Goal: Task Accomplishment & Management: Manage account settings

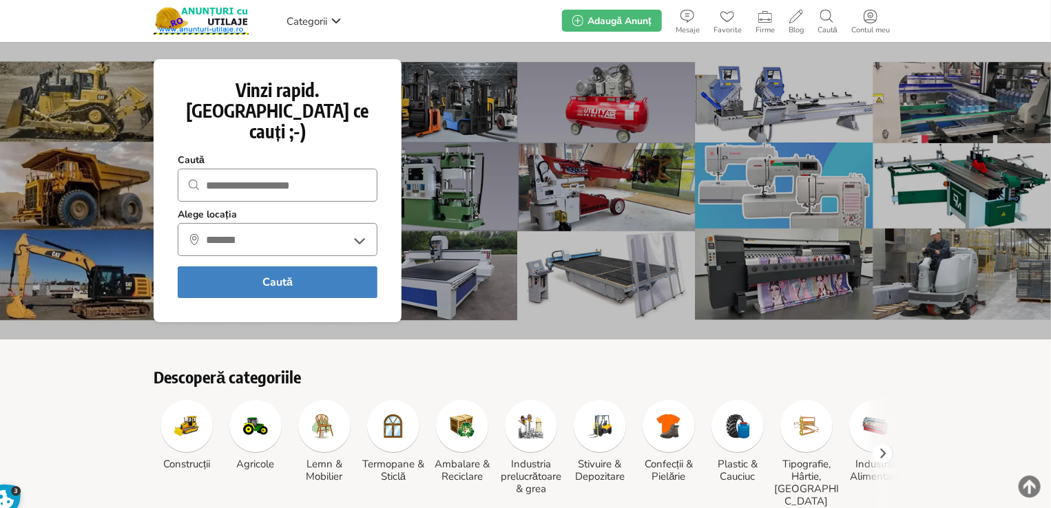
click at [296, 169] on input "text" at bounding box center [278, 185] width 200 height 33
click at [860, 26] on span "Contul meu" at bounding box center [870, 30] width 52 height 8
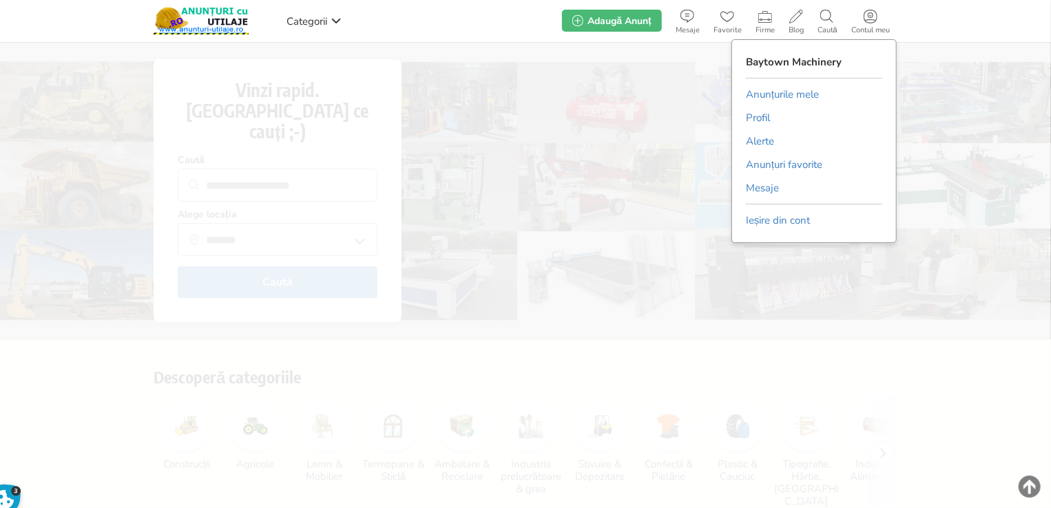
click at [775, 94] on link "Anunțurile mele" at bounding box center [782, 94] width 73 height 21
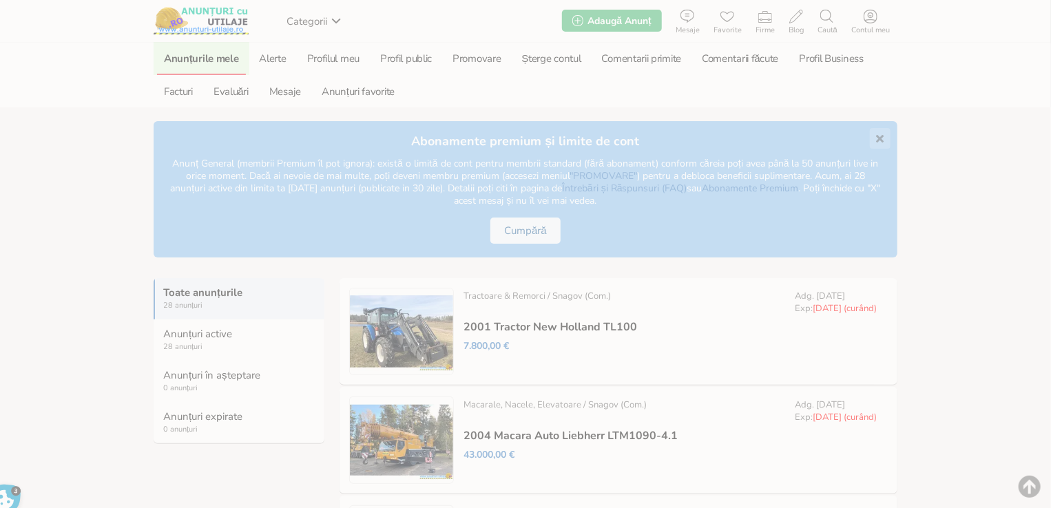
click at [0, 0] on link "Modifică" at bounding box center [0, 0] width 0 height 0
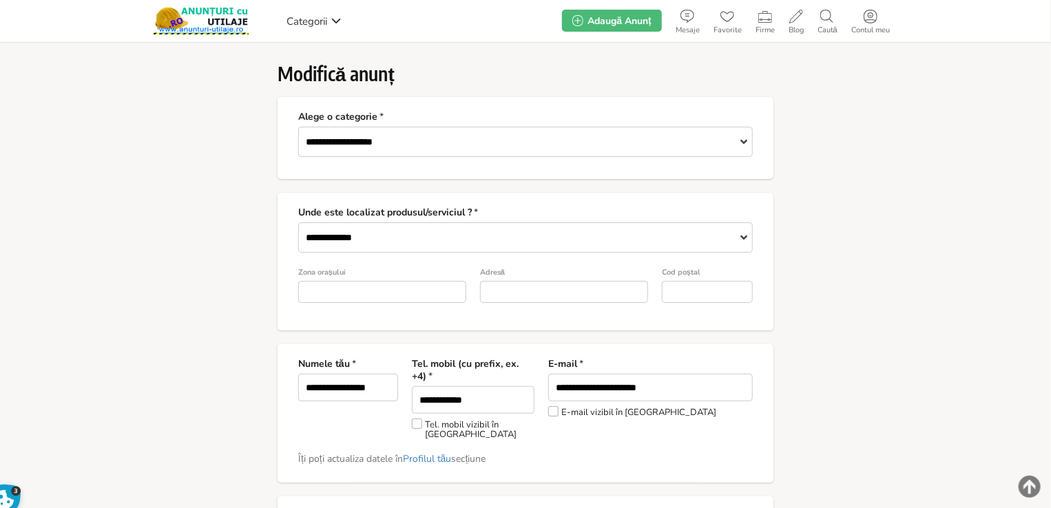
type input "*"
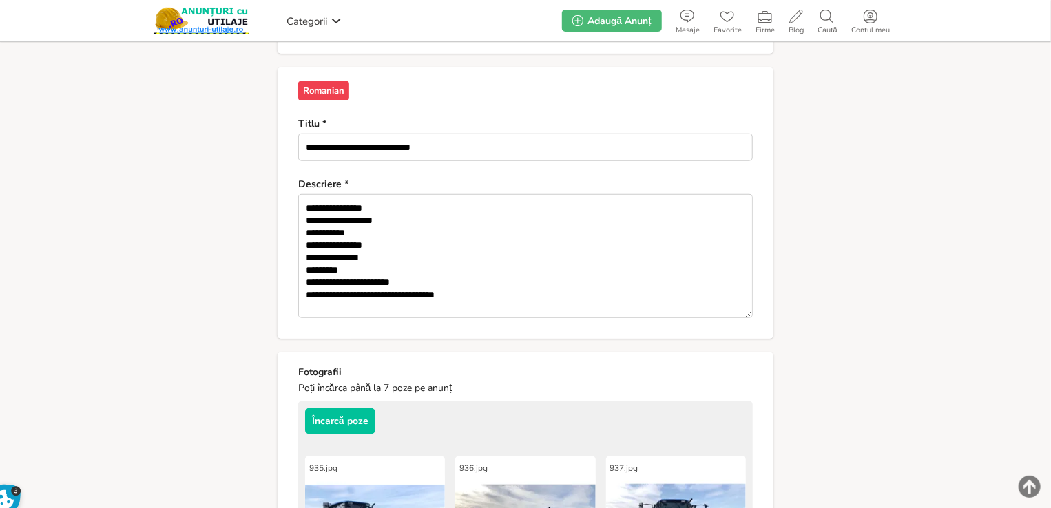
scroll to position [631, 0]
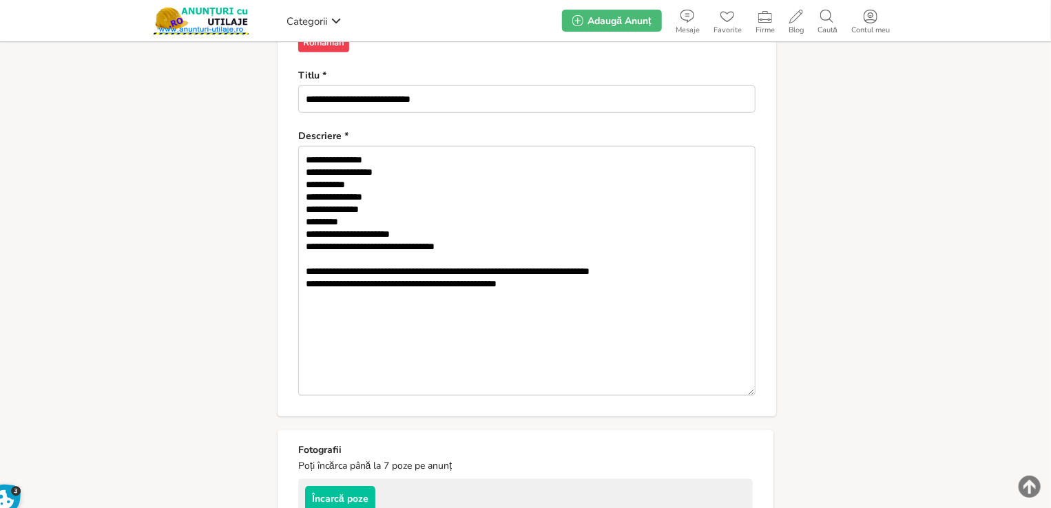
drag, startPoint x: 749, startPoint y: 256, endPoint x: 683, endPoint y: 305, distance: 82.2
click at [750, 377] on textarea "**********" at bounding box center [526, 271] width 457 height 250
drag, startPoint x: 615, startPoint y: 260, endPoint x: 690, endPoint y: 262, distance: 75.1
click at [690, 262] on textarea "**********" at bounding box center [525, 268] width 455 height 245
paste textarea "**********"
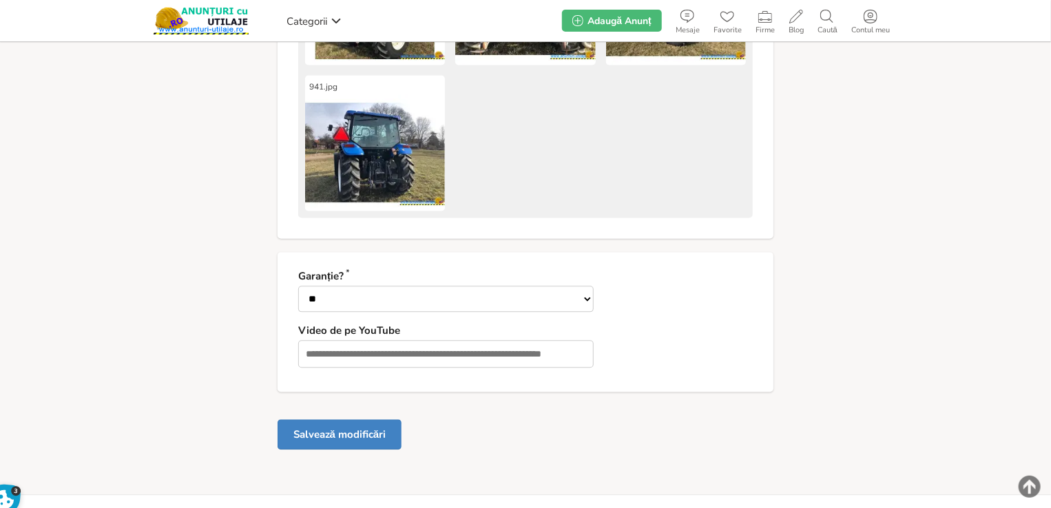
type textarea "**********"
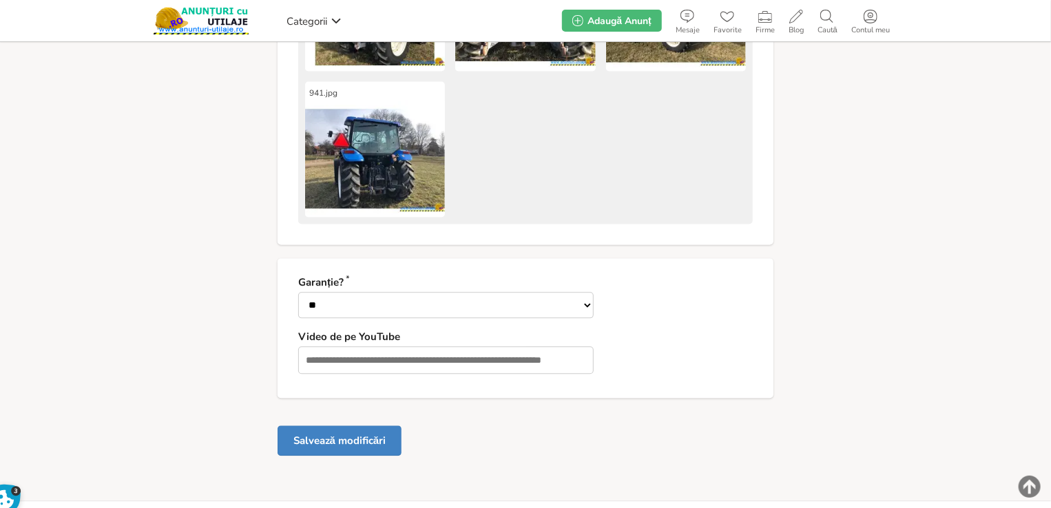
click at [362, 435] on button "Salvează modificări" at bounding box center [340, 441] width 124 height 30
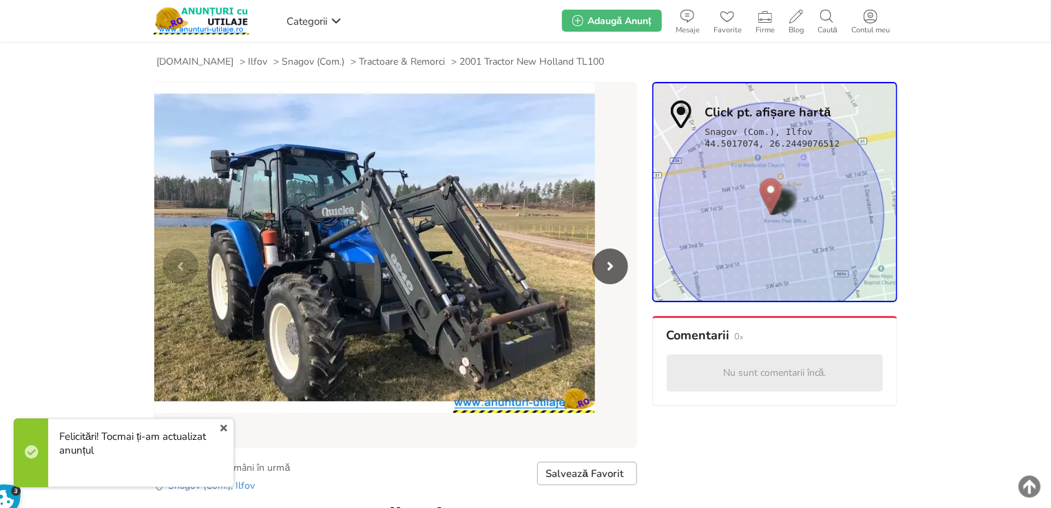
click at [231, 425] on link "x" at bounding box center [224, 428] width 18 height 17
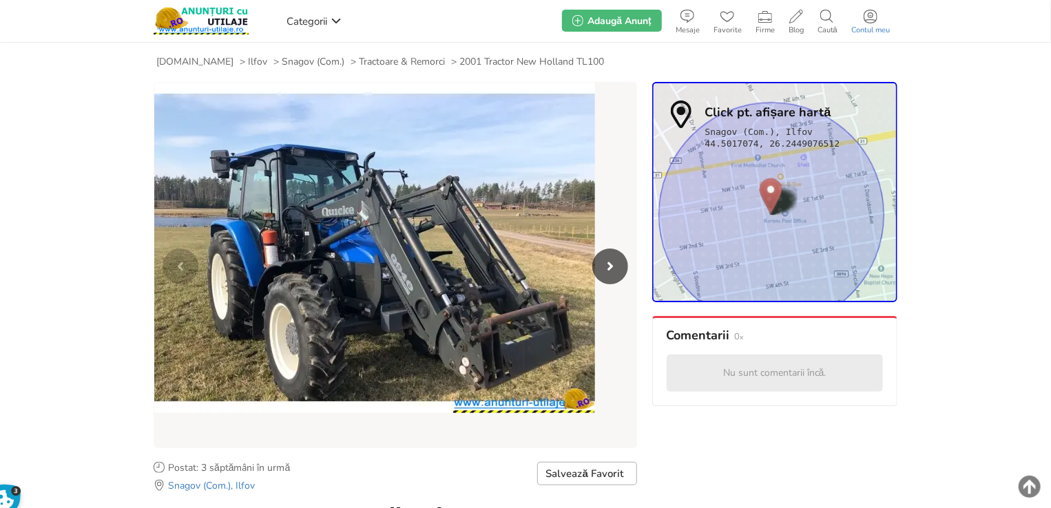
click at [866, 22] on use at bounding box center [871, 17] width 14 height 14
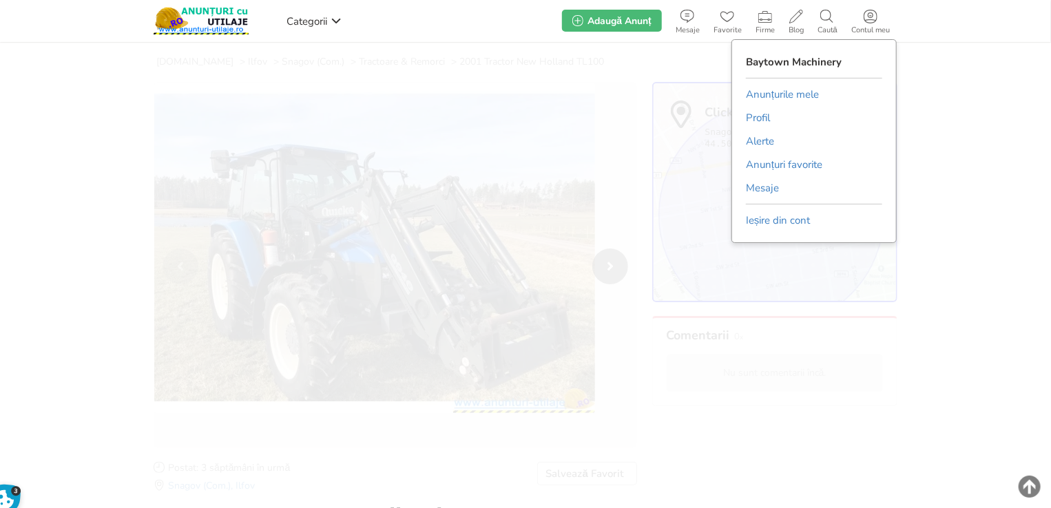
click at [791, 100] on link "Anunțurile mele" at bounding box center [782, 94] width 73 height 21
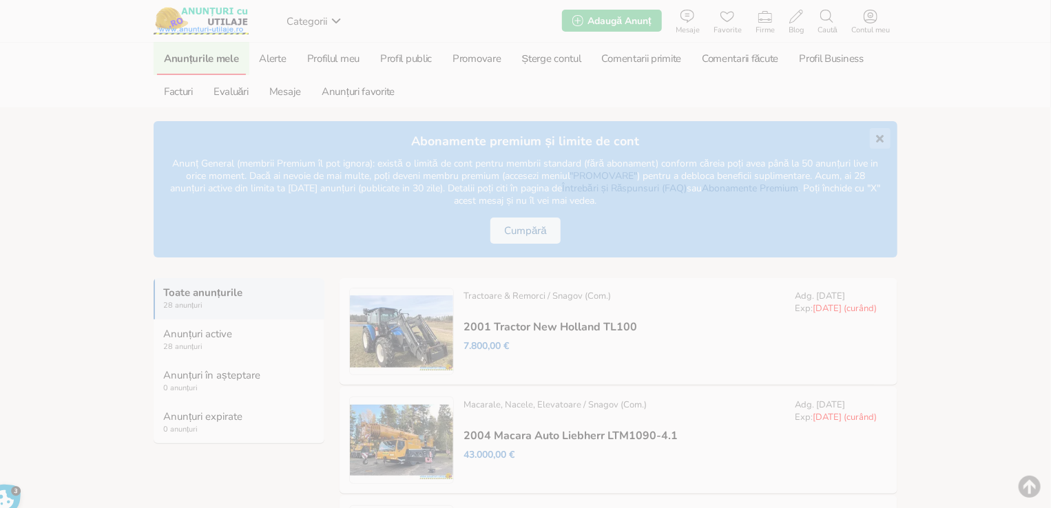
click at [0, 0] on link "Prelungește" at bounding box center [0, 0] width 0 height 0
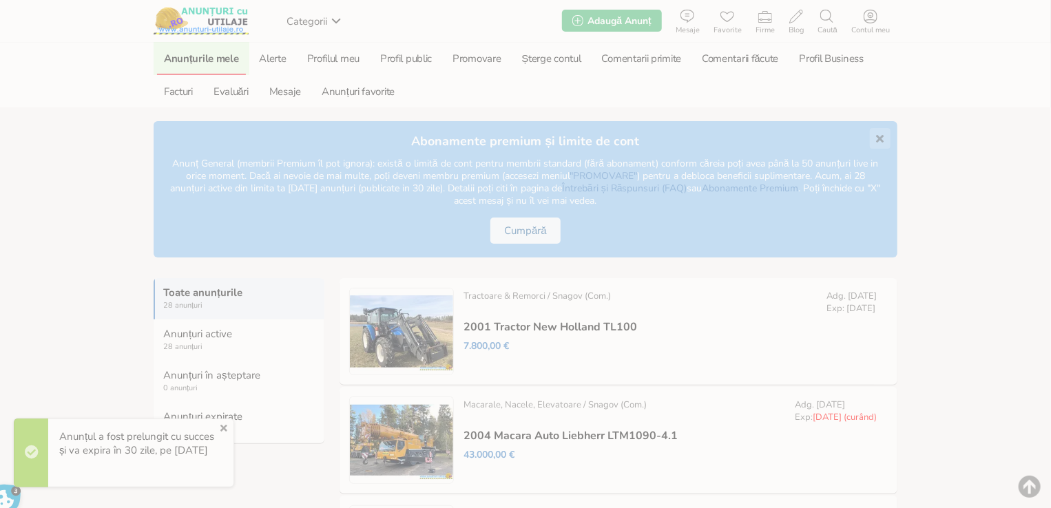
click at [219, 427] on link "x" at bounding box center [224, 428] width 18 height 17
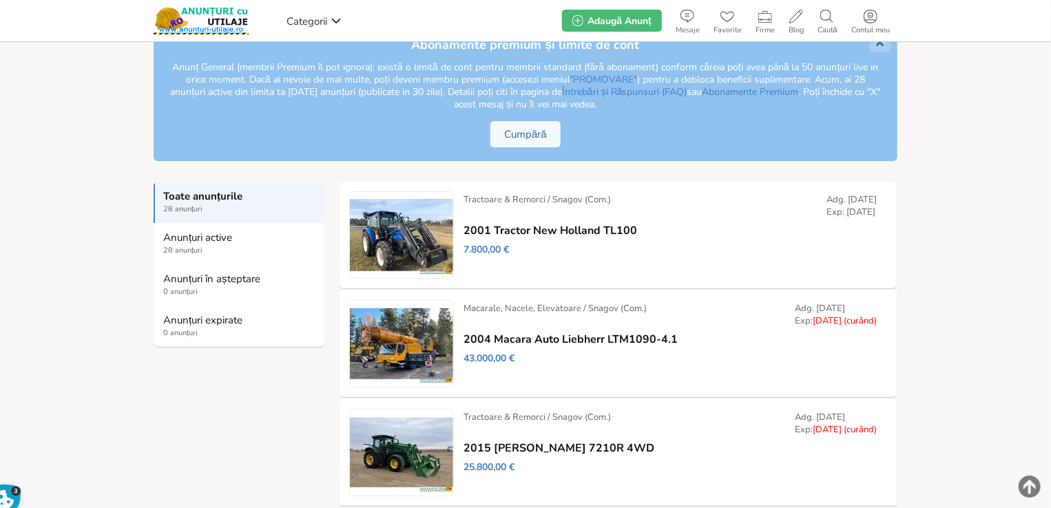
scroll to position [138, 0]
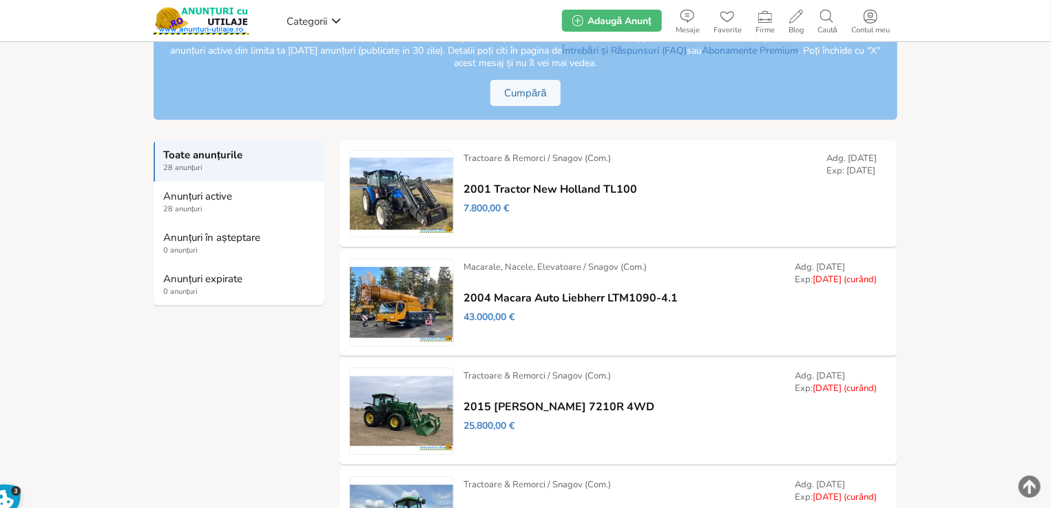
click at [0, 0] on div "Dezactivează / Setează ca: Vândut / Setează ca: Rezervat / Modifică / Prelungeș…" at bounding box center [0, 0] width 0 height 0
click at [0, 0] on link "Modifică" at bounding box center [0, 0] width 0 height 0
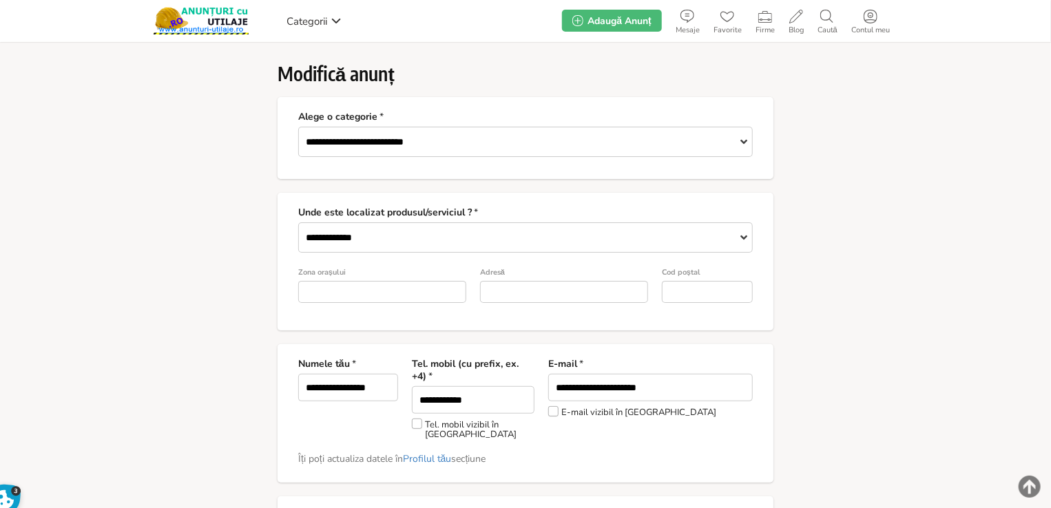
type input "*"
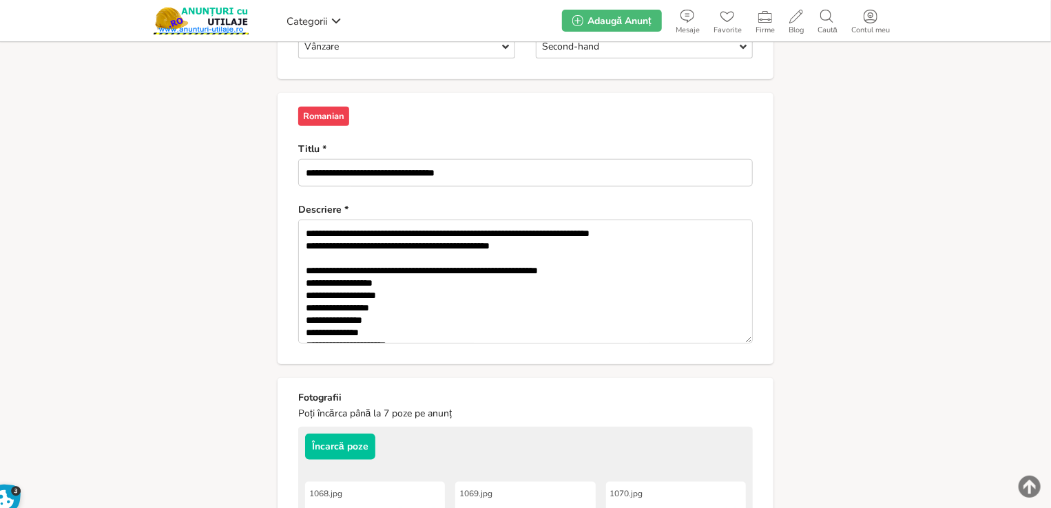
scroll to position [559, 0]
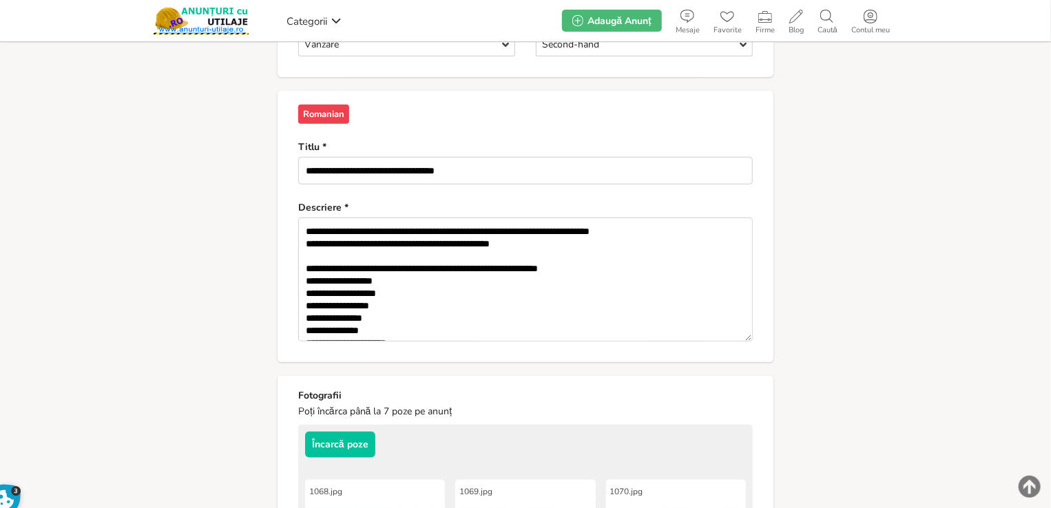
drag, startPoint x: 612, startPoint y: 218, endPoint x: 694, endPoint y: 216, distance: 82.0
click at [694, 218] on textarea "**********" at bounding box center [525, 280] width 455 height 124
paste textarea "**********"
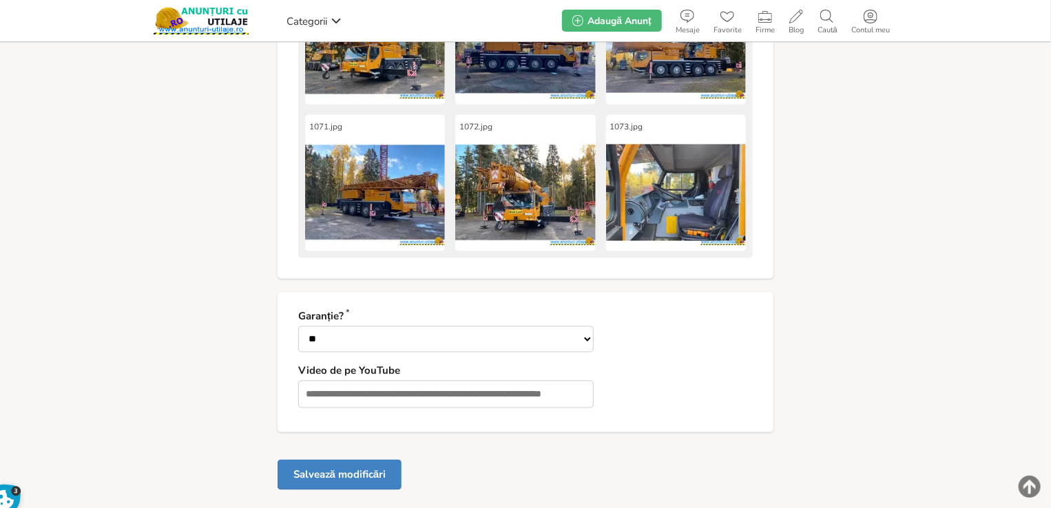
scroll to position [1217, 0]
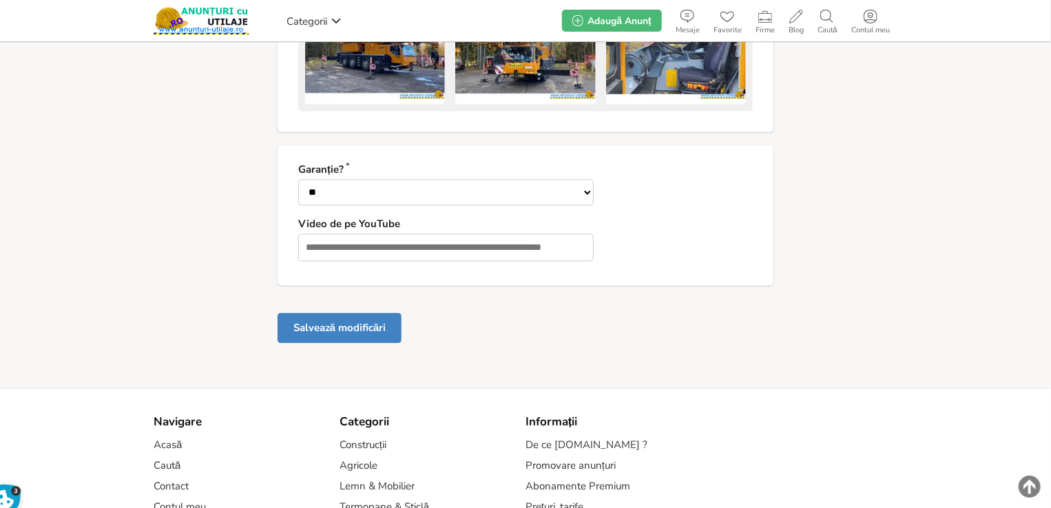
type textarea "**********"
click at [375, 322] on button "Salvează modificări" at bounding box center [340, 328] width 124 height 30
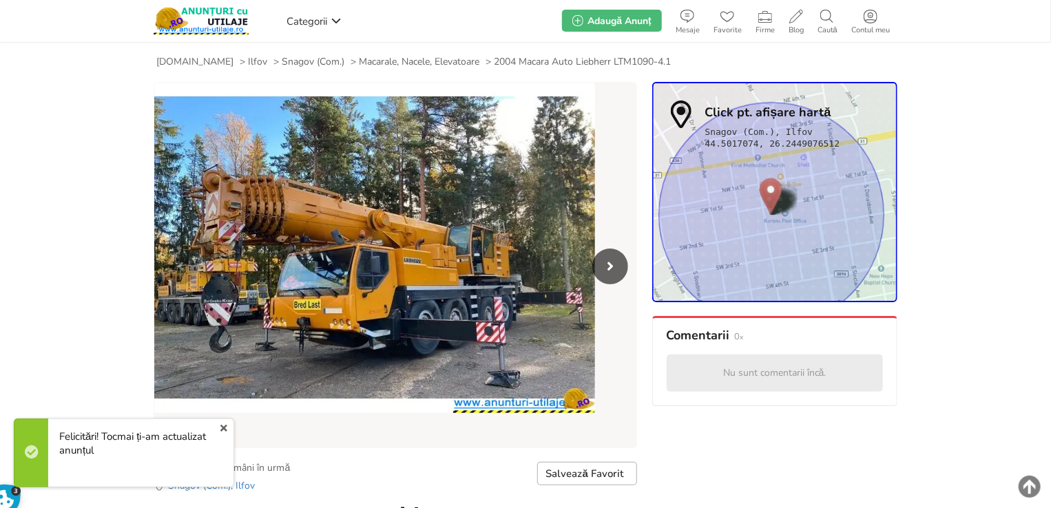
click at [222, 427] on link "x" at bounding box center [224, 428] width 18 height 17
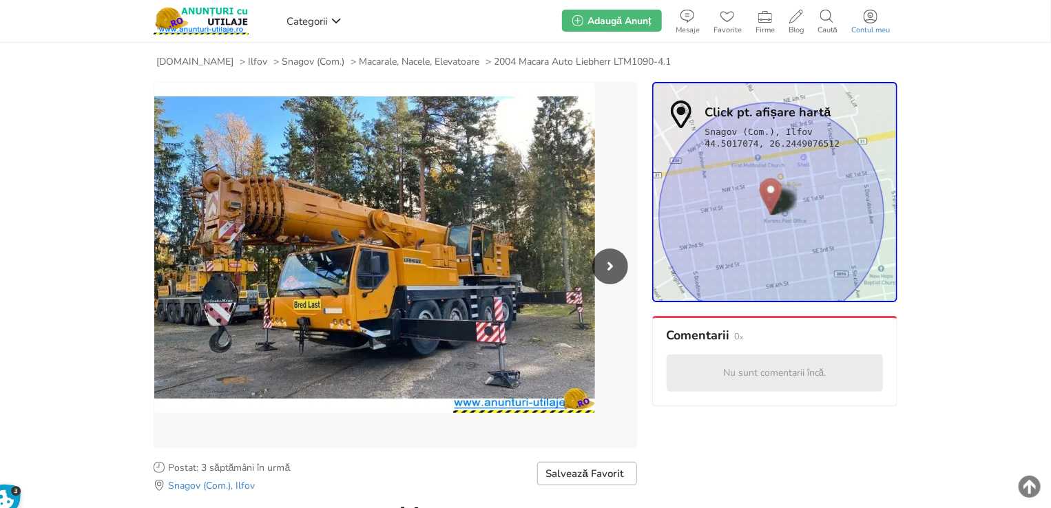
click at [851, 26] on span "Contul meu" at bounding box center [870, 30] width 52 height 8
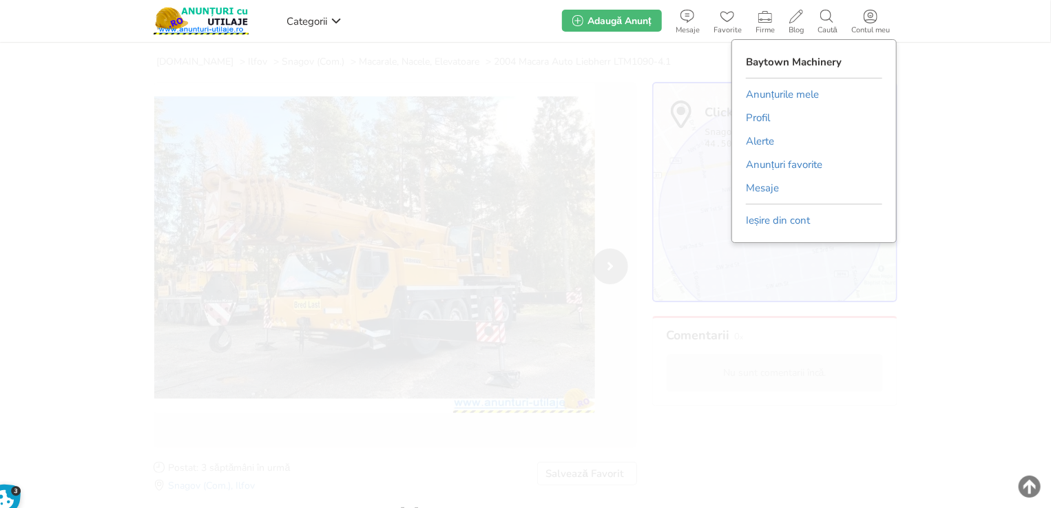
click at [812, 94] on link "Anunțurile mele" at bounding box center [782, 94] width 73 height 21
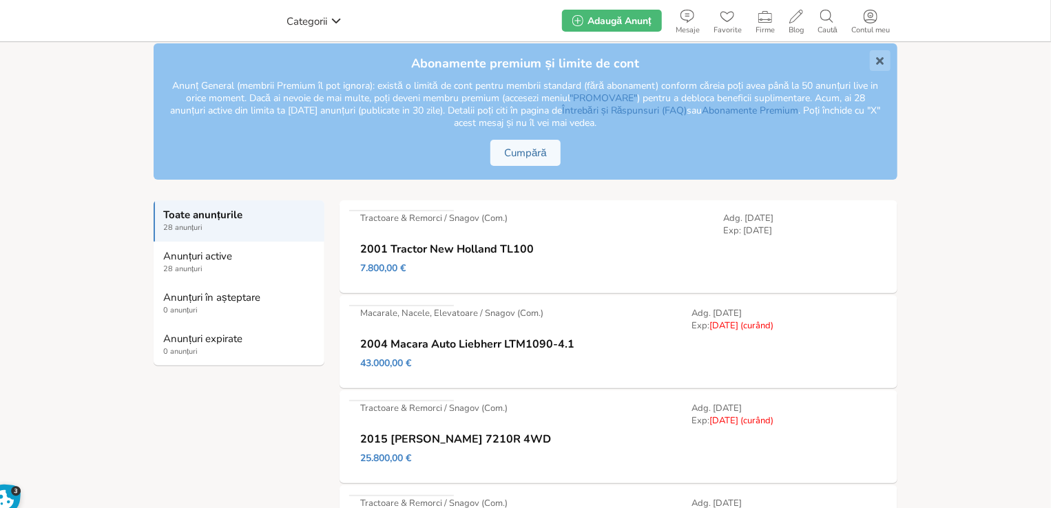
scroll to position [138, 0]
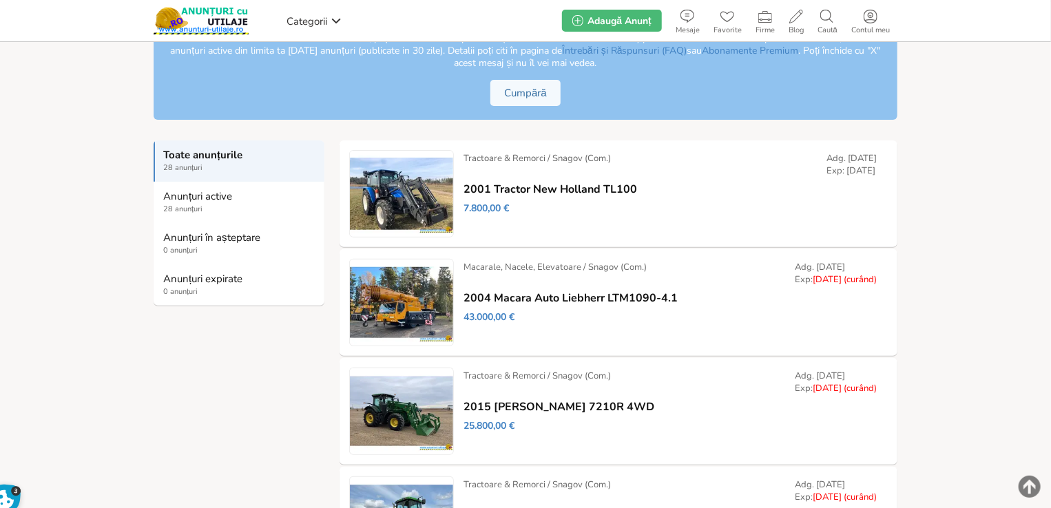
click at [0, 0] on link "Prelungește" at bounding box center [0, 0] width 0 height 0
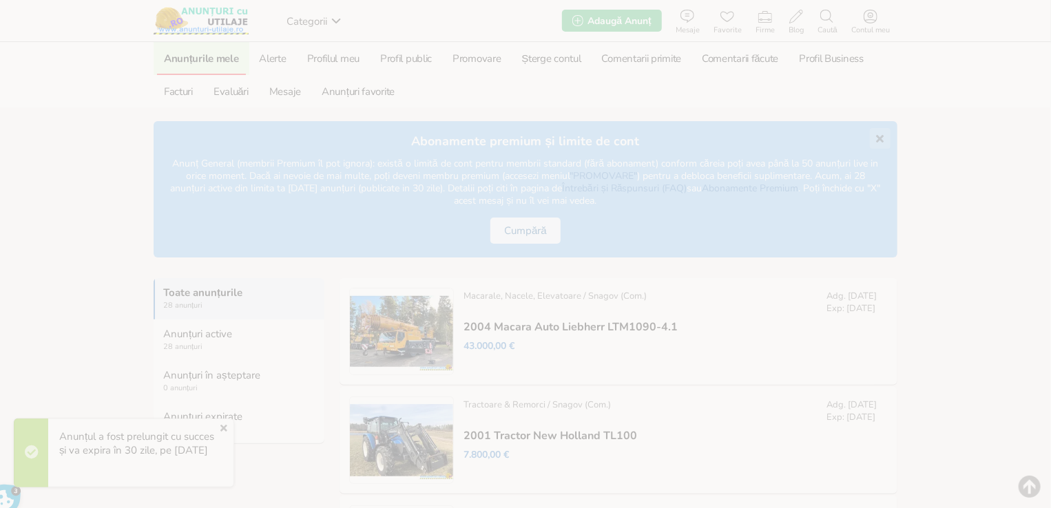
scroll to position [69, 0]
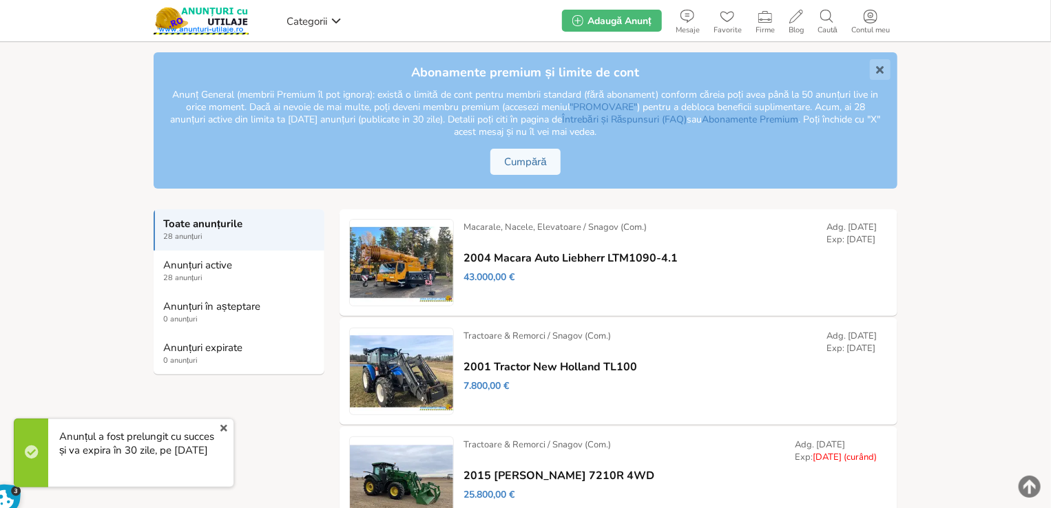
click at [227, 430] on link "x" at bounding box center [224, 428] width 18 height 17
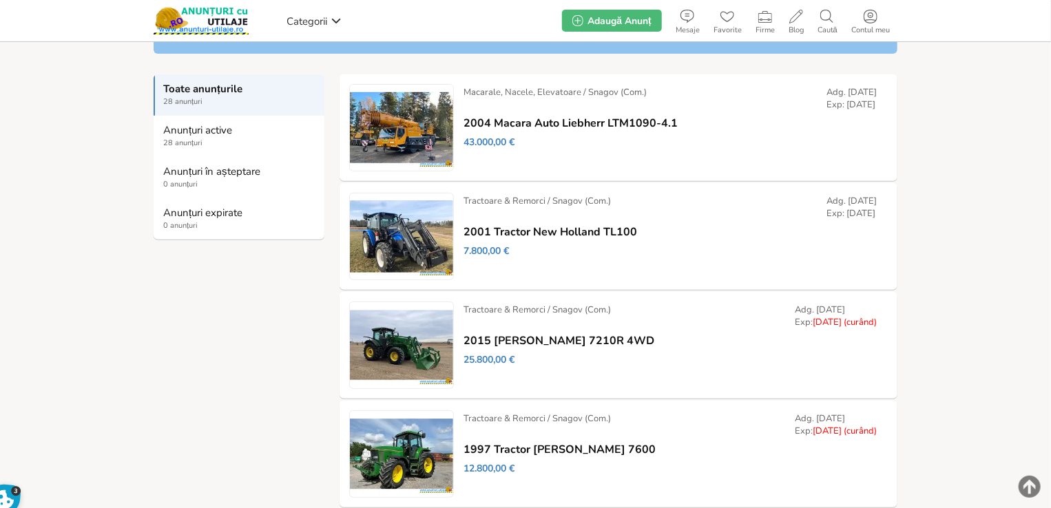
scroll to position [344, 0]
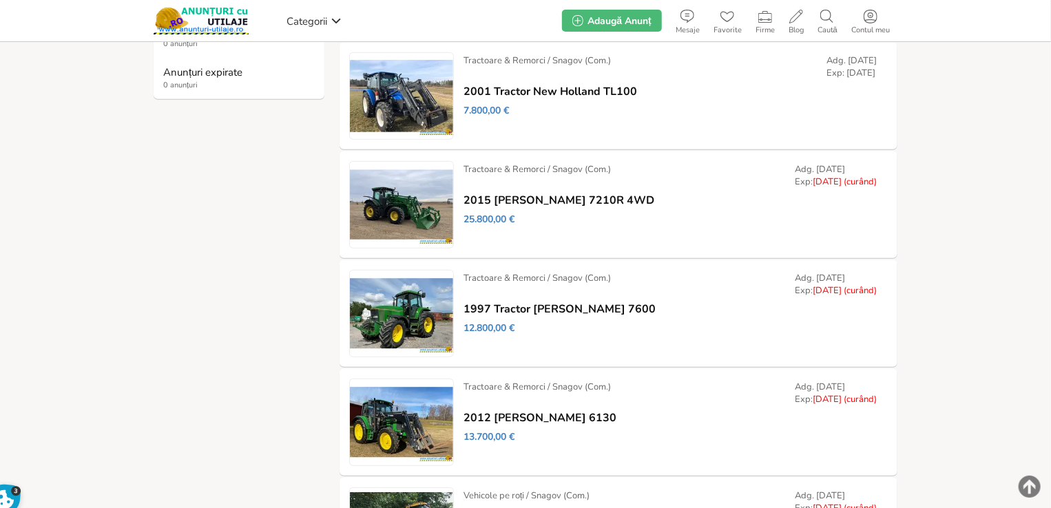
click at [0, 0] on link "Modifică" at bounding box center [0, 0] width 0 height 0
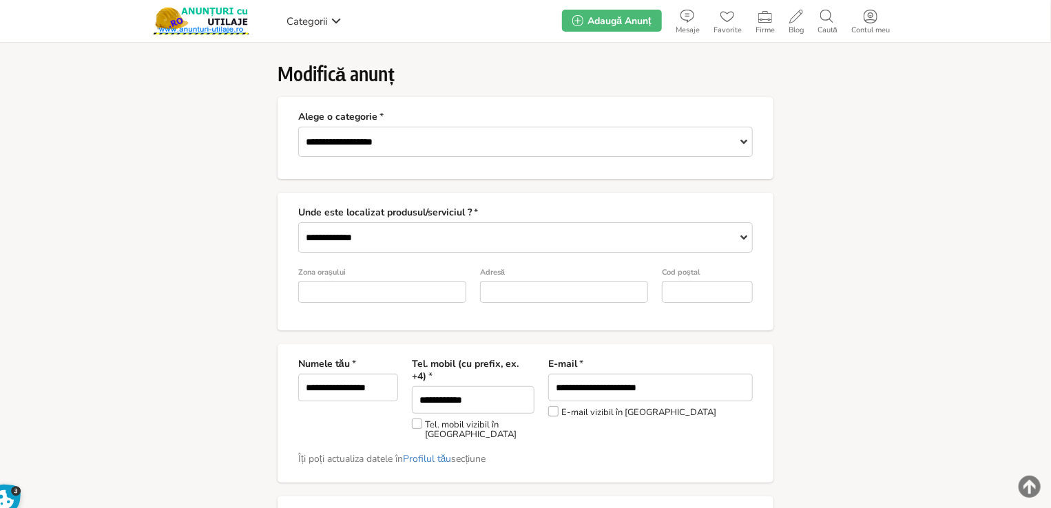
type input "*"
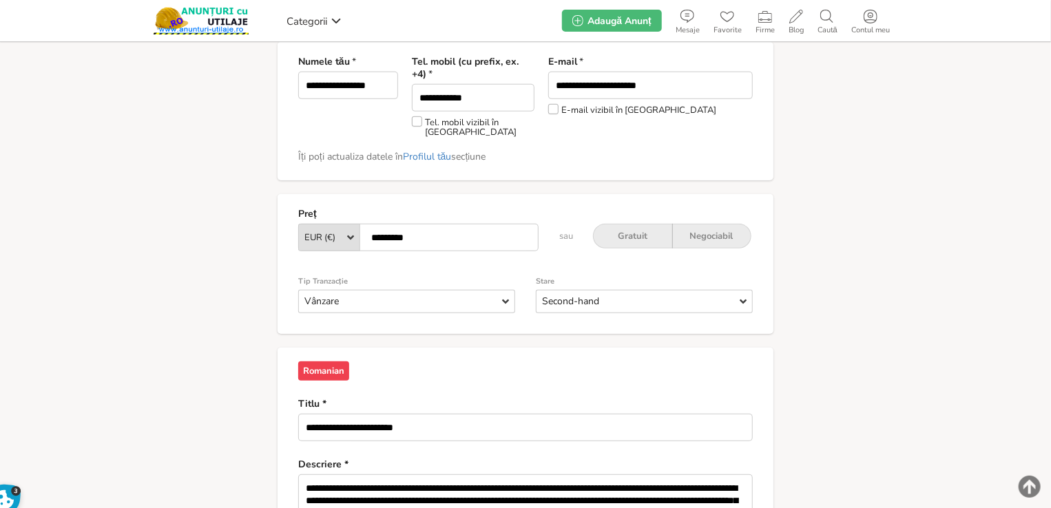
scroll to position [468, 0]
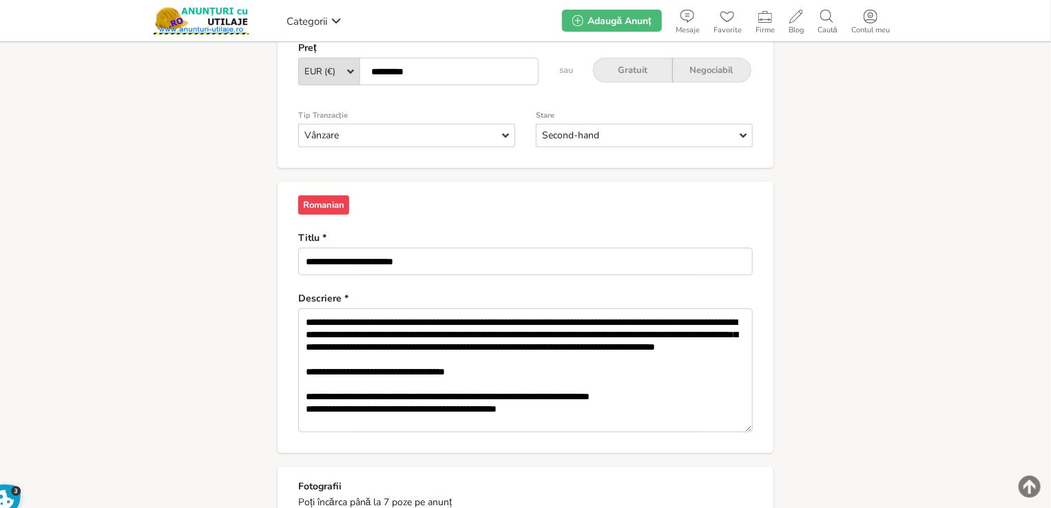
drag, startPoint x: 615, startPoint y: 399, endPoint x: 731, endPoint y: 399, distance: 116.4
click at [731, 399] on textarea "**********" at bounding box center [525, 371] width 455 height 124
paste textarea
type textarea "**********"
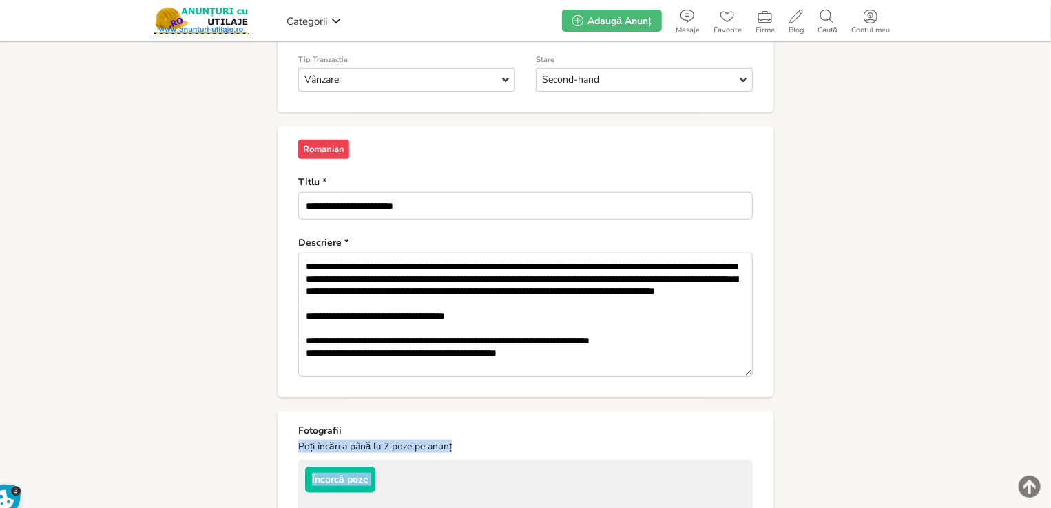
drag, startPoint x: 749, startPoint y: 422, endPoint x: 744, endPoint y: 364, distance: 58.1
click at [754, 469] on form "**********" at bounding box center [526, 379] width 496 height 1613
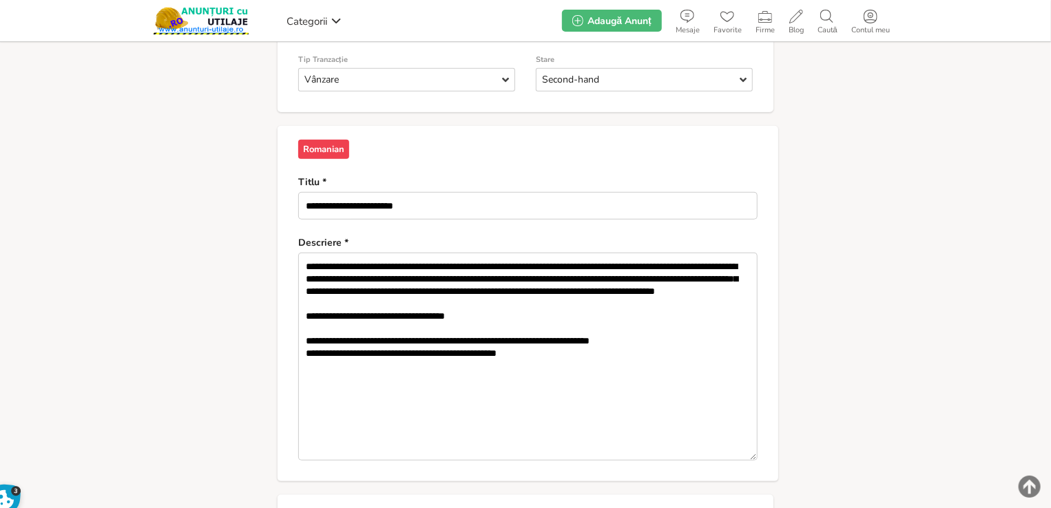
drag, startPoint x: 747, startPoint y: 362, endPoint x: 751, endPoint y: 447, distance: 84.9
click at [751, 447] on textarea "**********" at bounding box center [527, 357] width 459 height 208
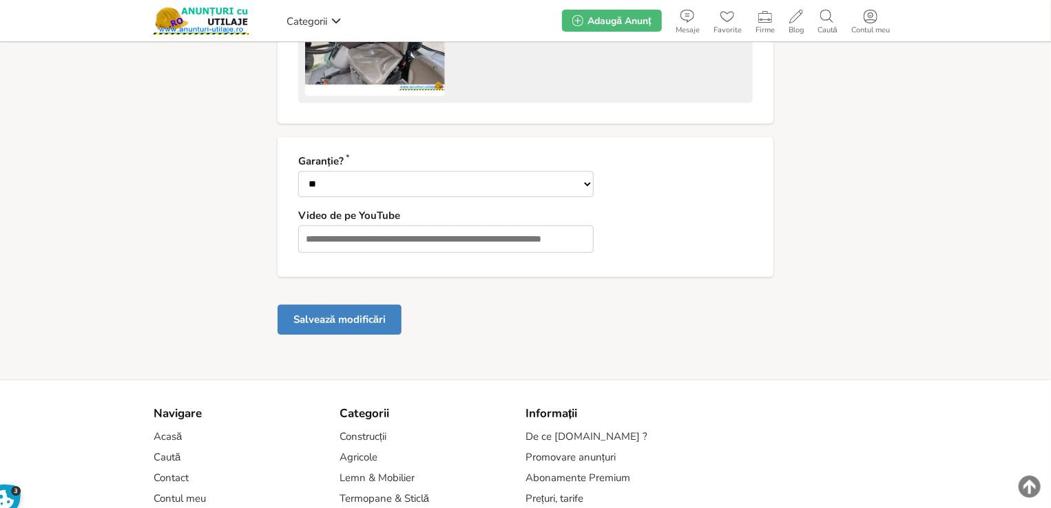
scroll to position [1480, 0]
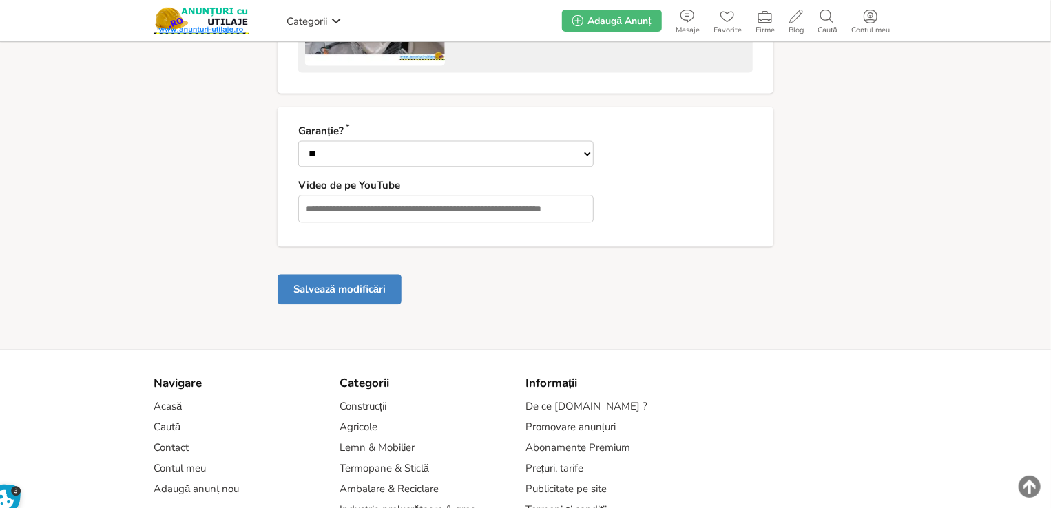
click at [339, 280] on button "Salvează modificări" at bounding box center [340, 289] width 124 height 30
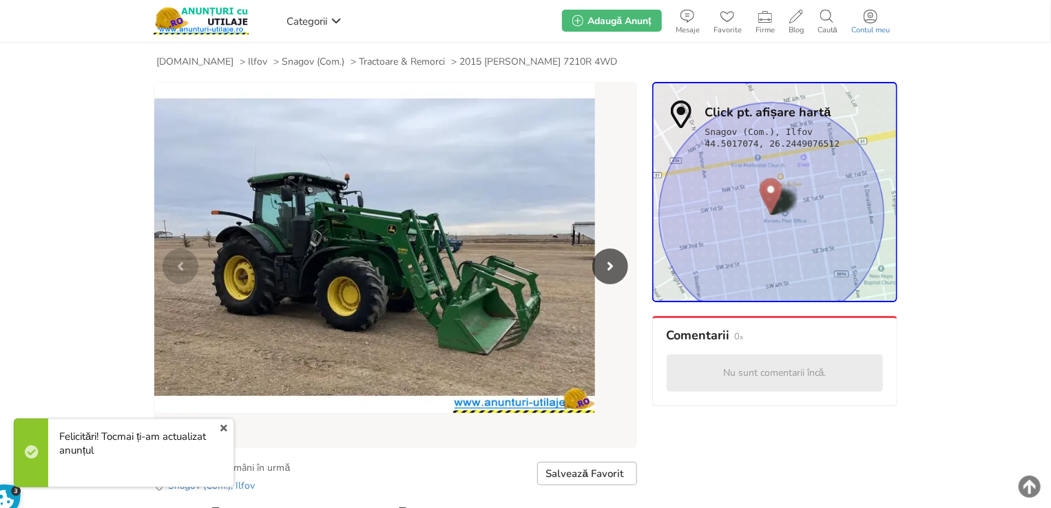
click at [880, 22] on span at bounding box center [870, 17] width 52 height 14
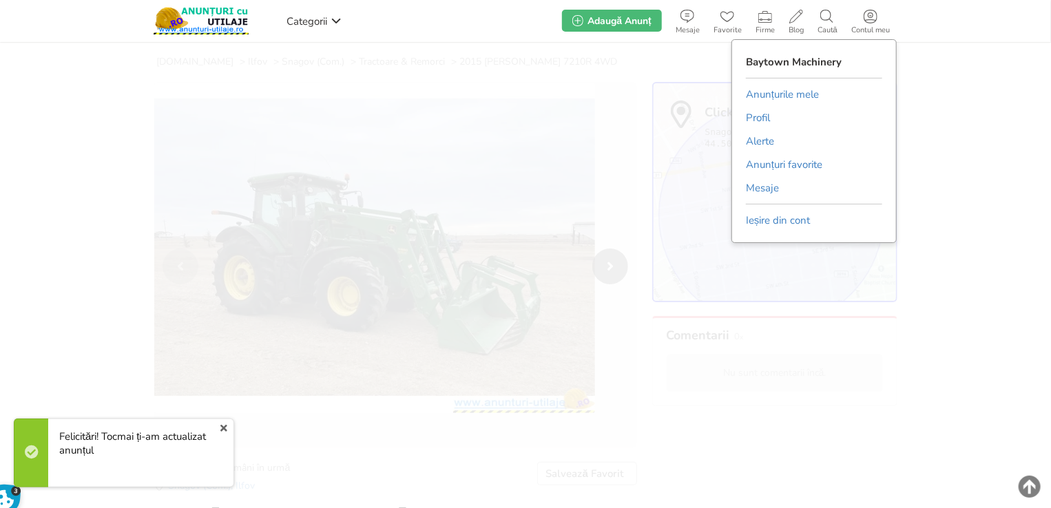
click at [819, 94] on link "Anunțurile mele" at bounding box center [782, 94] width 73 height 21
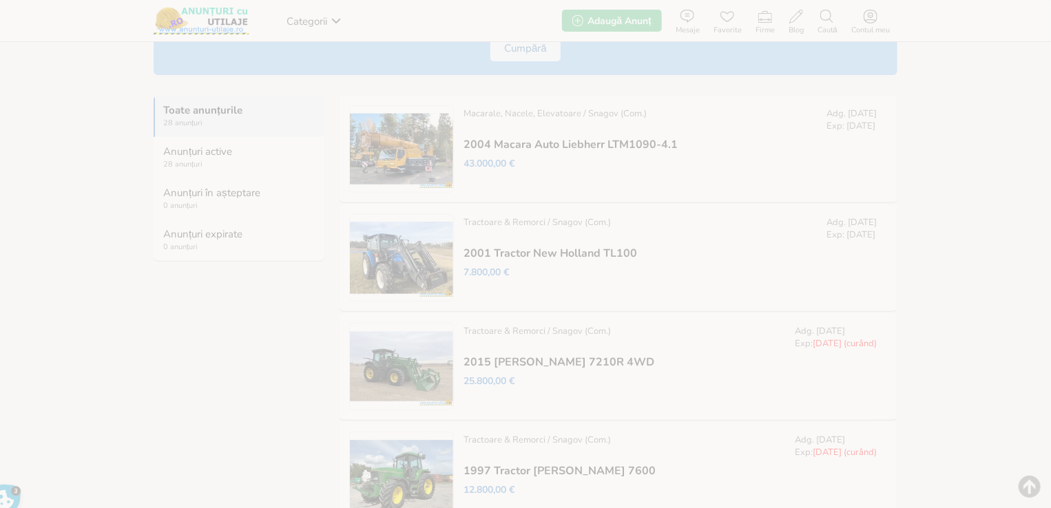
scroll to position [207, 0]
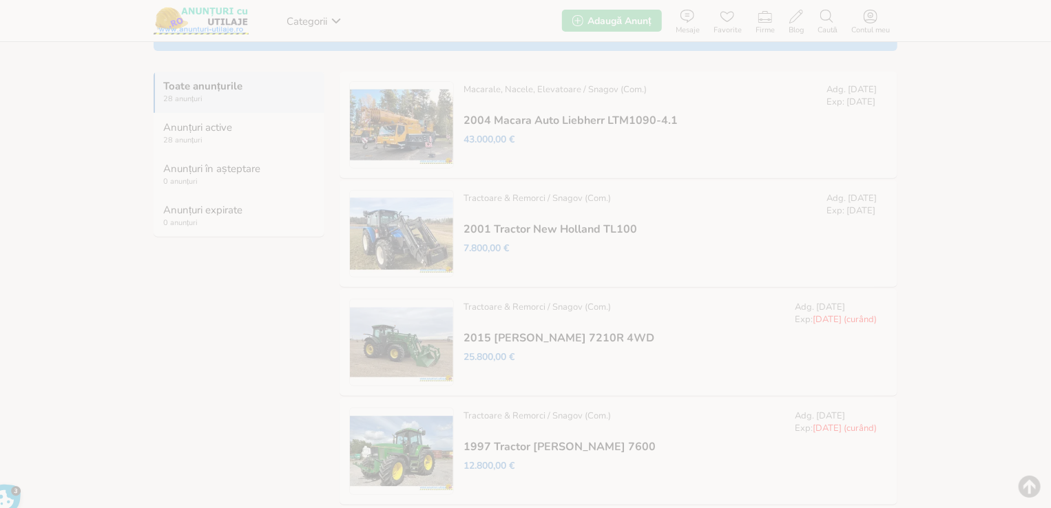
click at [0, 0] on link "Prelungește" at bounding box center [0, 0] width 0 height 0
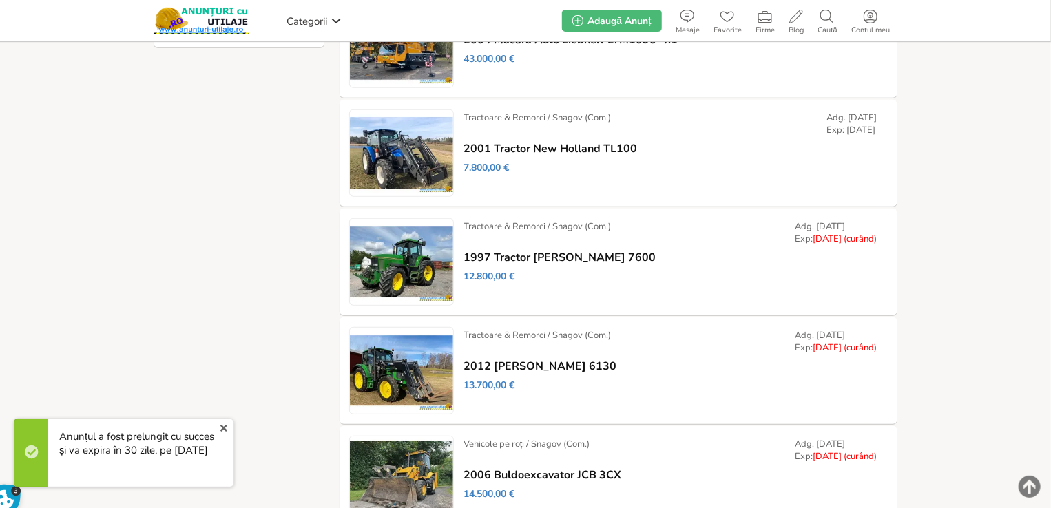
scroll to position [399, 0]
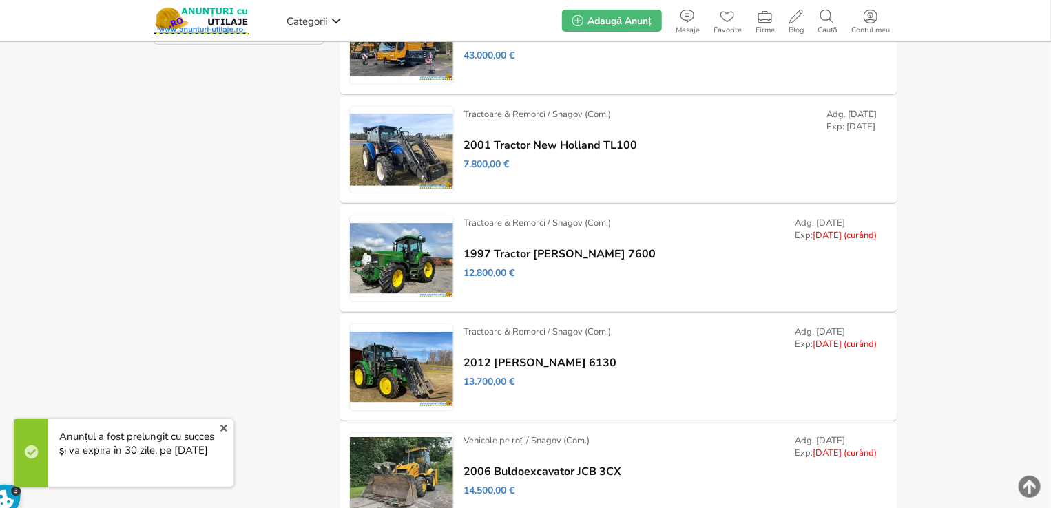
click at [223, 428] on link "x" at bounding box center [224, 428] width 18 height 17
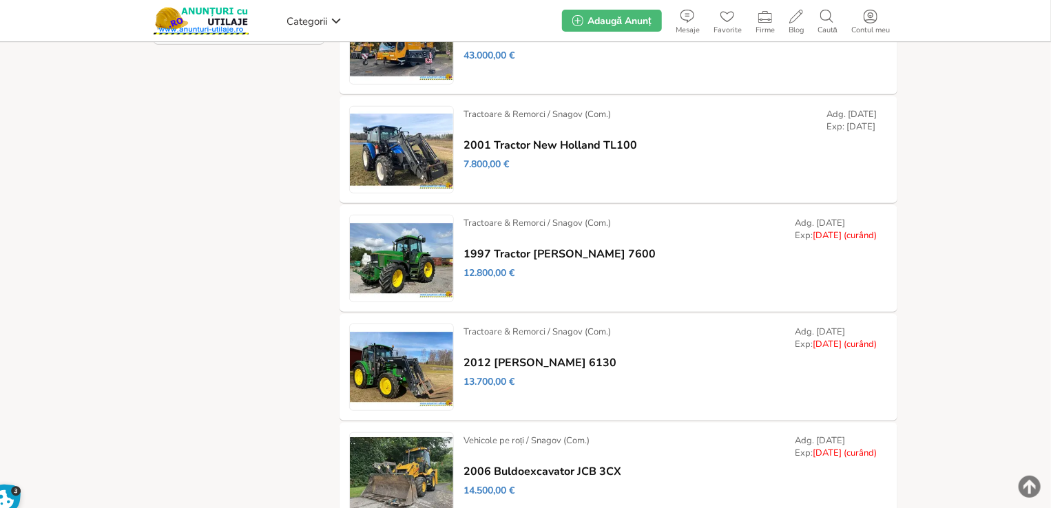
click at [0, 0] on link "Modifică" at bounding box center [0, 0] width 0 height 0
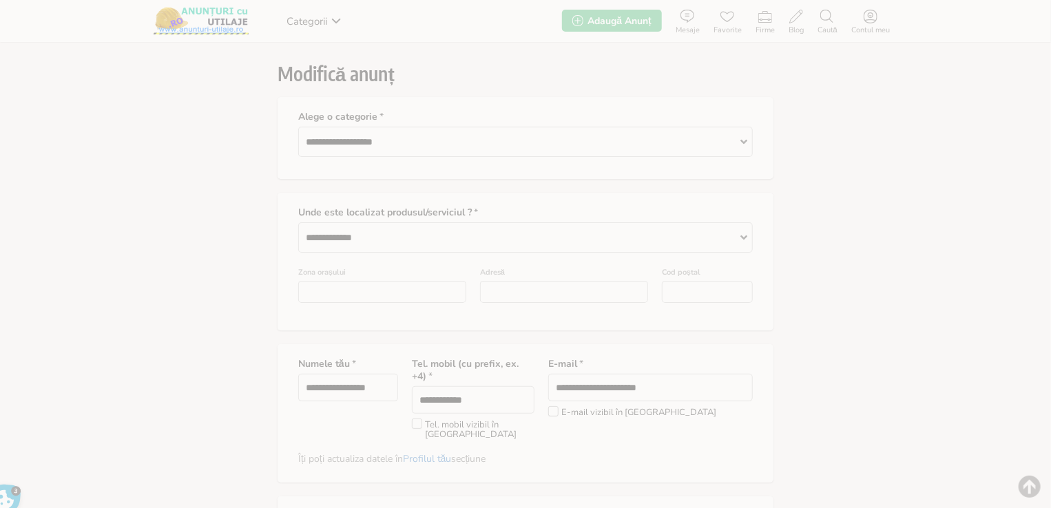
type input "*"
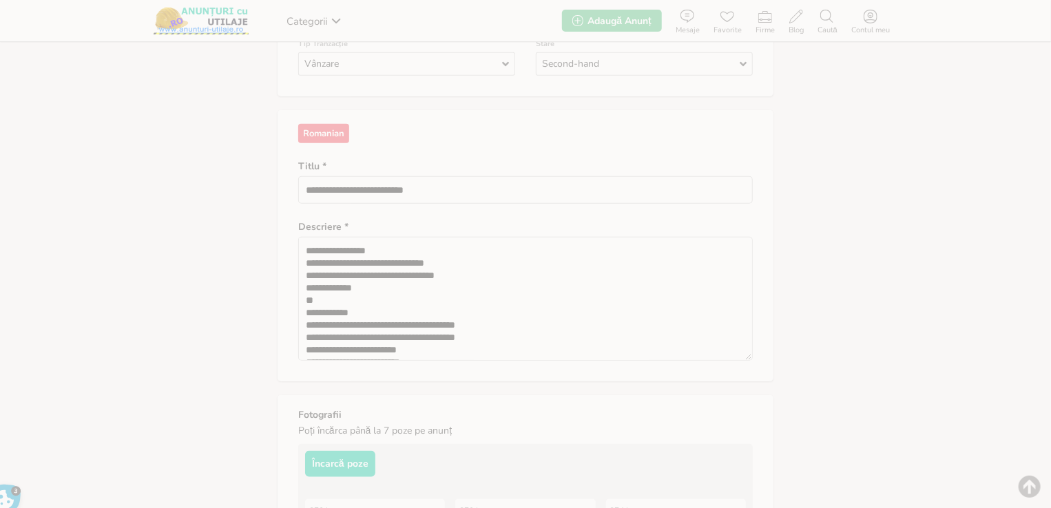
scroll to position [89, 0]
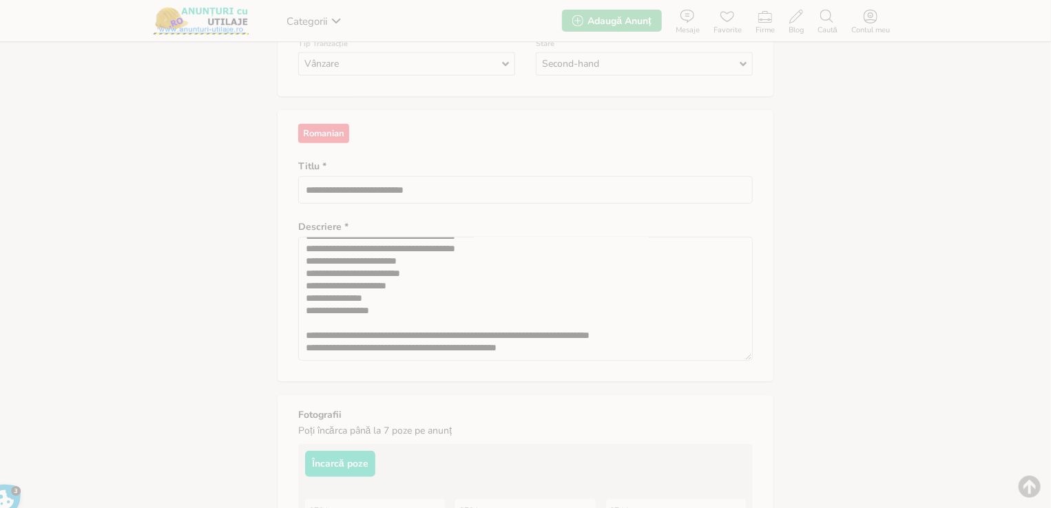
drag, startPoint x: 614, startPoint y: 324, endPoint x: 810, endPoint y: 326, distance: 196.3
click at [810, 326] on section "**********" at bounding box center [525, 357] width 1051 height 1710
paste textarea
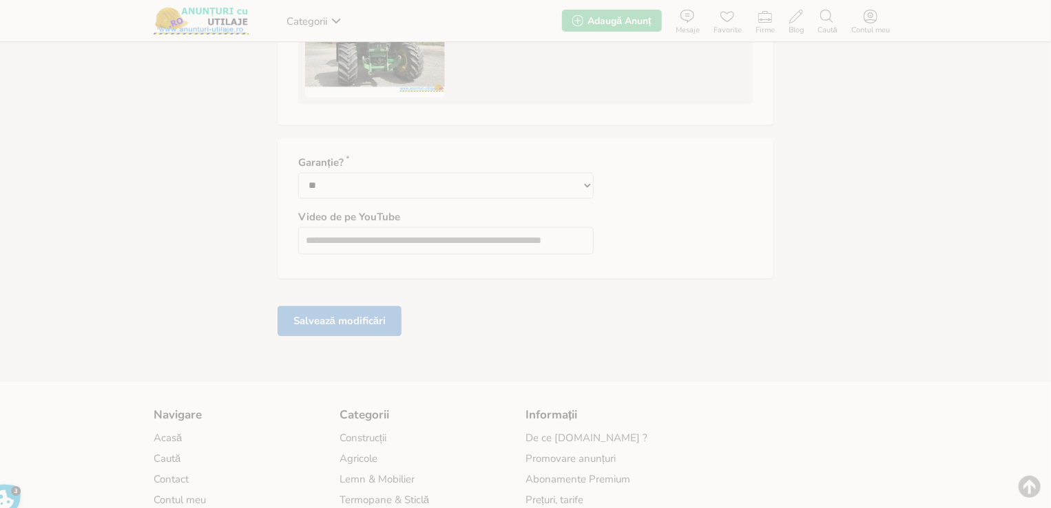
type textarea "**********"
click at [325, 309] on button "Salvează modificări" at bounding box center [340, 321] width 124 height 30
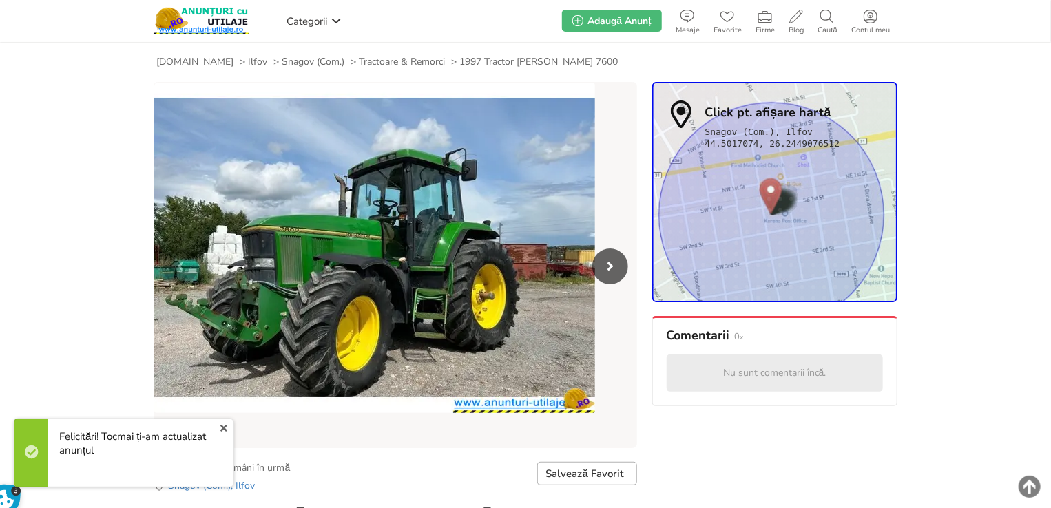
click at [225, 430] on link "x" at bounding box center [224, 428] width 18 height 17
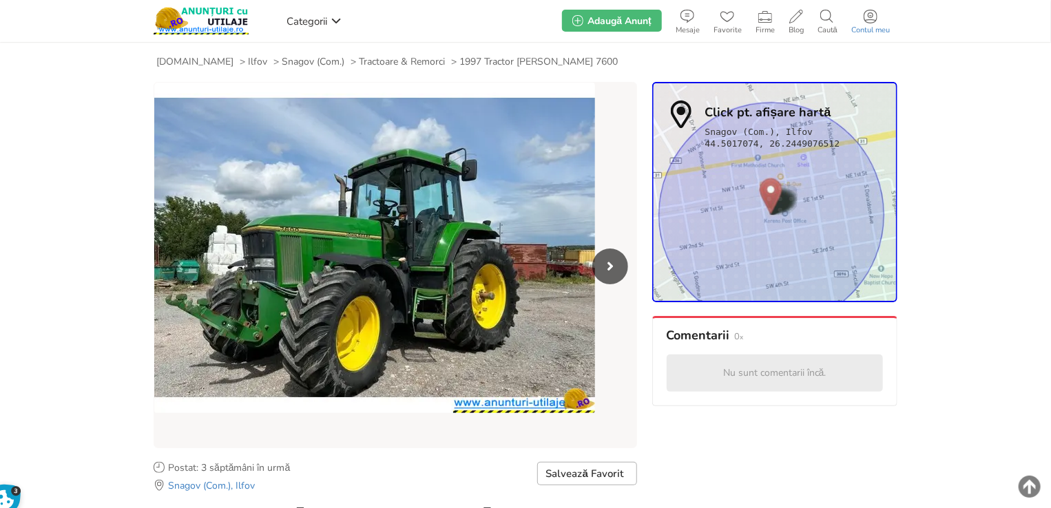
click at [883, 21] on span at bounding box center [870, 17] width 52 height 14
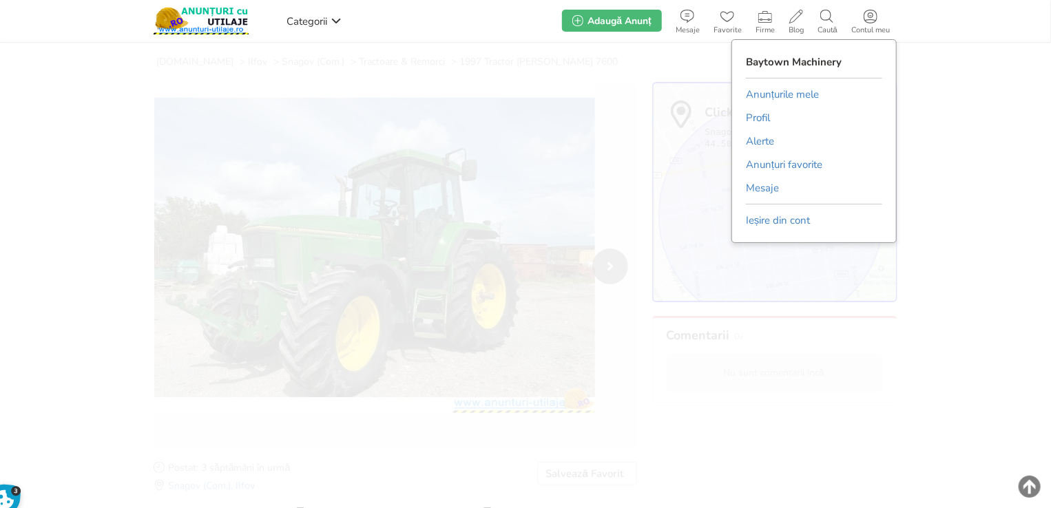
click at [796, 102] on link "Anunțurile mele" at bounding box center [782, 94] width 73 height 21
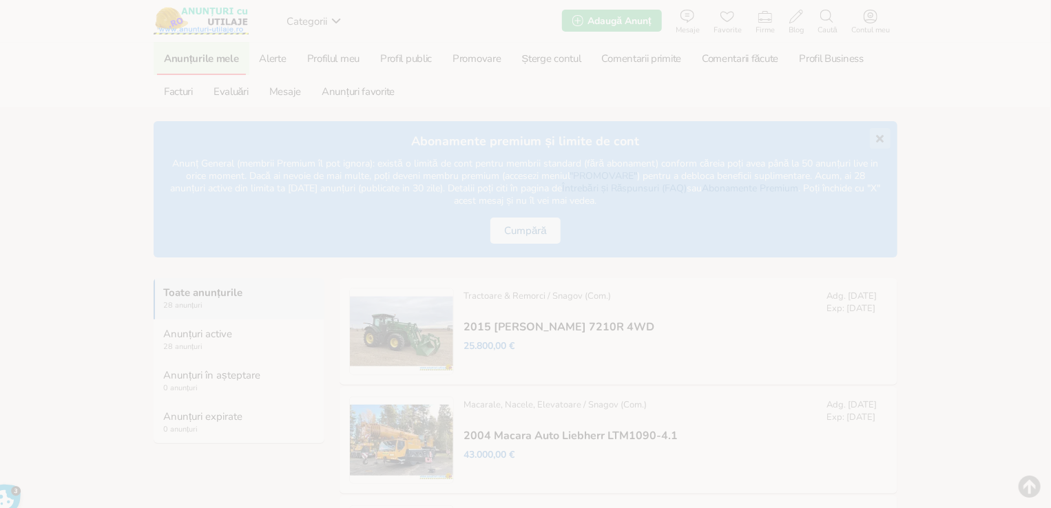
scroll to position [444, 0]
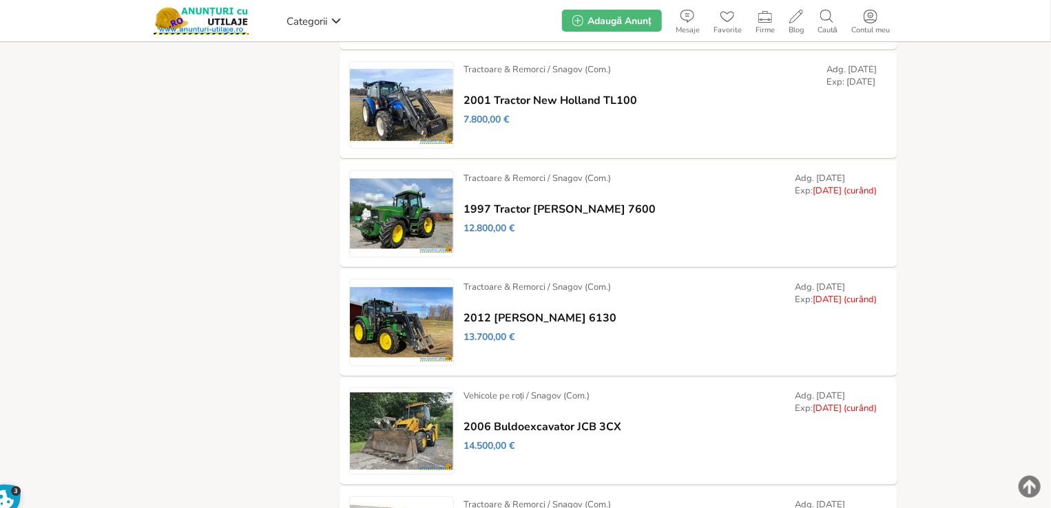
click at [0, 0] on link "Prelungește" at bounding box center [0, 0] width 0 height 0
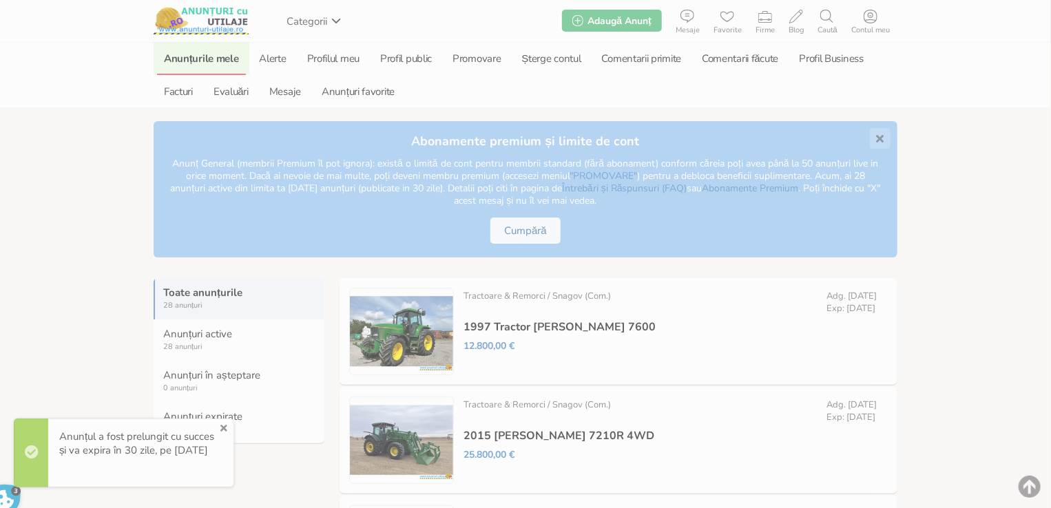
click at [225, 424] on link "x" at bounding box center [224, 428] width 18 height 17
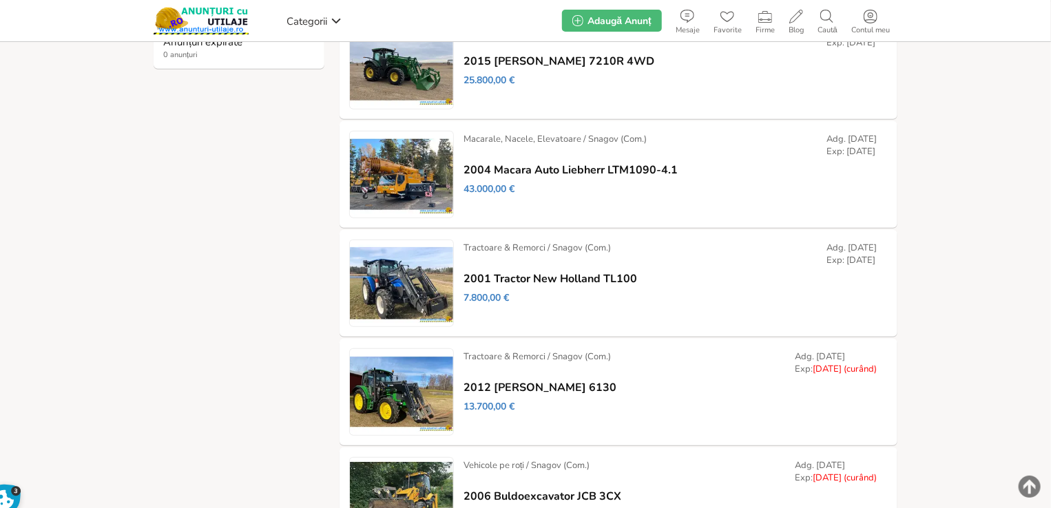
scroll to position [393, 0]
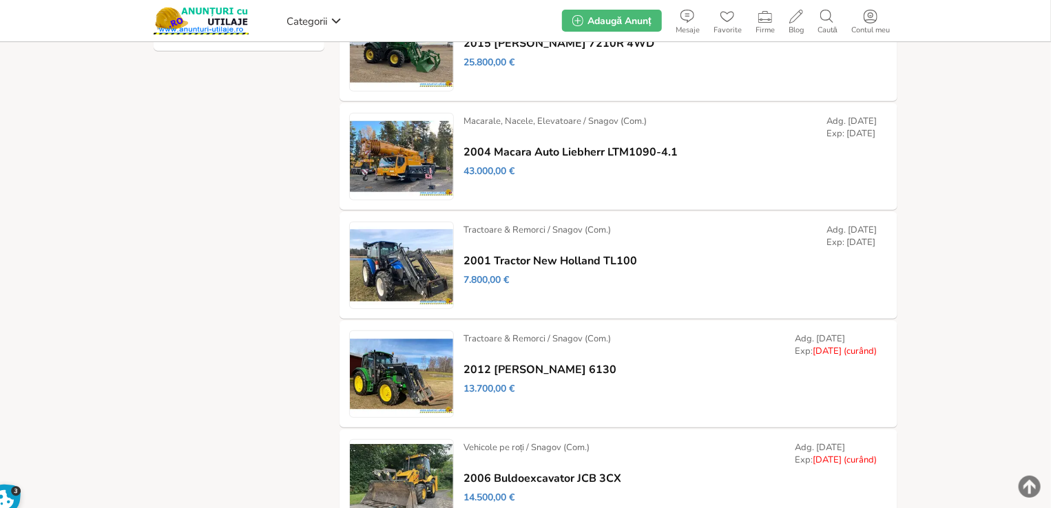
click at [0, 0] on link "Modifică" at bounding box center [0, 0] width 0 height 0
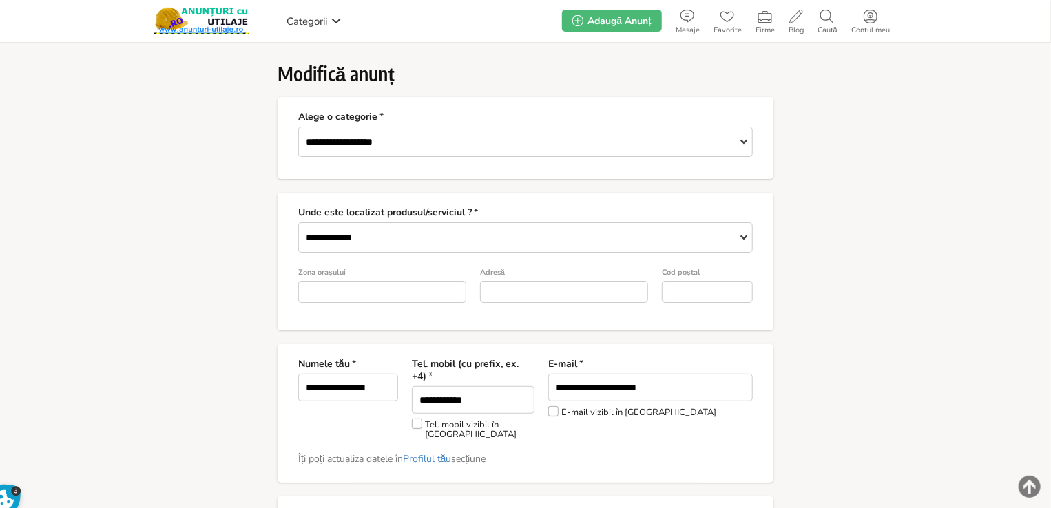
type input "*"
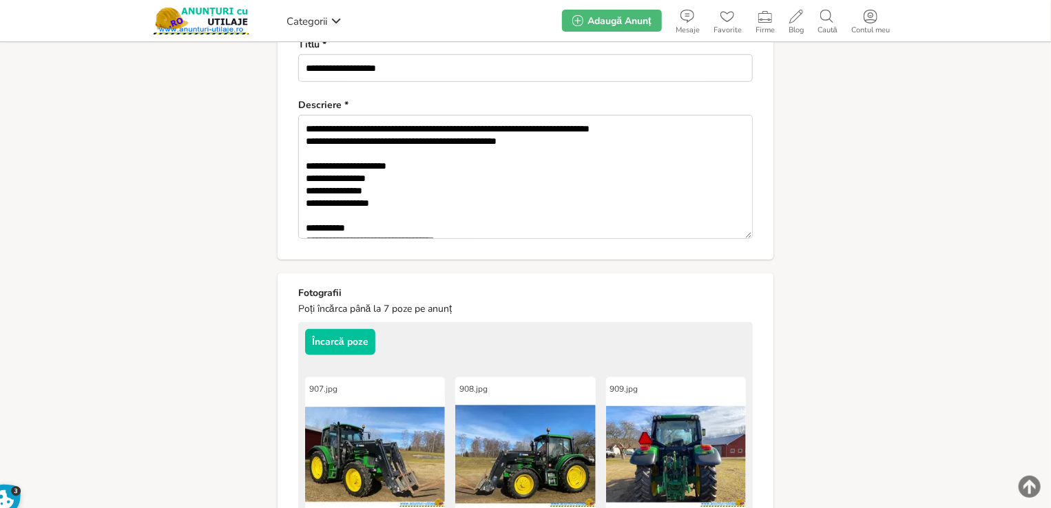
scroll to position [665, 0]
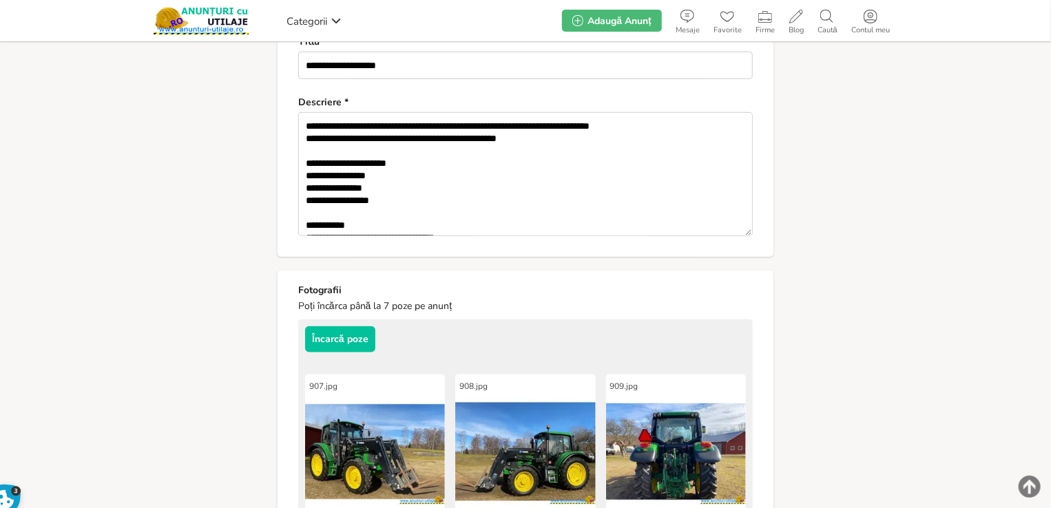
drag, startPoint x: 614, startPoint y: 109, endPoint x: 687, endPoint y: 113, distance: 73.1
click at [687, 113] on textarea "**********" at bounding box center [525, 174] width 455 height 124
paste textarea
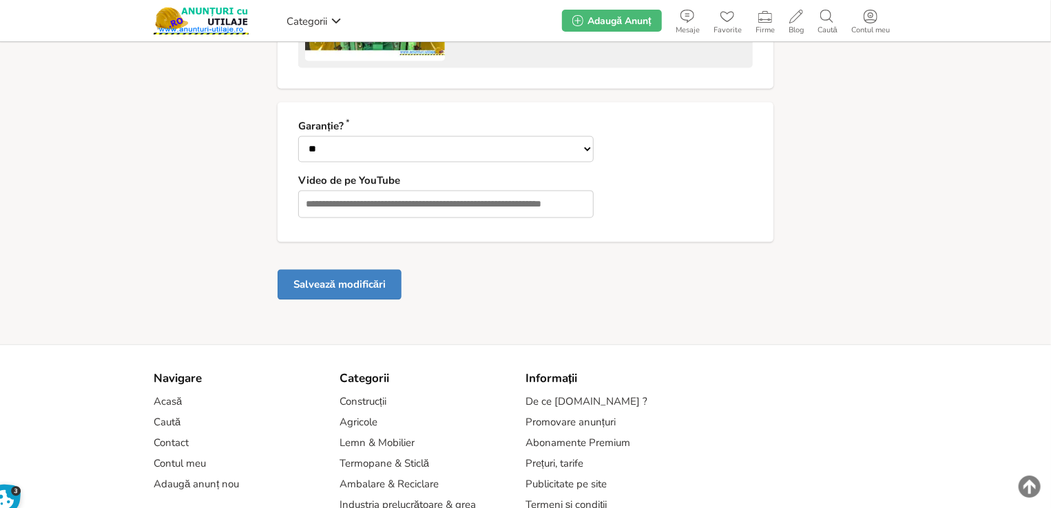
scroll to position [1410, 0]
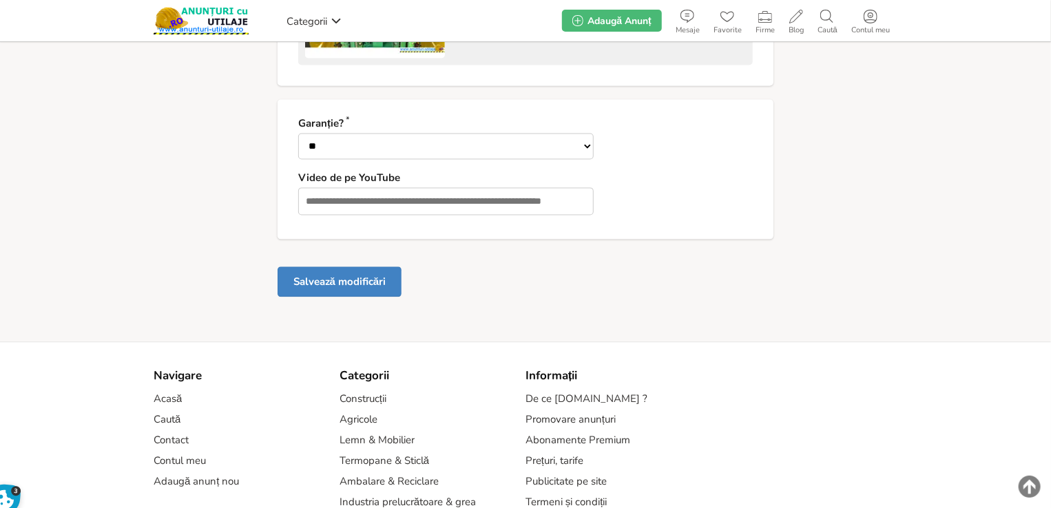
type textarea "**********"
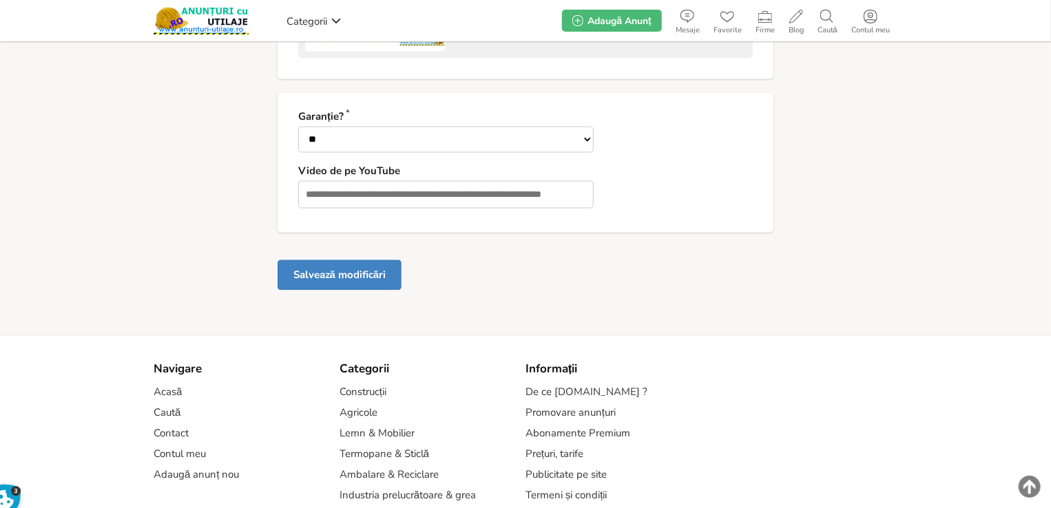
scroll to position [1403, 0]
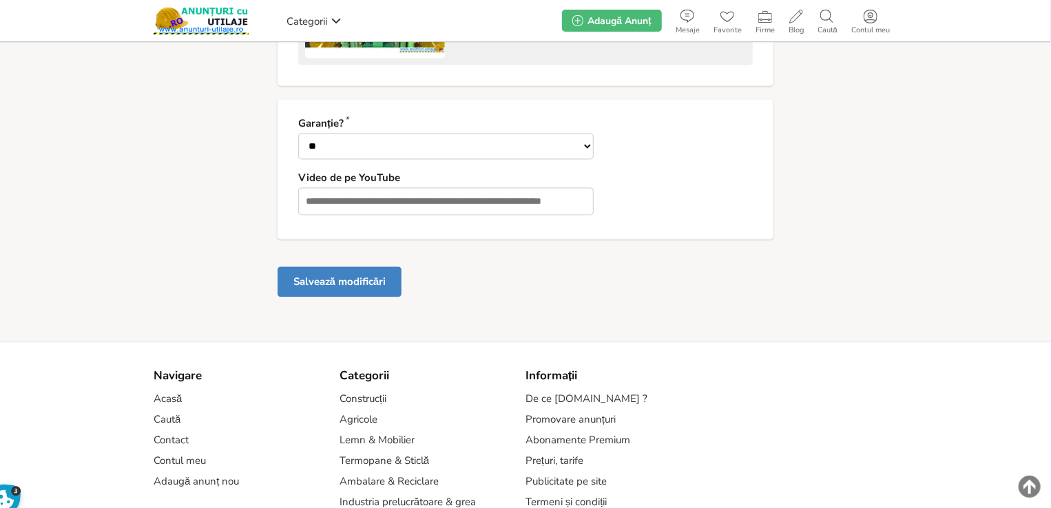
click at [364, 277] on button "Salvează modificări" at bounding box center [340, 282] width 124 height 30
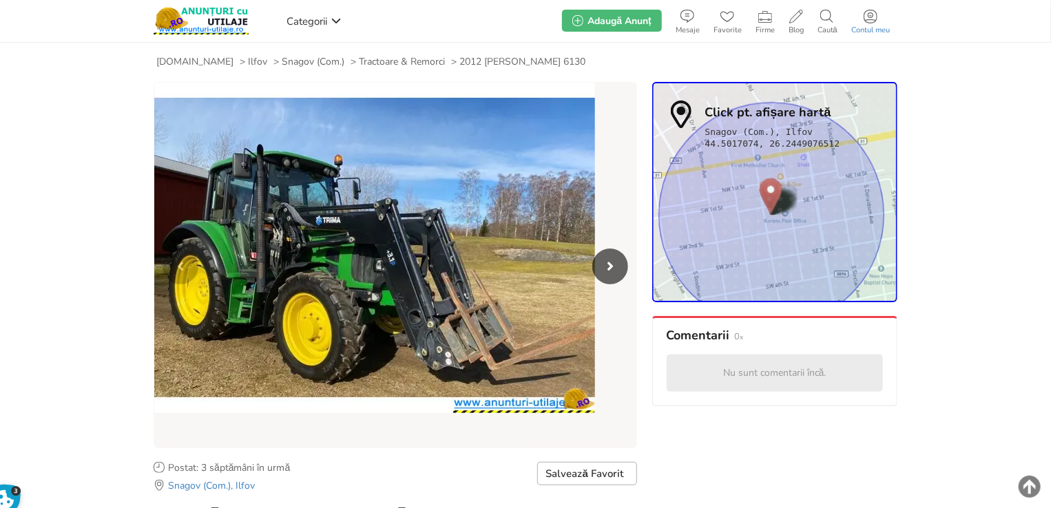
click at [881, 8] on link "Contul meu" at bounding box center [870, 21] width 52 height 28
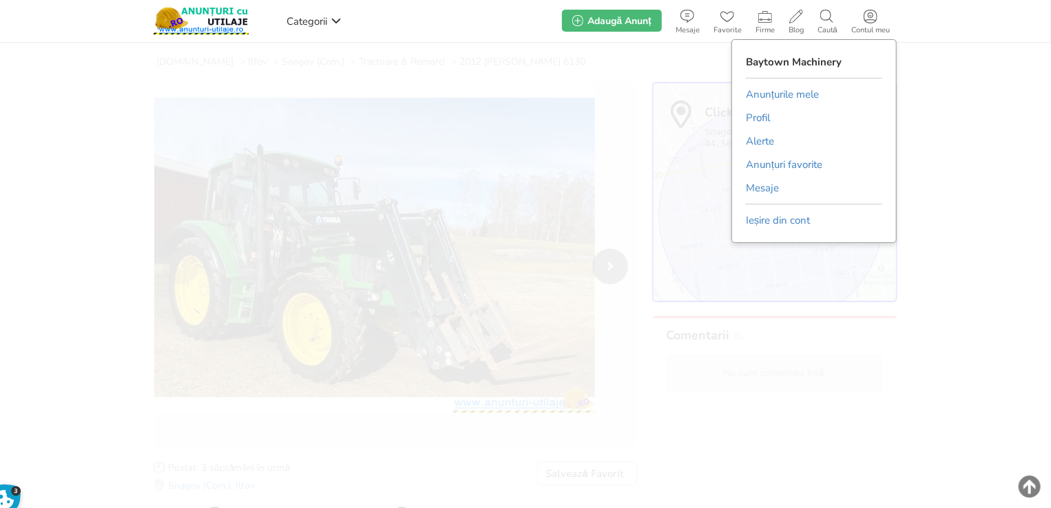
click at [774, 79] on div "Baytown Machinery Anunțurile mele Profil Alerte Anunțuri favorite [GEOGRAPHIC_D…" at bounding box center [813, 141] width 165 height 204
click at [775, 84] on link "Anunțurile mele" at bounding box center [782, 94] width 73 height 21
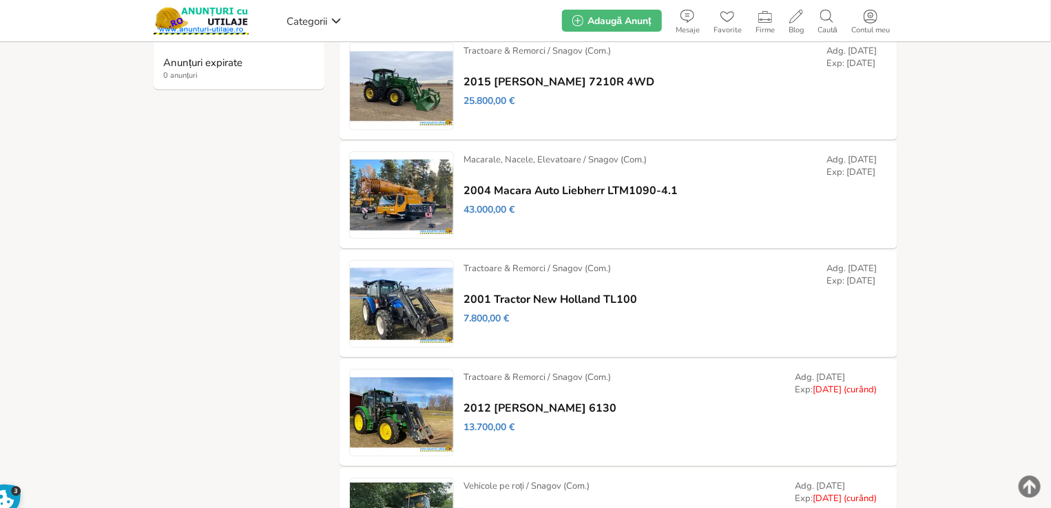
scroll to position [413, 0]
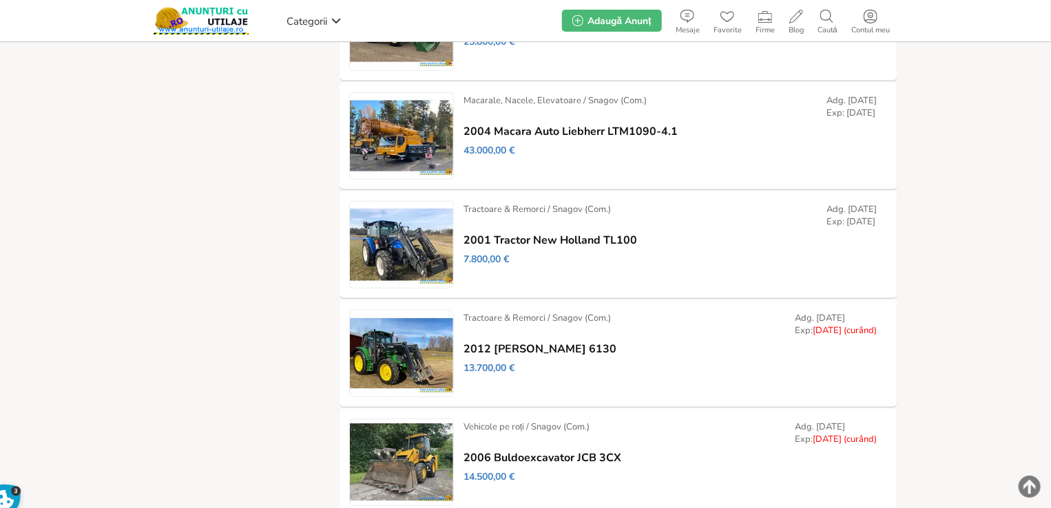
click at [0, 0] on link "Prelungește" at bounding box center [0, 0] width 0 height 0
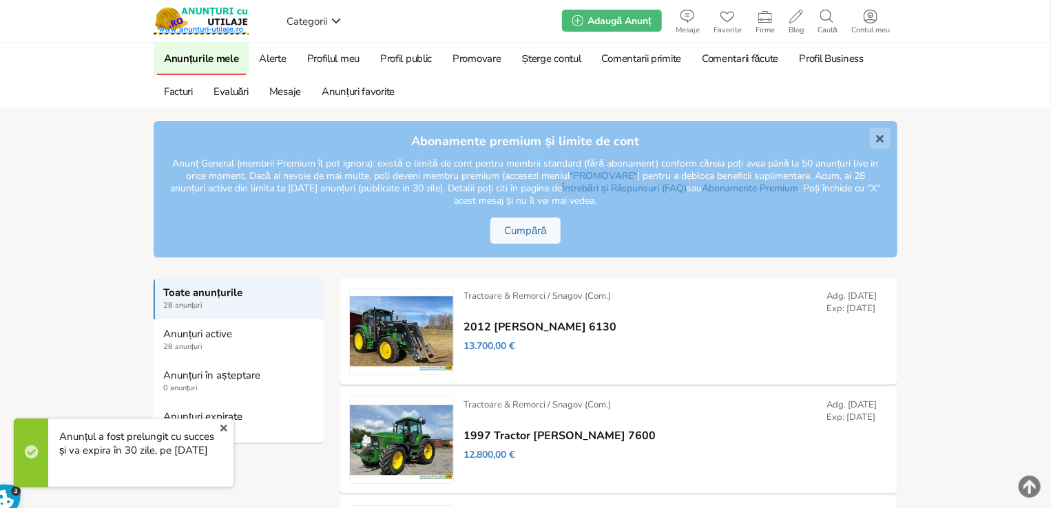
click at [220, 428] on link "x" at bounding box center [224, 428] width 18 height 17
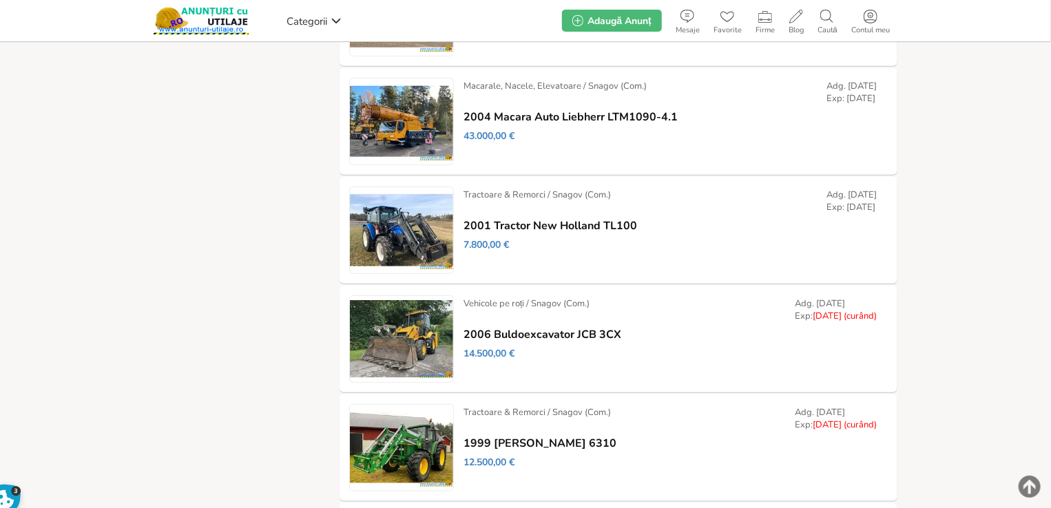
scroll to position [540, 0]
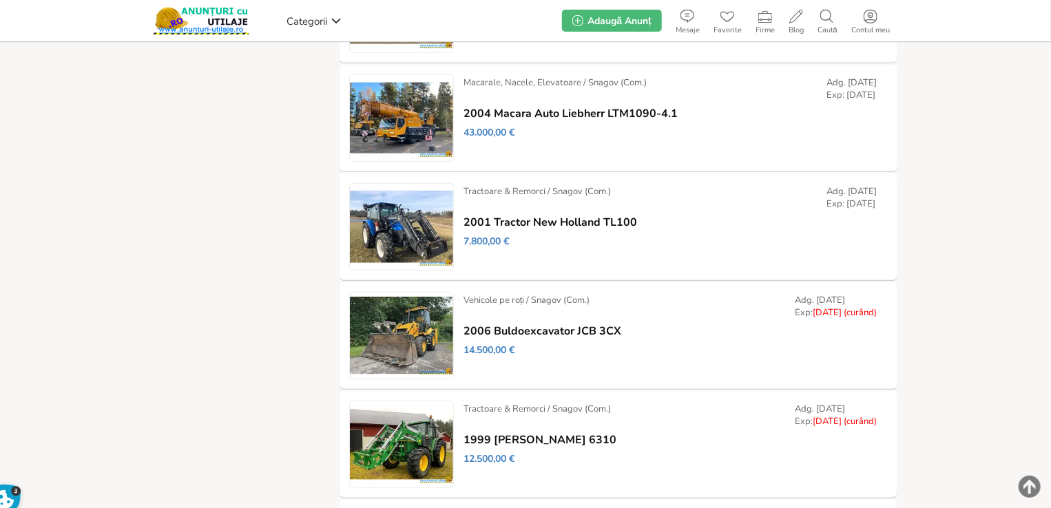
click at [0, 0] on link "Modifică" at bounding box center [0, 0] width 0 height 0
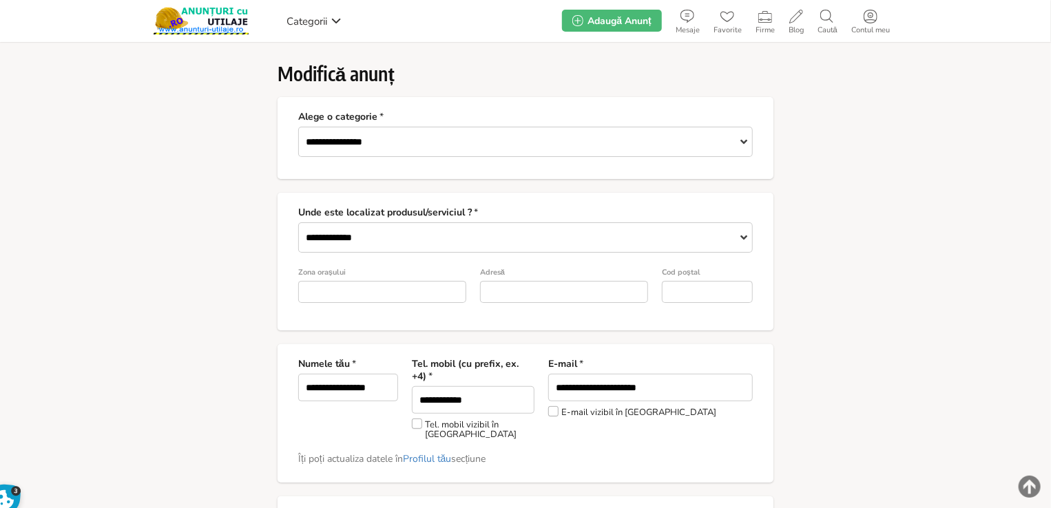
type input "*"
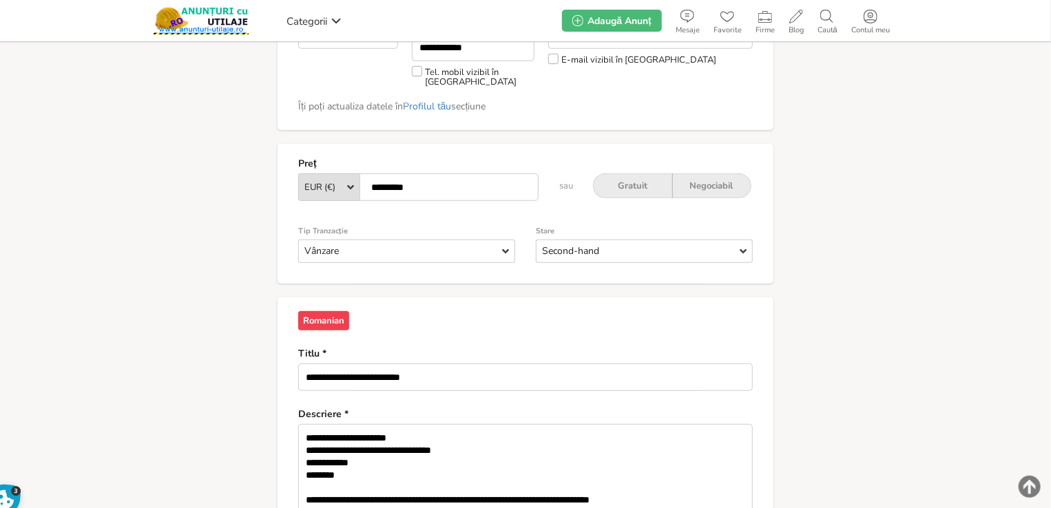
scroll to position [455, 0]
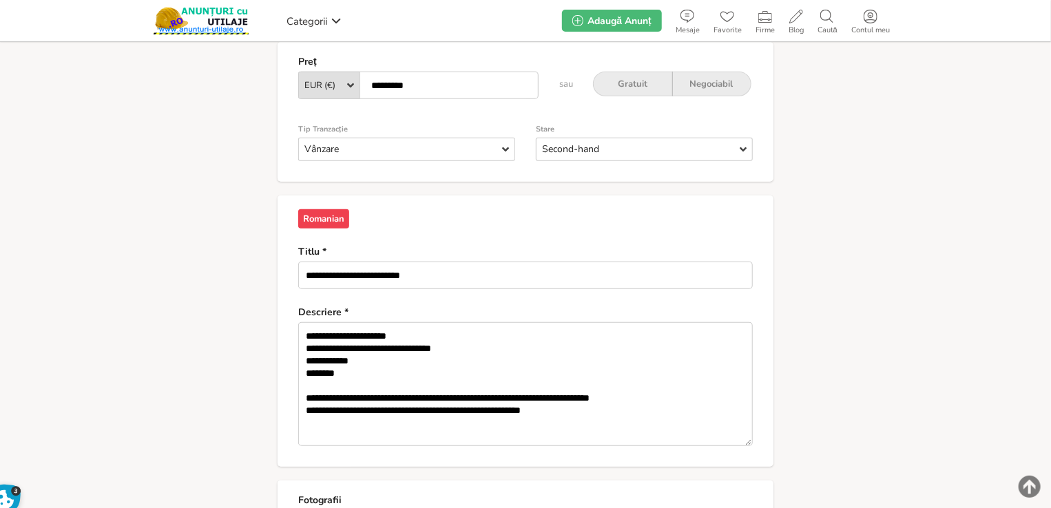
drag, startPoint x: 614, startPoint y: 387, endPoint x: 697, endPoint y: 386, distance: 82.7
click at [697, 386] on textarea "**********" at bounding box center [525, 384] width 455 height 124
paste textarea
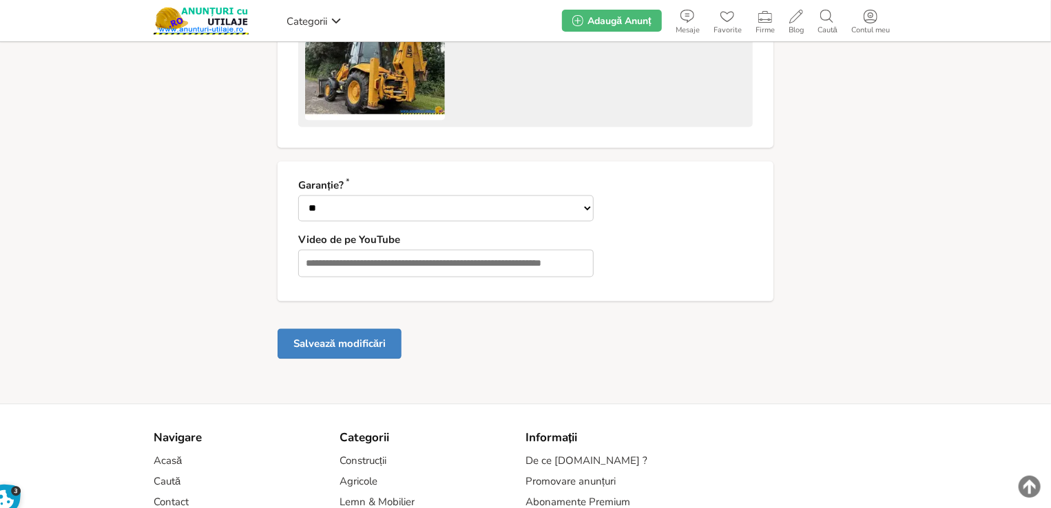
type textarea "**********"
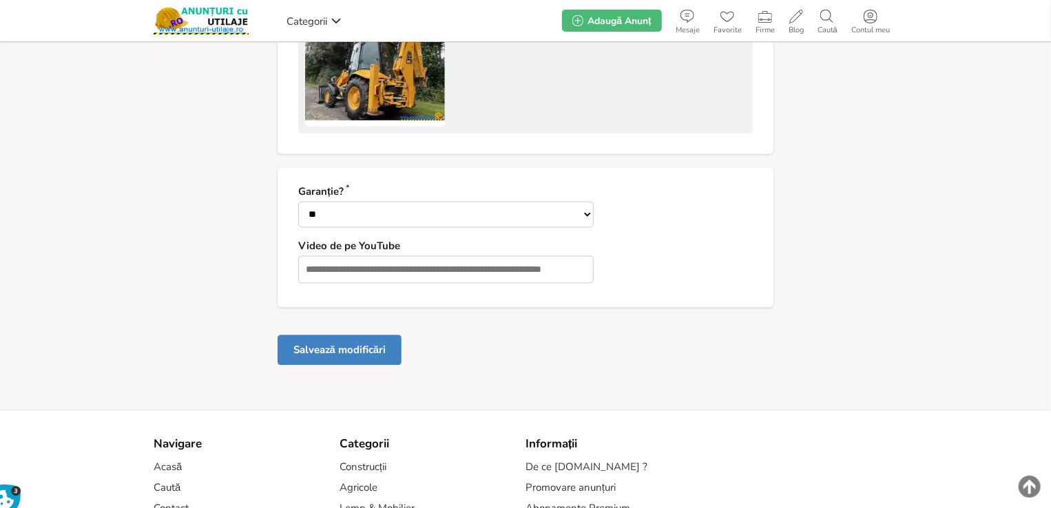
click at [326, 346] on button "Salvează modificări" at bounding box center [340, 350] width 124 height 30
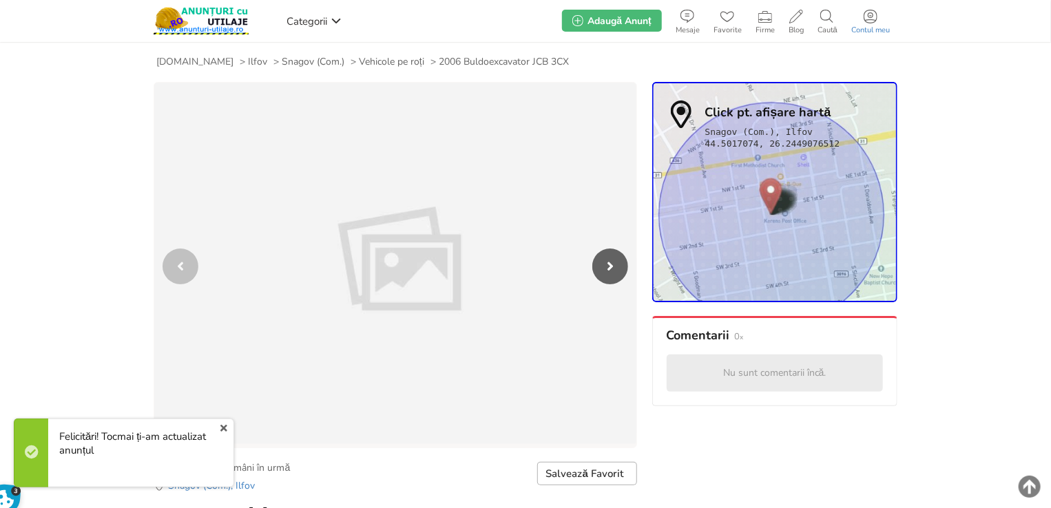
click at [872, 32] on span "Contul meu" at bounding box center [870, 30] width 52 height 8
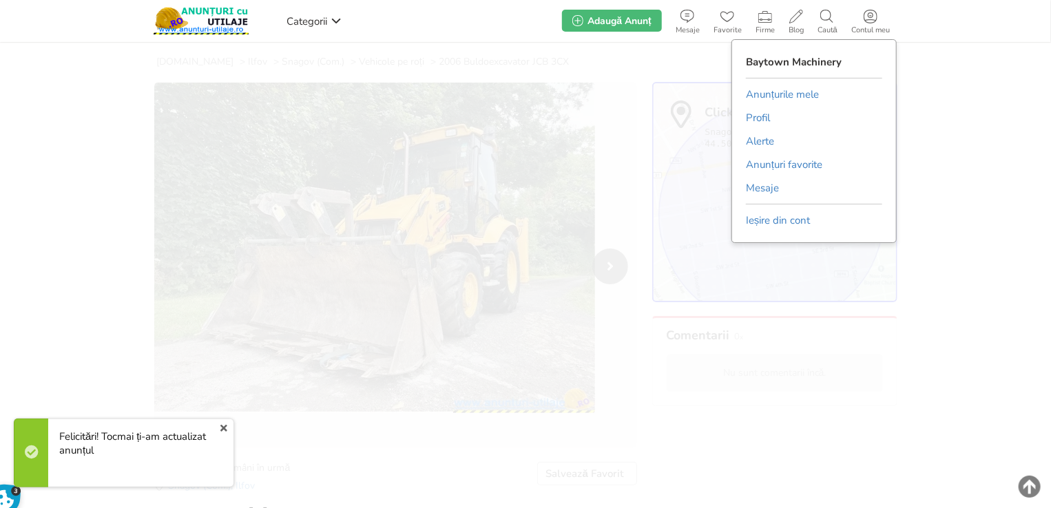
drag, startPoint x: 829, startPoint y: 96, endPoint x: 807, endPoint y: 97, distance: 22.7
click at [829, 96] on div "Baytown Machinery Anunțurile mele Profil Alerte Anunțuri favorite [GEOGRAPHIC_D…" at bounding box center [813, 141] width 165 height 204
click at [811, 103] on link "Anunțurile mele" at bounding box center [782, 94] width 73 height 21
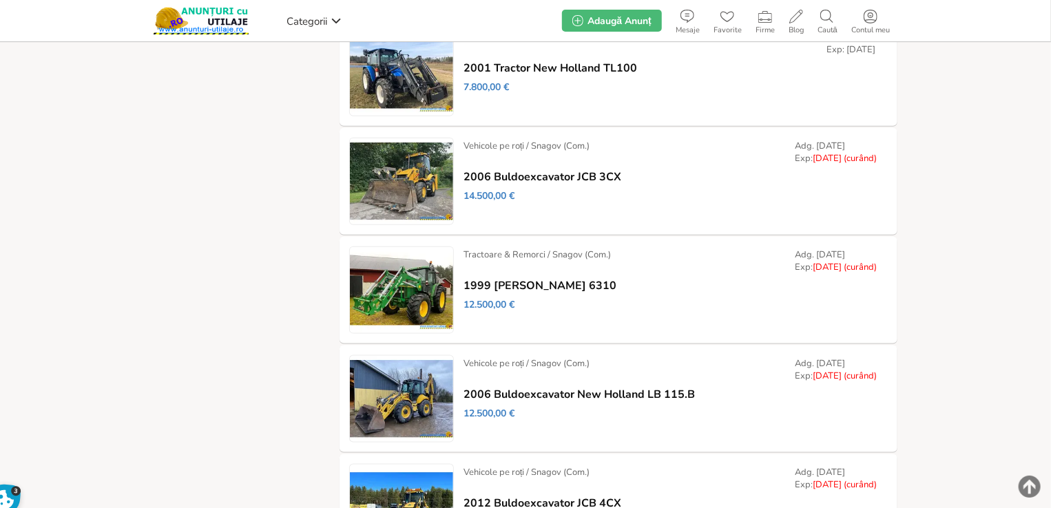
scroll to position [597, 0]
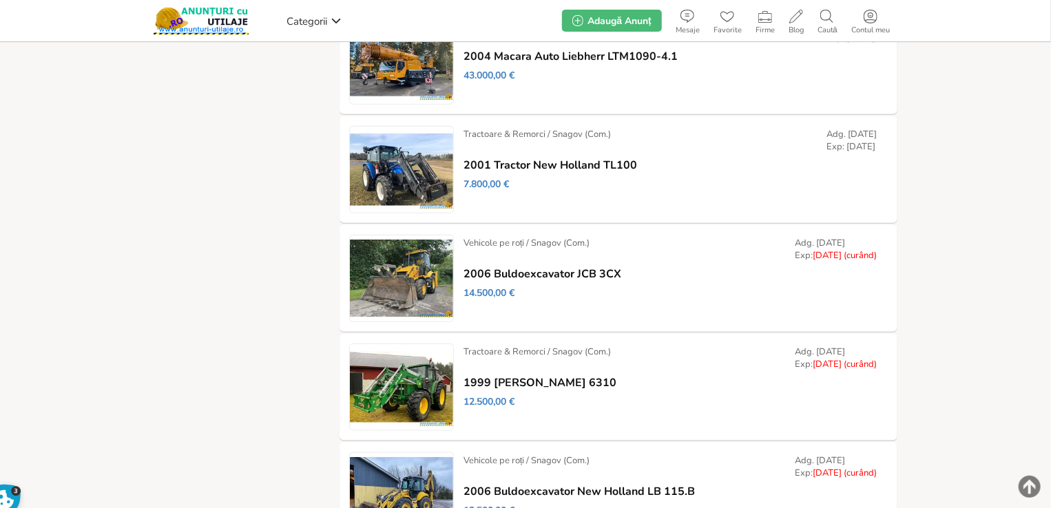
click at [0, 0] on link "Prelungește" at bounding box center [0, 0] width 0 height 0
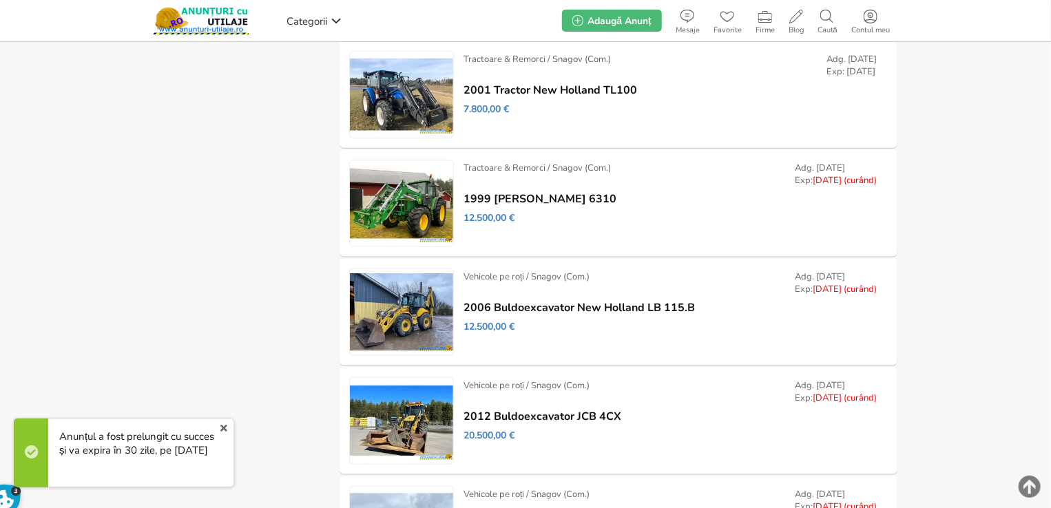
scroll to position [723, 0]
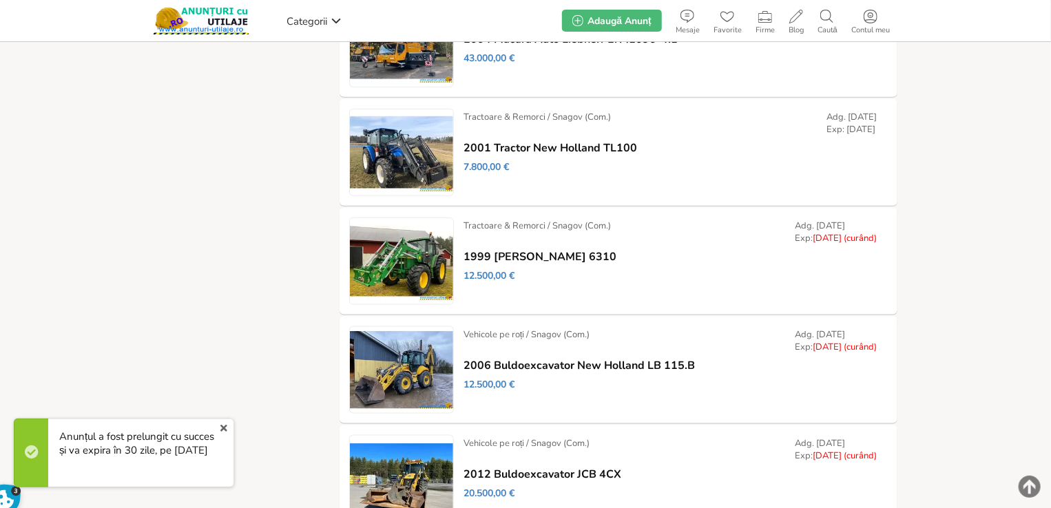
click at [0, 0] on link "Modifică" at bounding box center [0, 0] width 0 height 0
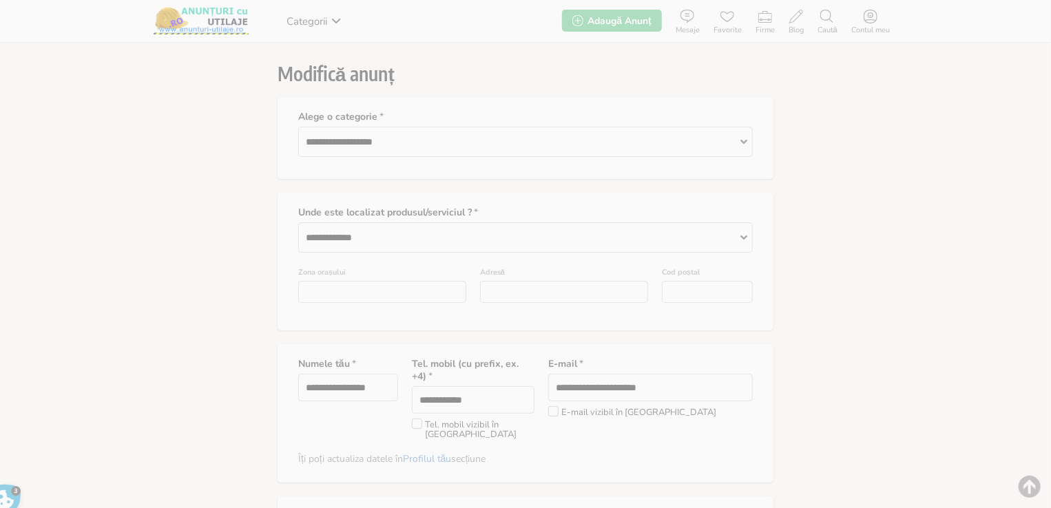
type input "*"
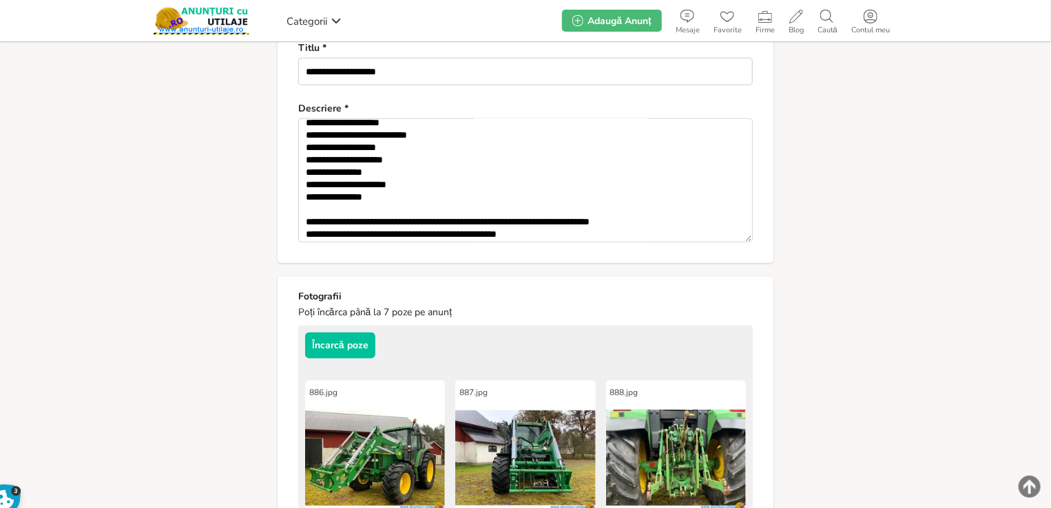
scroll to position [138, 0]
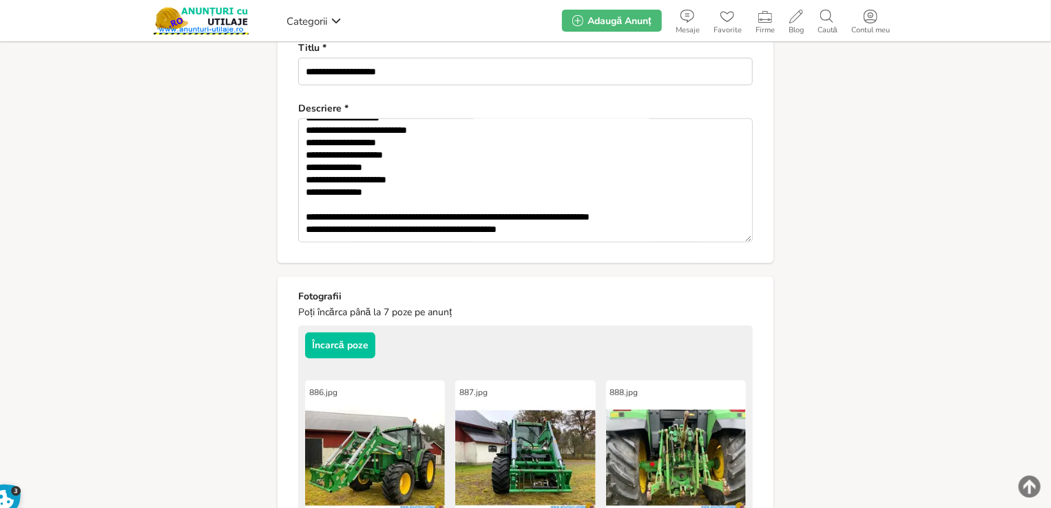
drag, startPoint x: 614, startPoint y: 202, endPoint x: 698, endPoint y: 203, distance: 84.0
click at [698, 203] on textarea "**********" at bounding box center [525, 180] width 455 height 124
paste textarea
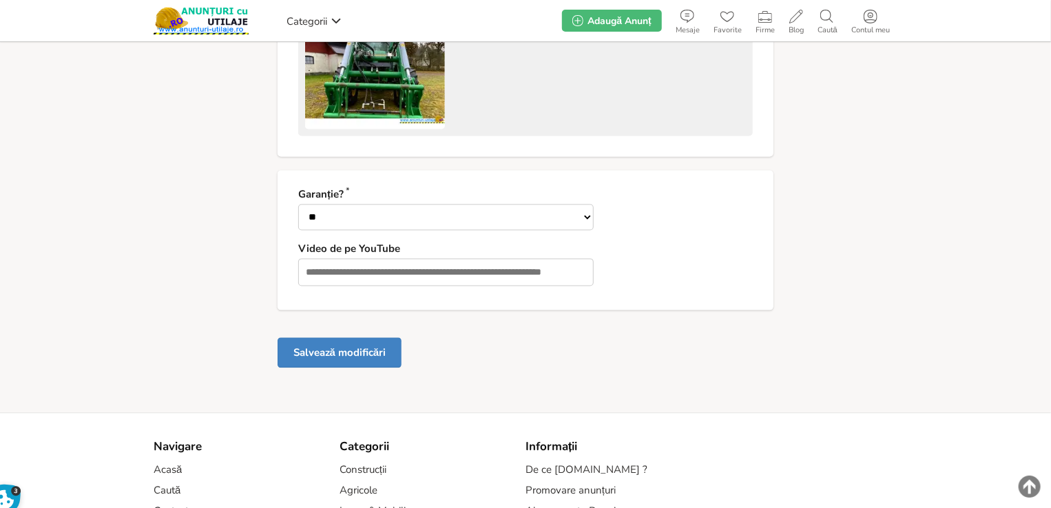
type textarea "**********"
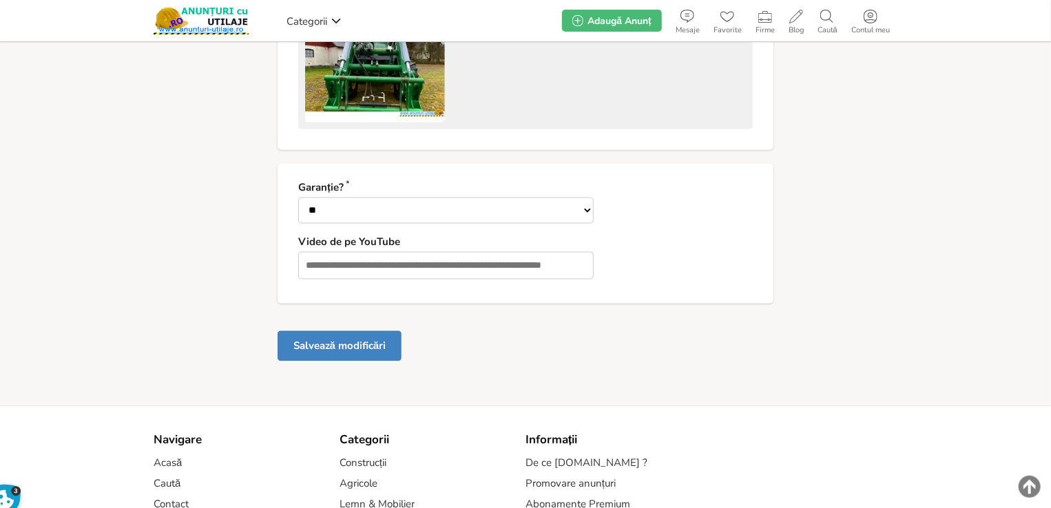
scroll to position [1333, 0]
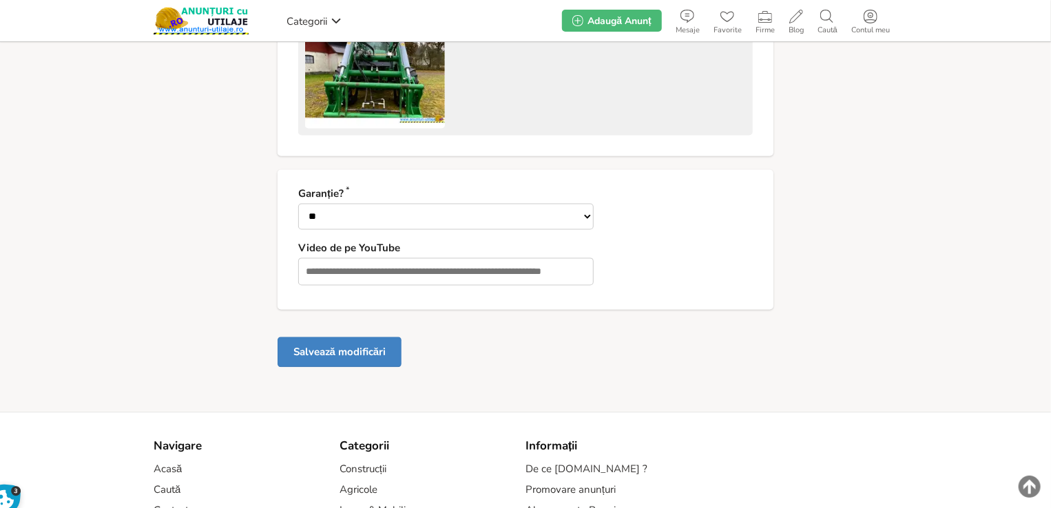
click at [300, 337] on button "Salvează modificări" at bounding box center [340, 352] width 124 height 30
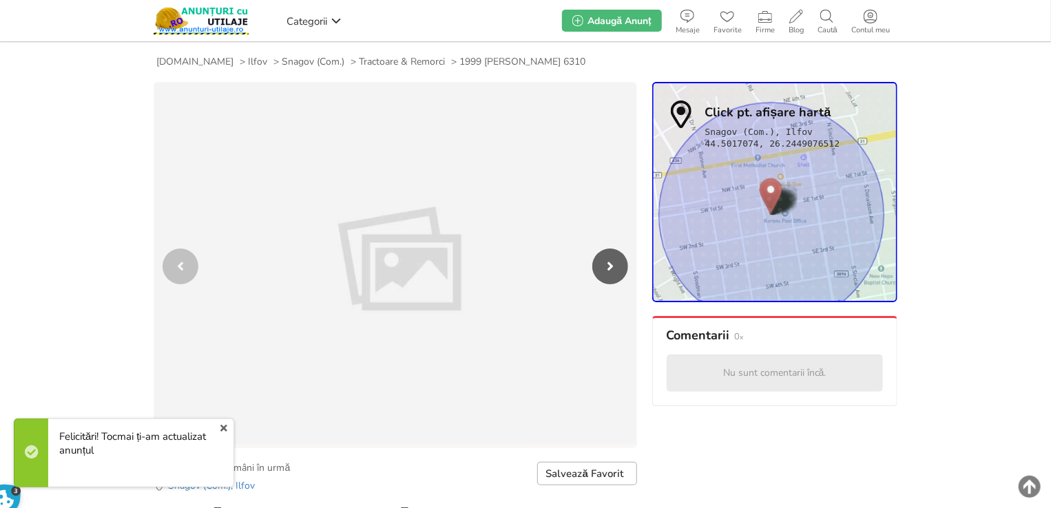
scroll to position [147, 0]
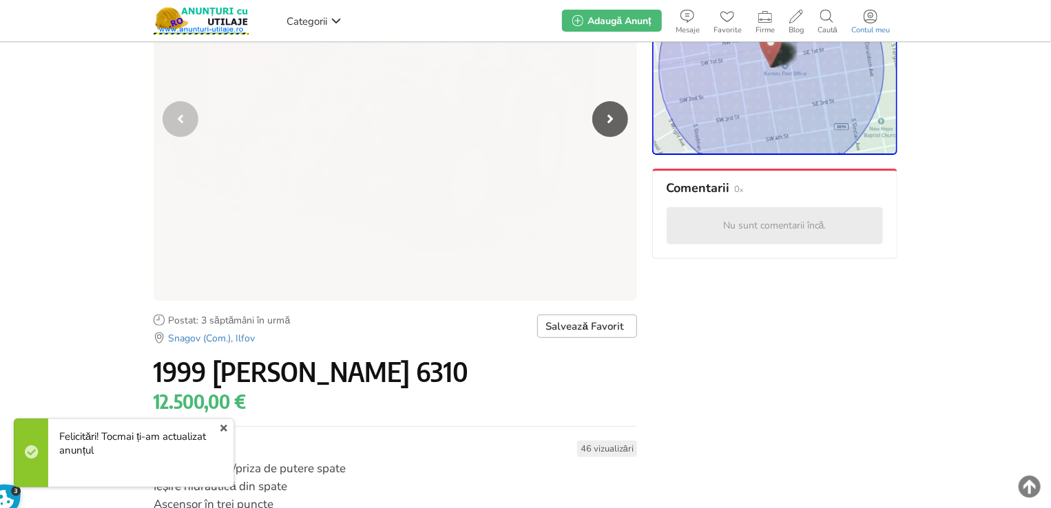
click at [871, 32] on span "Contul meu" at bounding box center [870, 30] width 52 height 8
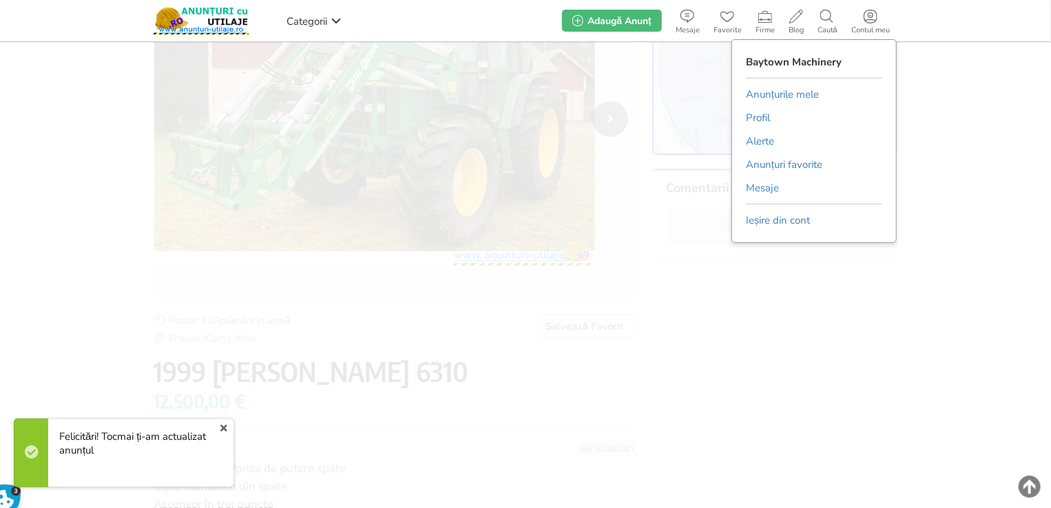
click at [802, 87] on link "Anunțurile mele" at bounding box center [782, 94] width 73 height 21
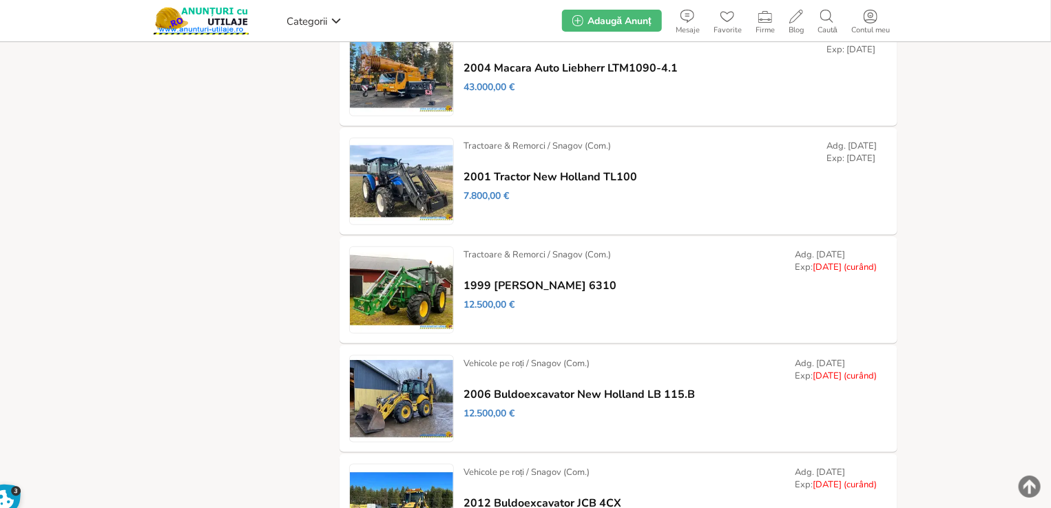
scroll to position [676, 0]
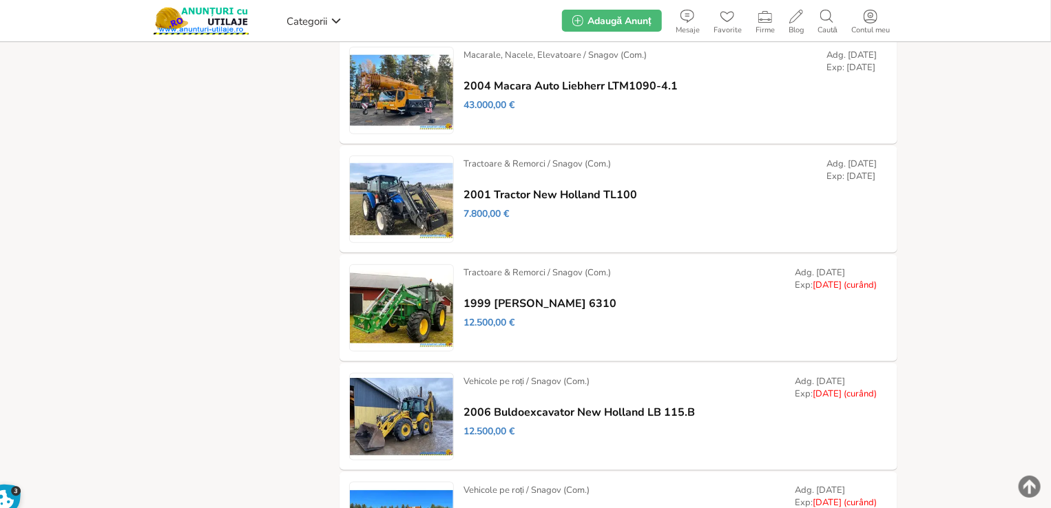
click at [0, 0] on link "Prelungește" at bounding box center [0, 0] width 0 height 0
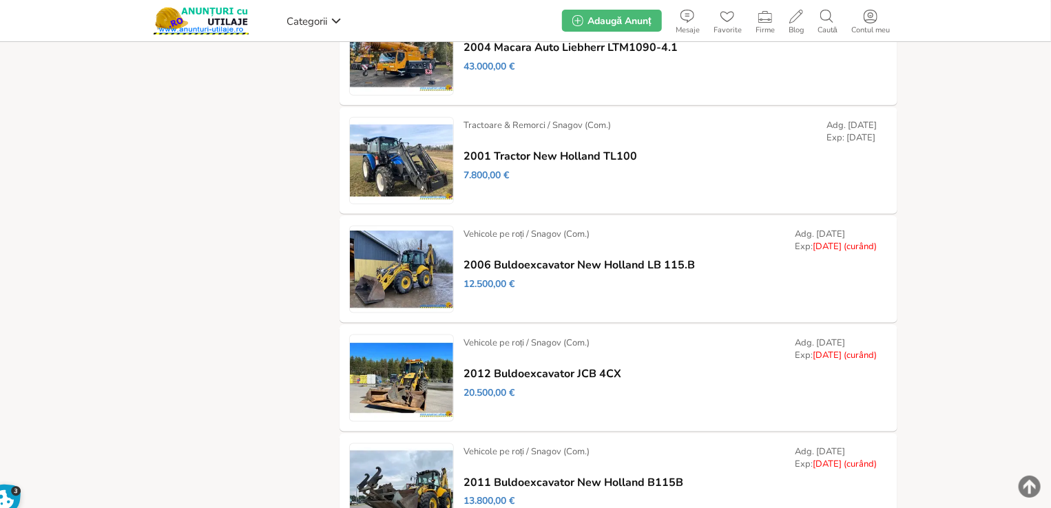
scroll to position [817, 0]
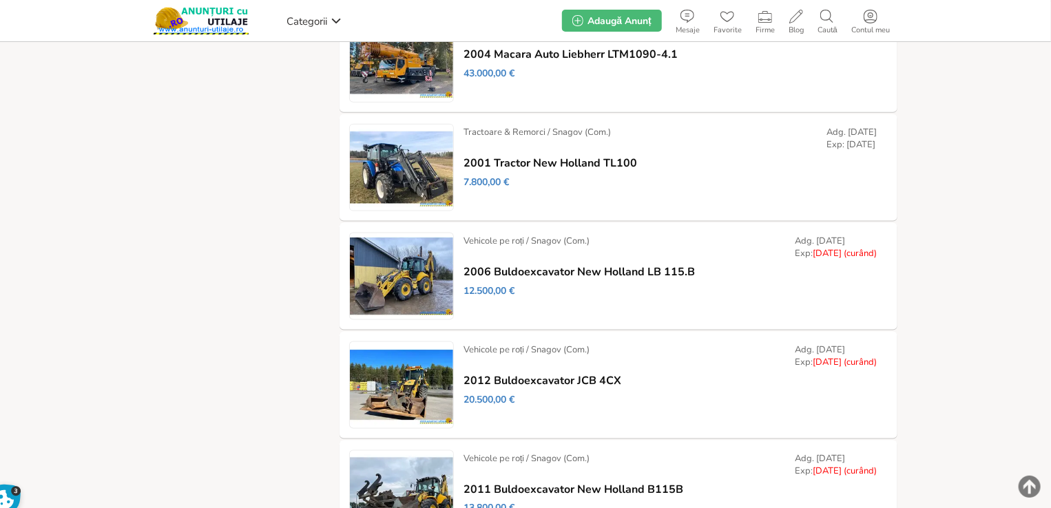
click at [0, 0] on link "Modifică" at bounding box center [0, 0] width 0 height 0
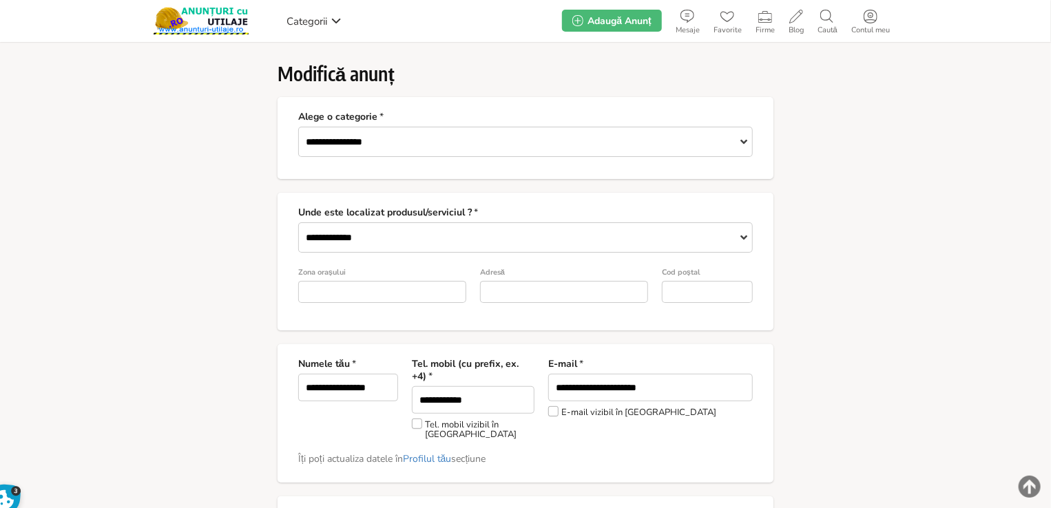
type input "*"
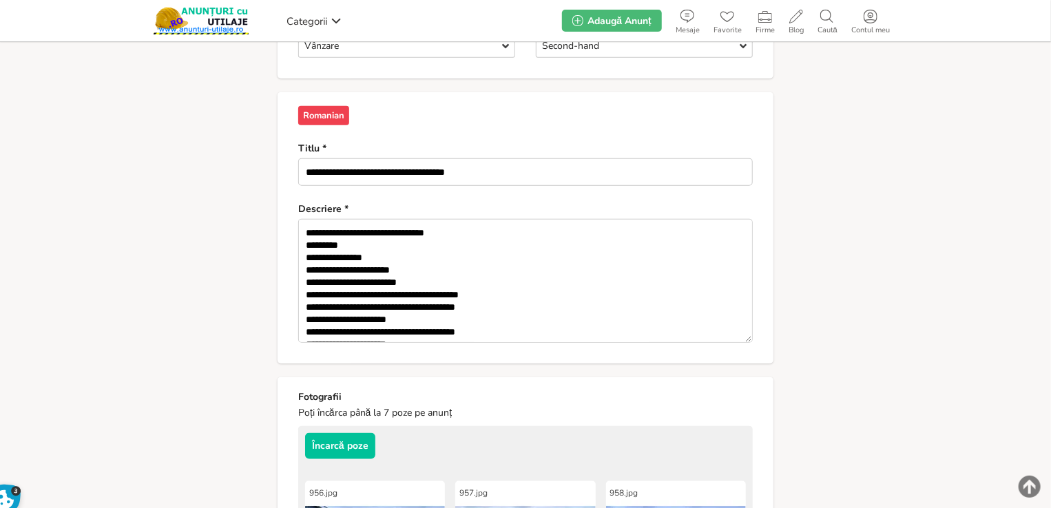
scroll to position [114, 0]
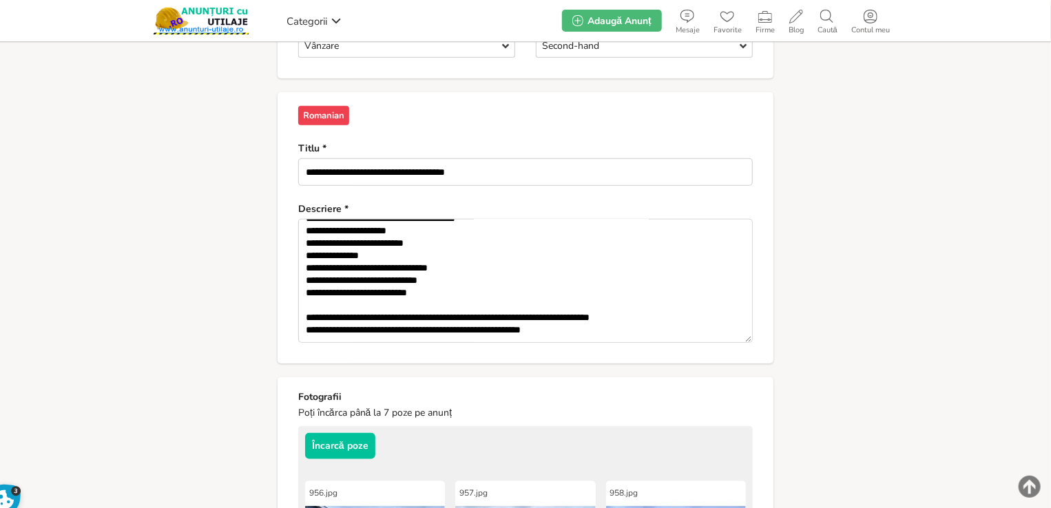
drag, startPoint x: 614, startPoint y: 305, endPoint x: 719, endPoint y: 309, distance: 105.5
click at [719, 309] on textarea "**********" at bounding box center [525, 281] width 455 height 124
paste textarea "**********"
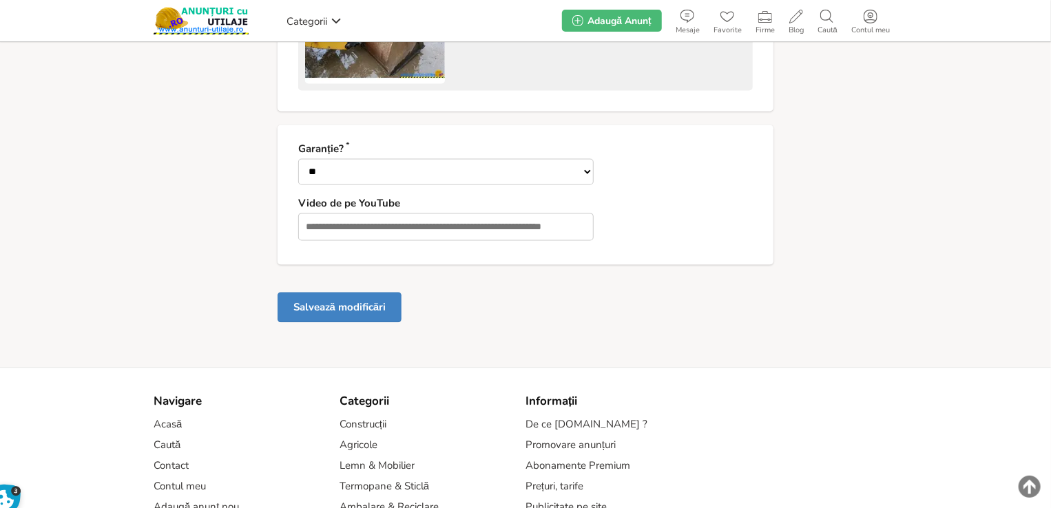
type textarea "**********"
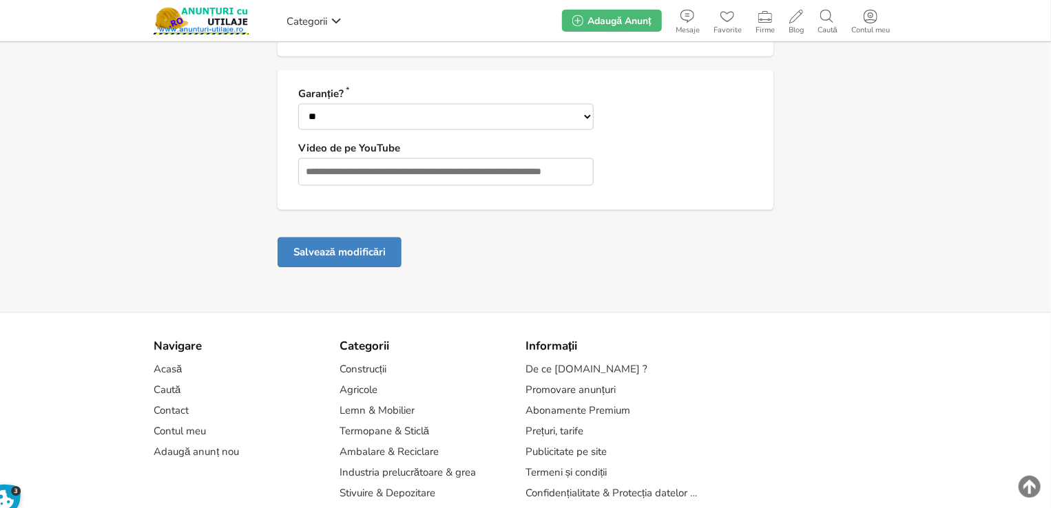
click at [331, 246] on button "Salvează modificări" at bounding box center [340, 252] width 124 height 30
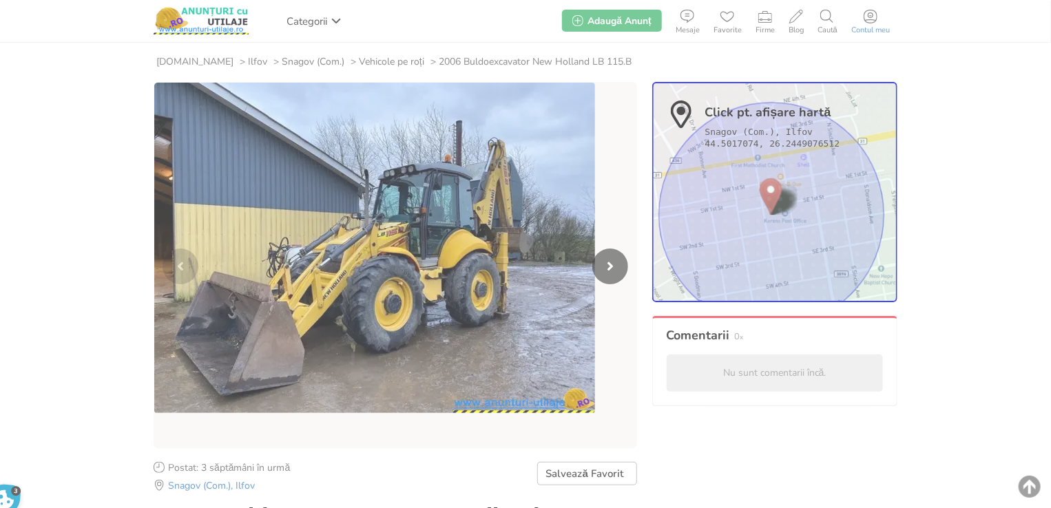
click at [873, 21] on icon at bounding box center [871, 17] width 14 height 14
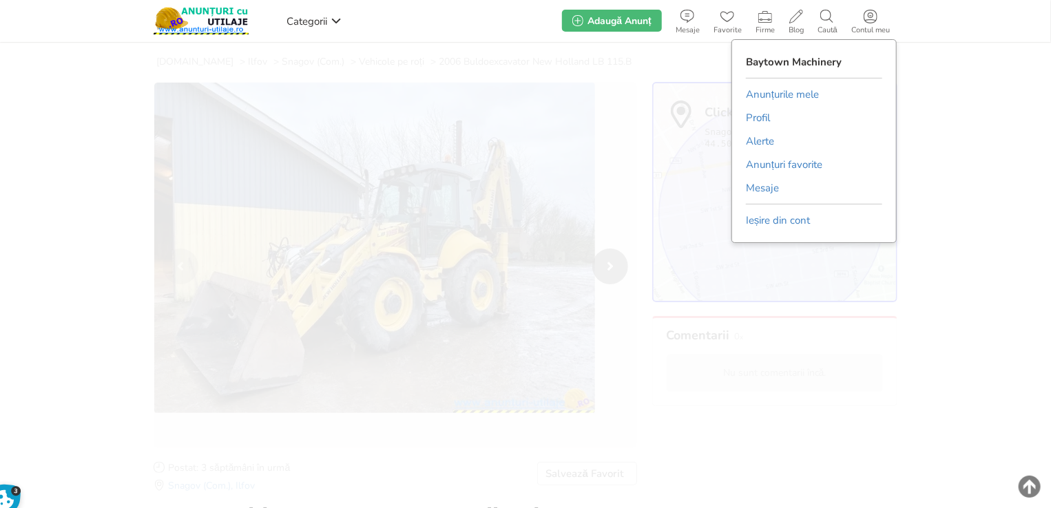
click at [786, 94] on link "Anunțurile mele" at bounding box center [782, 94] width 73 height 21
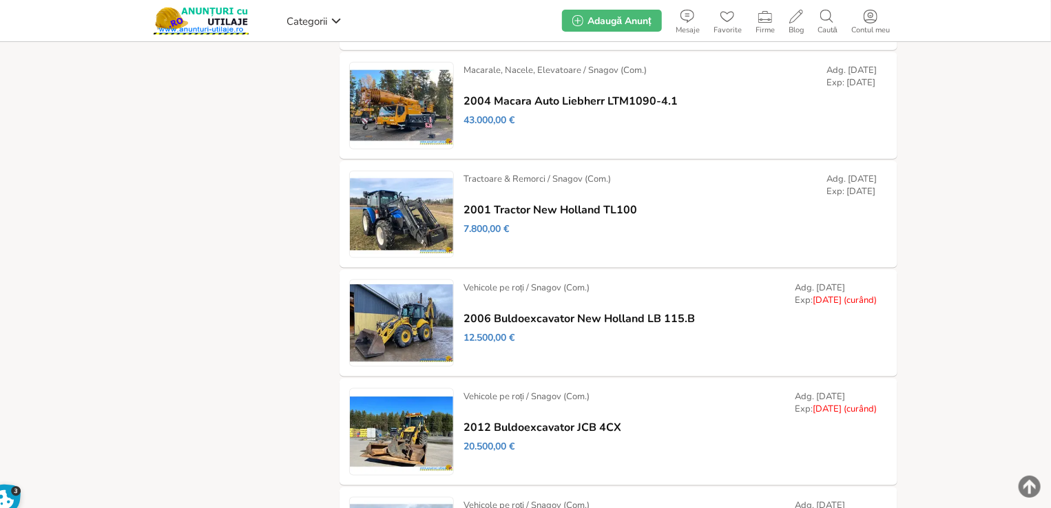
scroll to position [738, 0]
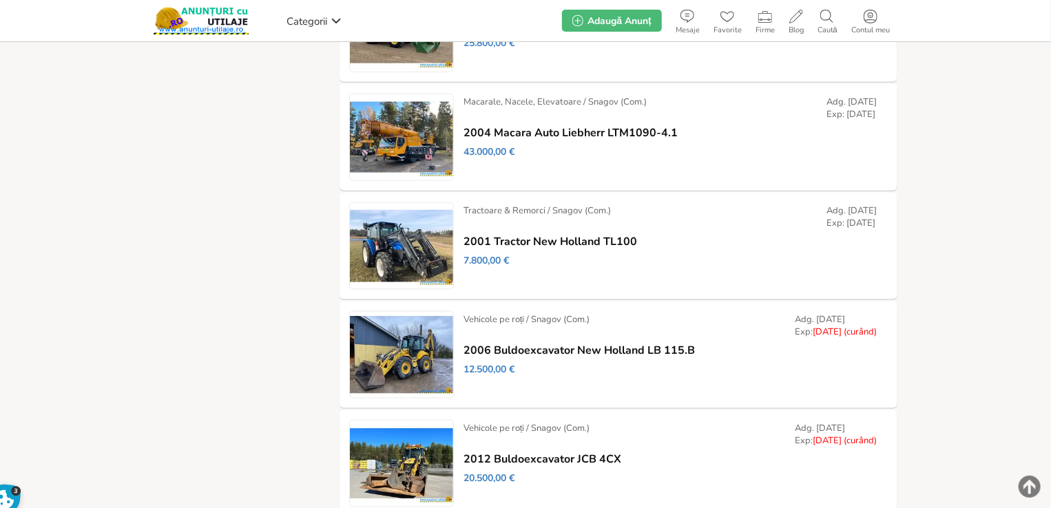
click at [0, 0] on link "Prelungește" at bounding box center [0, 0] width 0 height 0
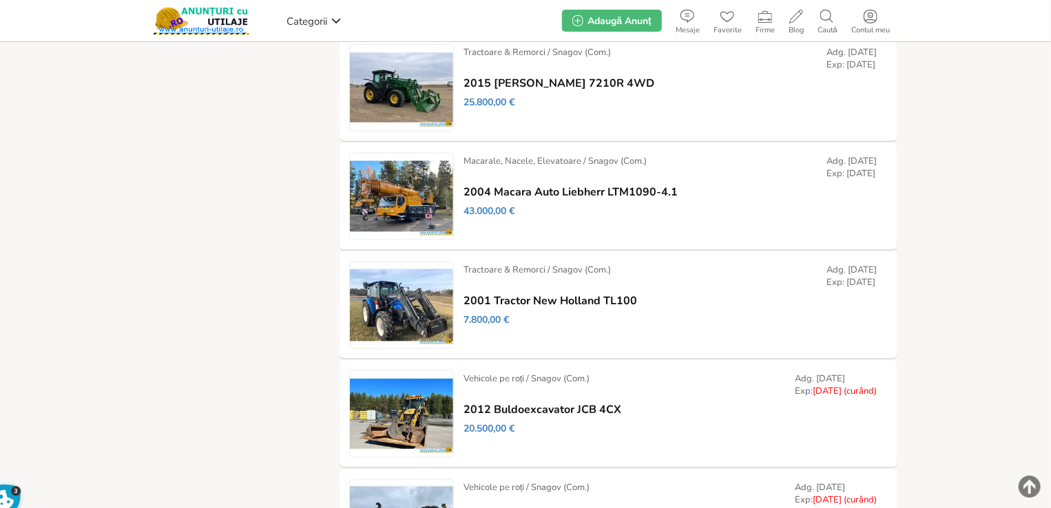
scroll to position [982, 0]
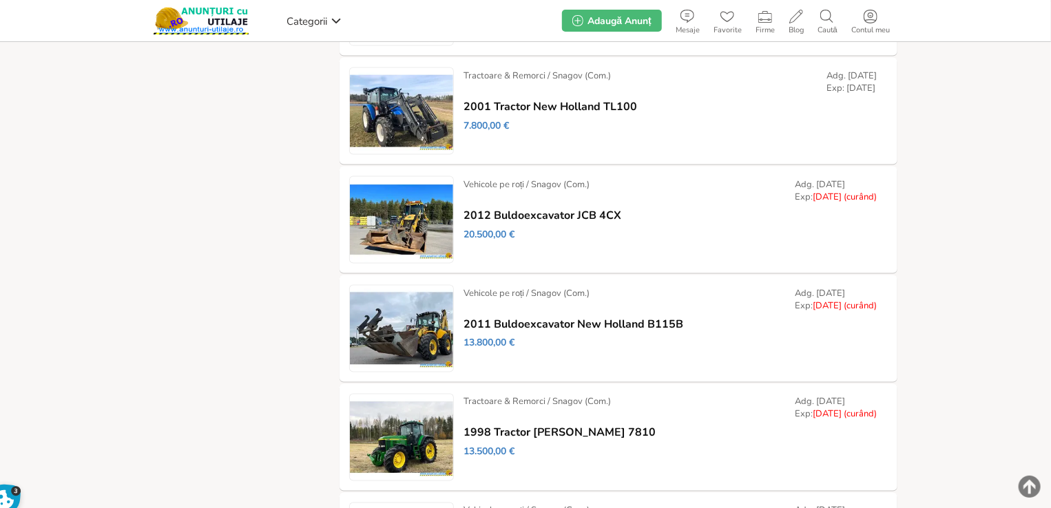
click at [0, 0] on div "Dezactivează / Setează ca: Vândut / Setează ca: Rezervat / Modifică / Prelungeș…" at bounding box center [0, 0] width 0 height 0
click at [0, 0] on link "Modifică" at bounding box center [0, 0] width 0 height 0
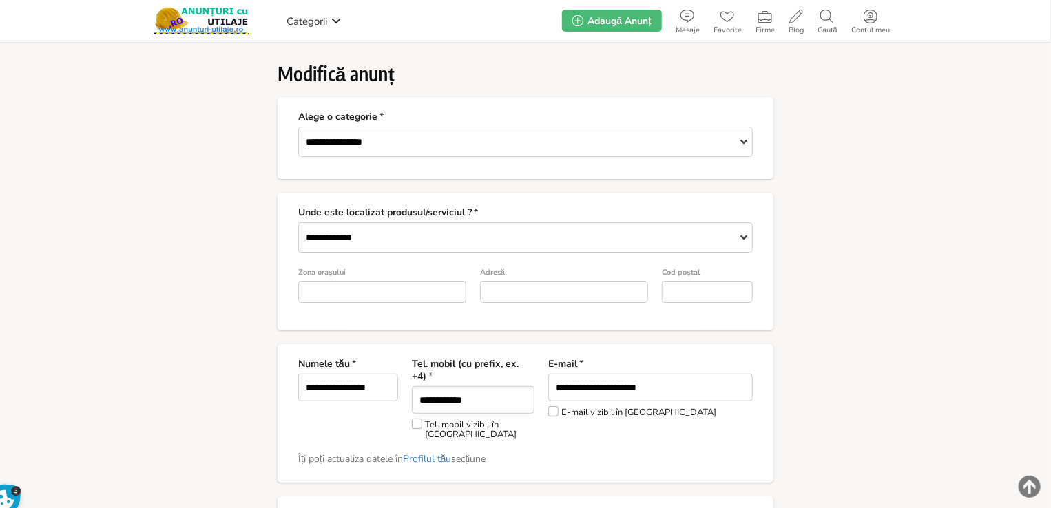
type input "*"
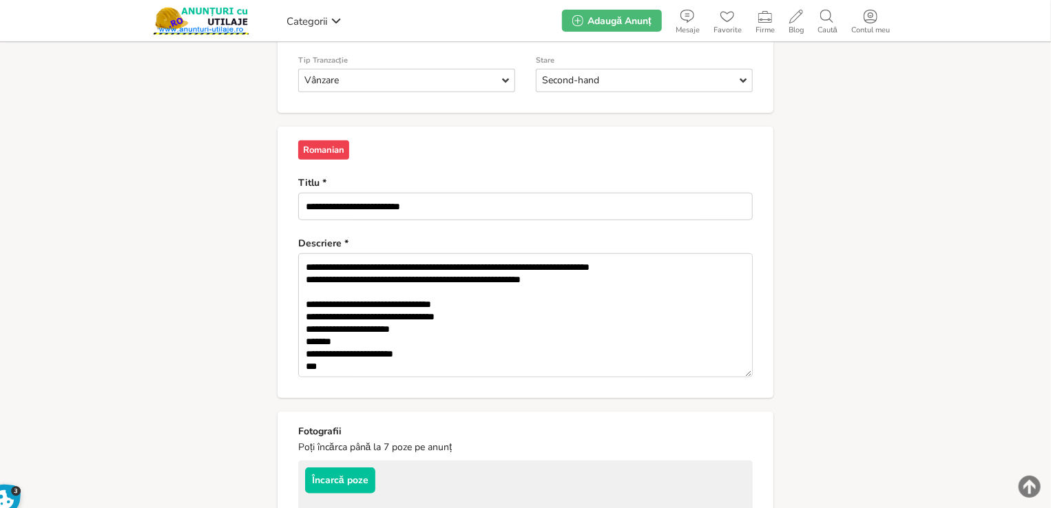
scroll to position [526, 0]
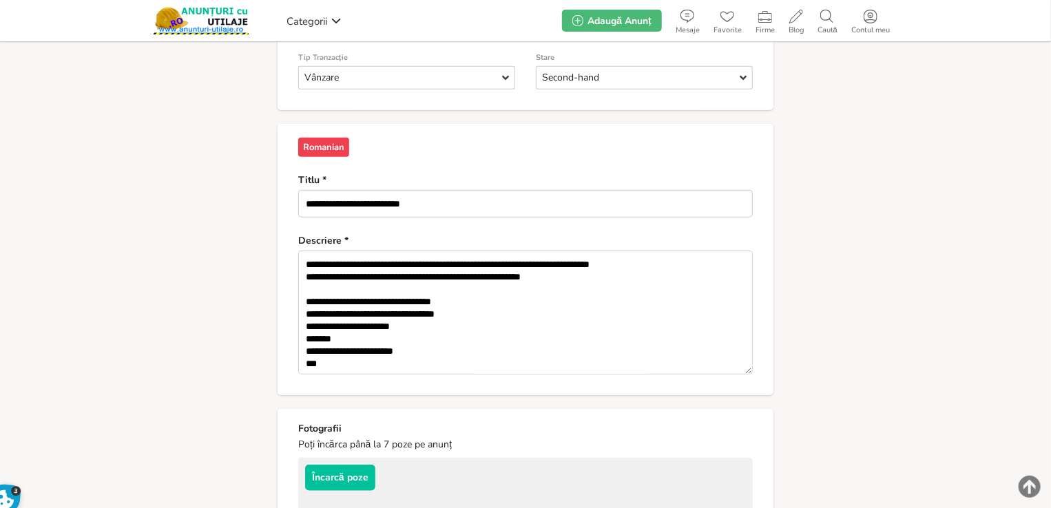
drag, startPoint x: 614, startPoint y: 252, endPoint x: 705, endPoint y: 251, distance: 90.9
click at [705, 252] on textarea "**********" at bounding box center [525, 313] width 455 height 124
paste textarea
type textarea "**********"
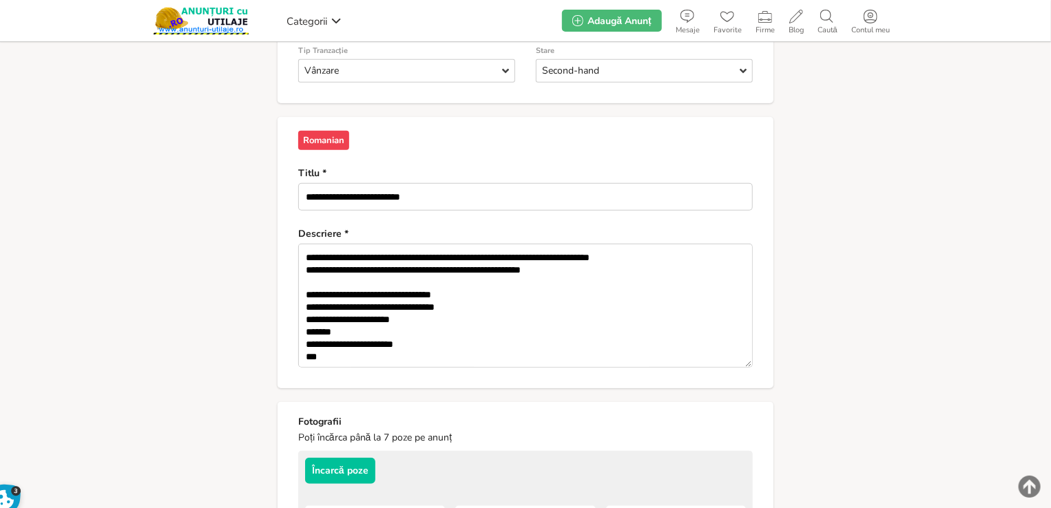
scroll to position [574, 0]
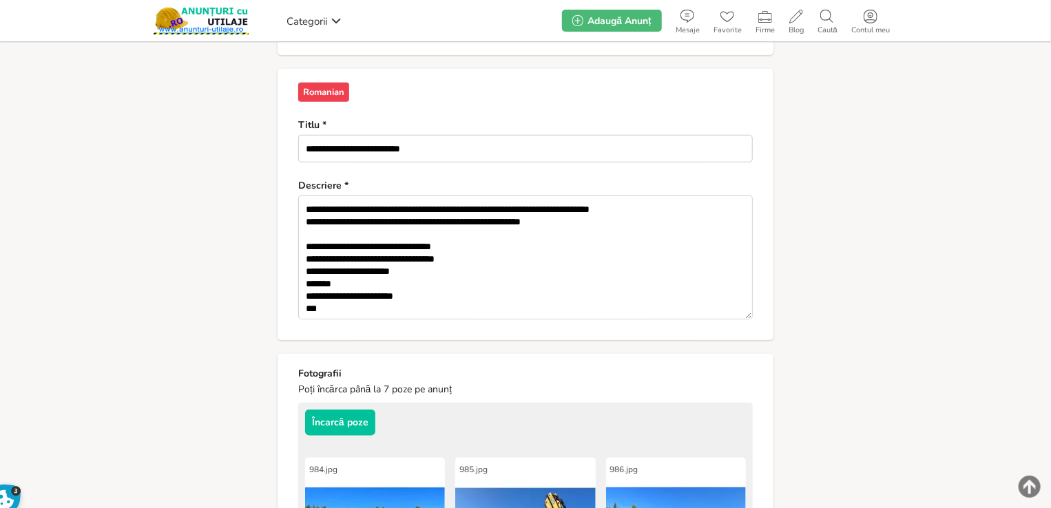
drag, startPoint x: 1050, startPoint y: 157, endPoint x: 1050, endPoint y: 265, distance: 108.1
click at [1050, 265] on section "**********" at bounding box center [525, 319] width 1051 height 1703
click at [988, 236] on section "**********" at bounding box center [525, 319] width 1051 height 1703
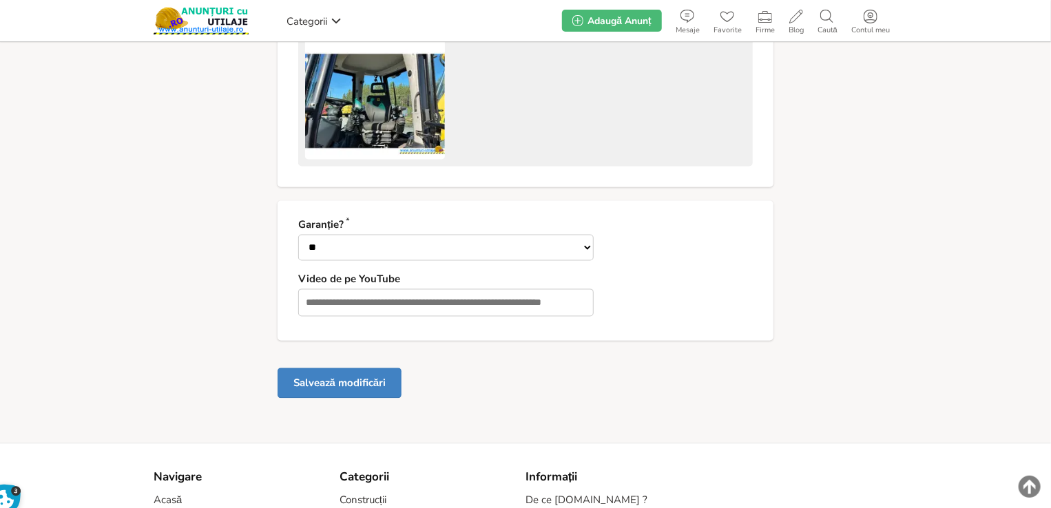
scroll to position [1424, 0]
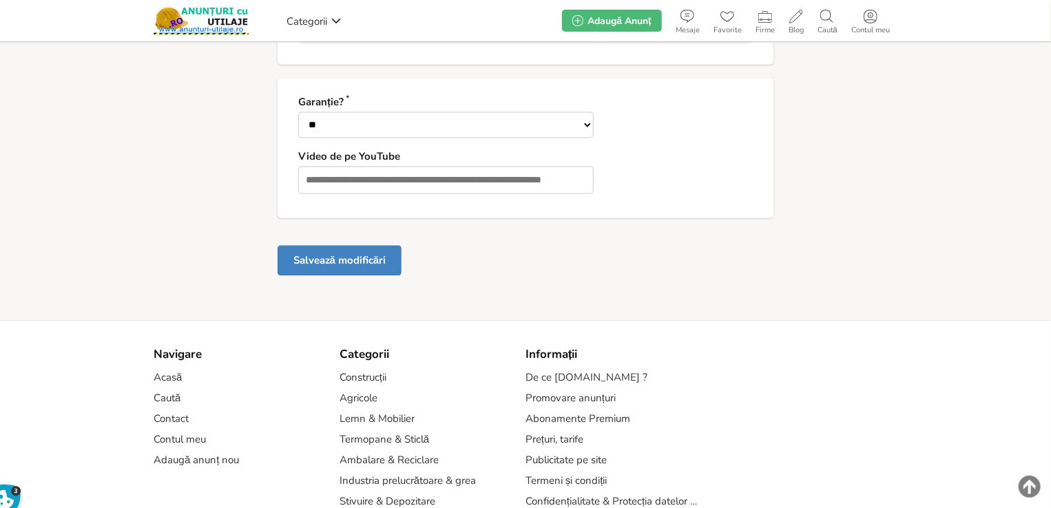
click at [364, 251] on button "Salvează modificări" at bounding box center [340, 260] width 124 height 30
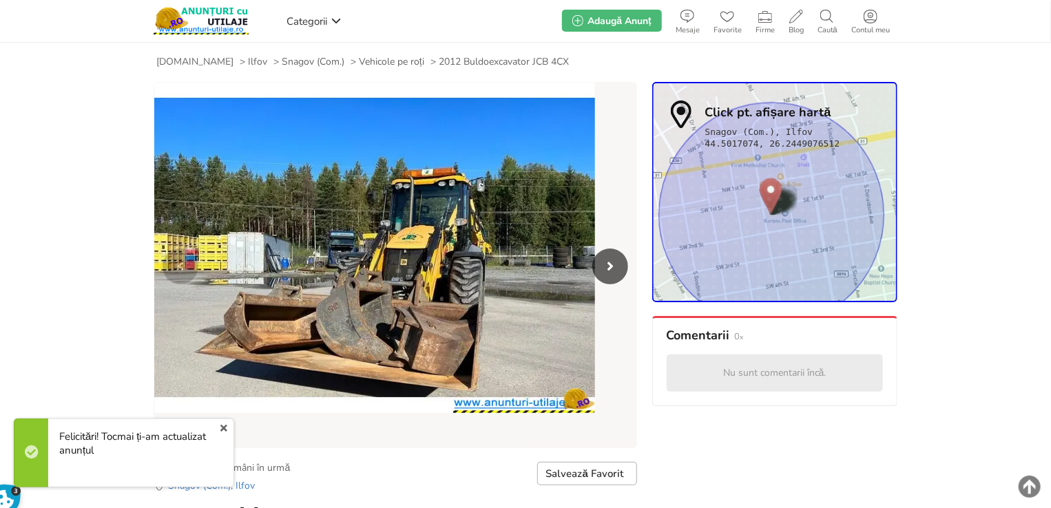
click at [231, 428] on link "x" at bounding box center [224, 428] width 18 height 17
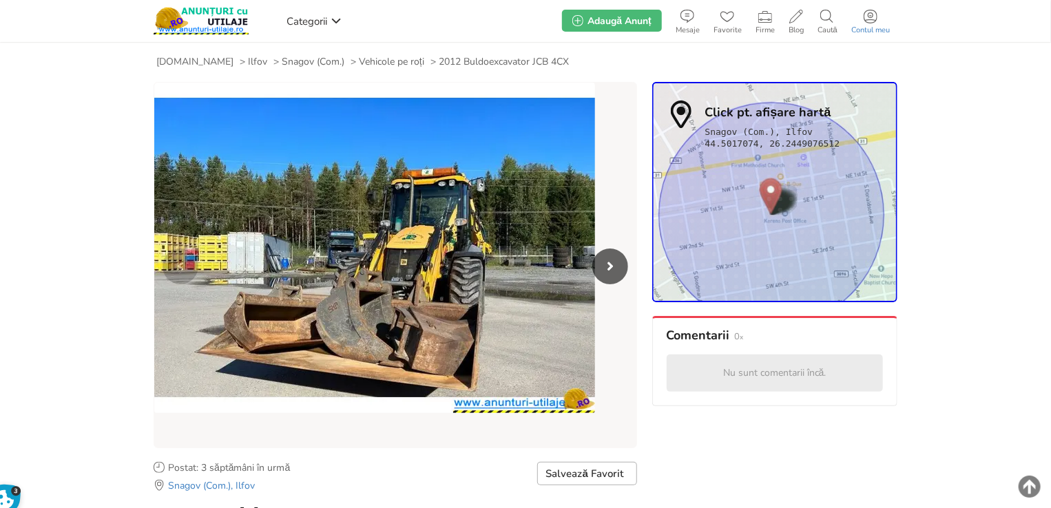
click at [876, 24] on link "Contul meu" at bounding box center [870, 21] width 52 height 28
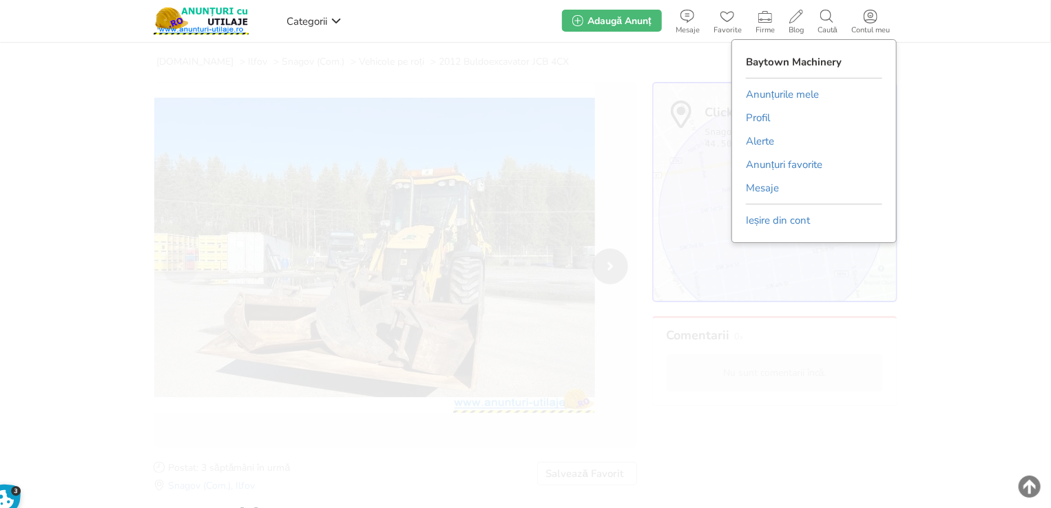
click at [793, 94] on link "Anunțurile mele" at bounding box center [782, 94] width 73 height 21
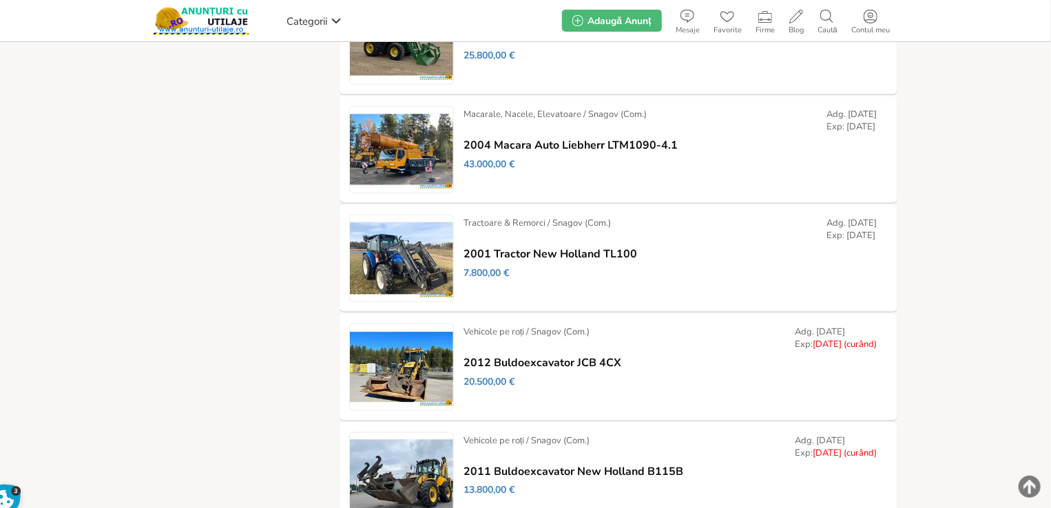
scroll to position [827, 0]
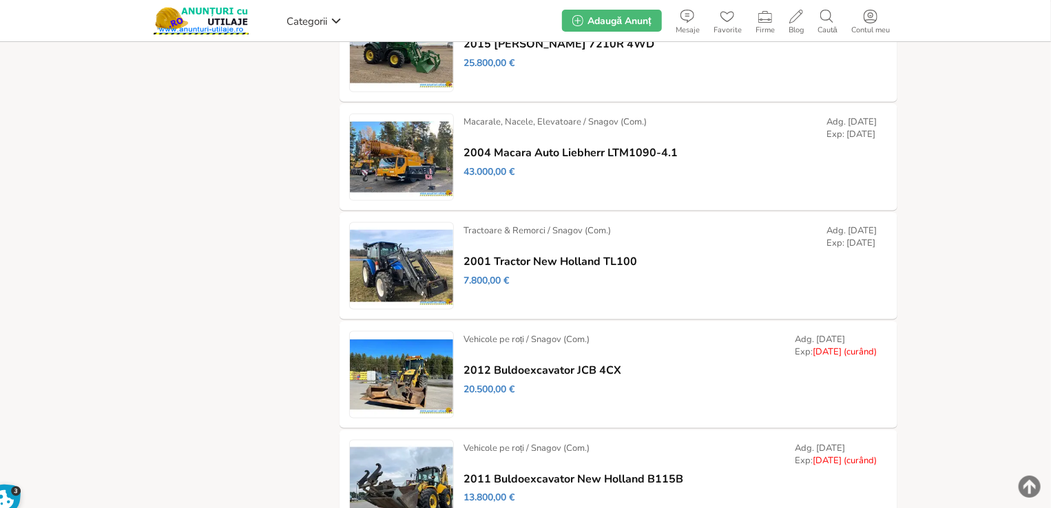
click at [0, 0] on link "Prelungește" at bounding box center [0, 0] width 0 height 0
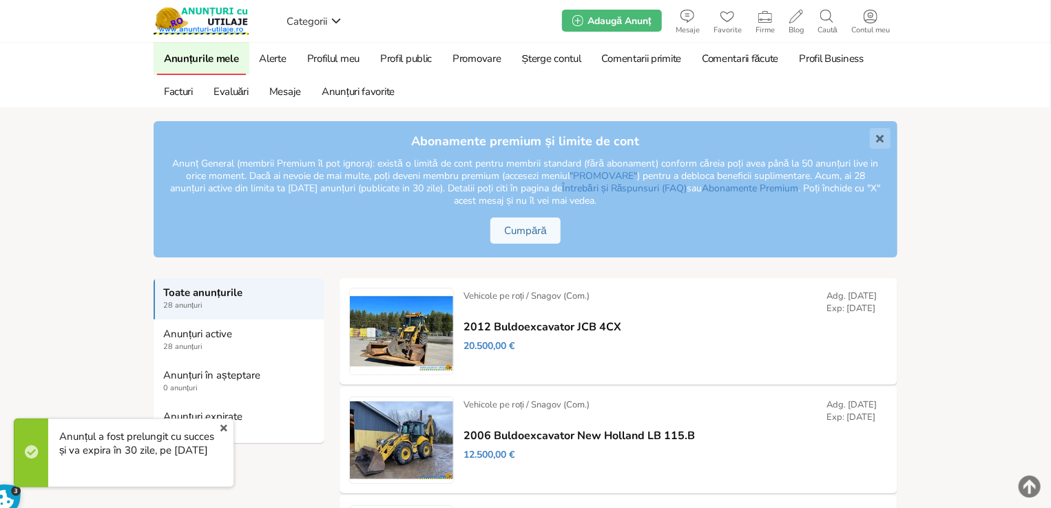
drag, startPoint x: 222, startPoint y: 422, endPoint x: 413, endPoint y: 397, distance: 193.2
click at [221, 423] on link "x" at bounding box center [224, 428] width 18 height 17
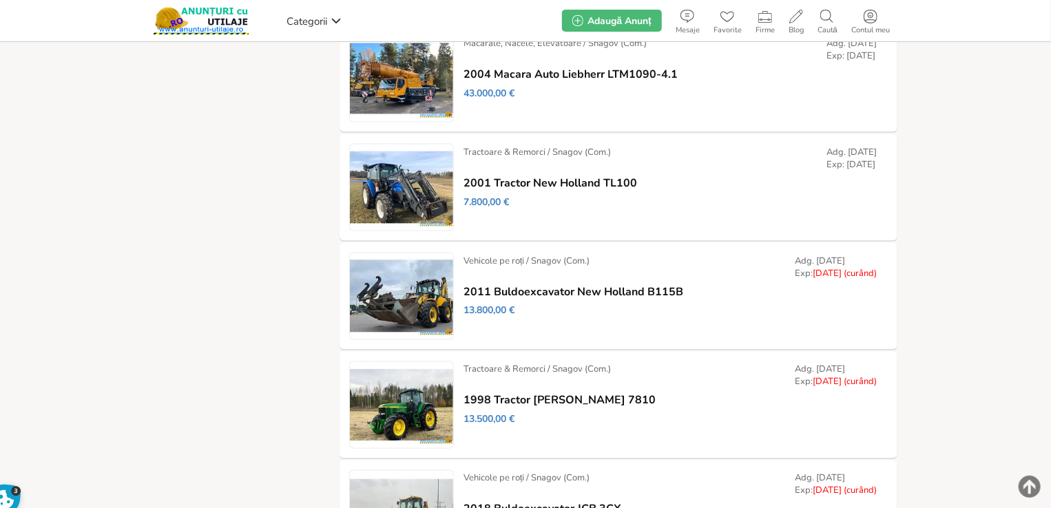
scroll to position [1004, 0]
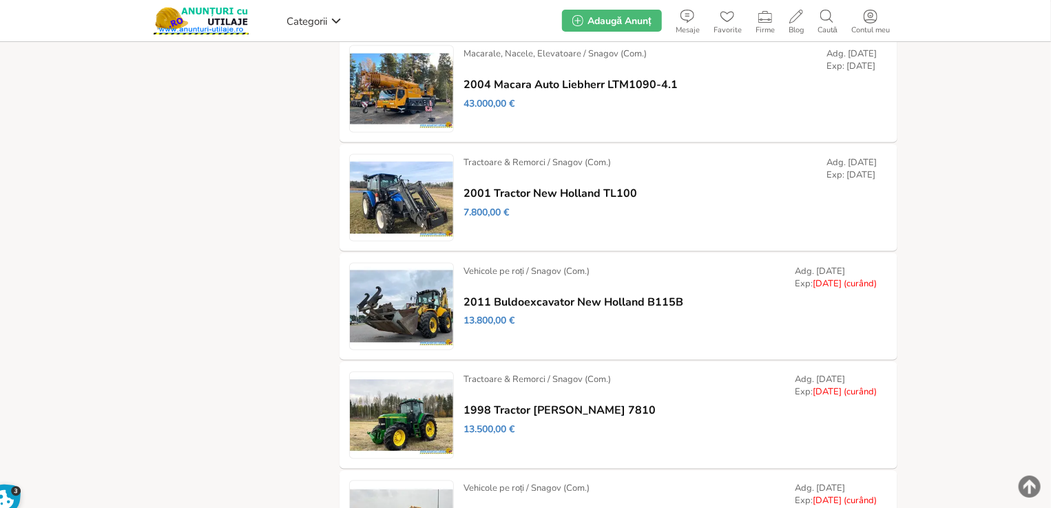
click at [0, 0] on link "Modifică" at bounding box center [0, 0] width 0 height 0
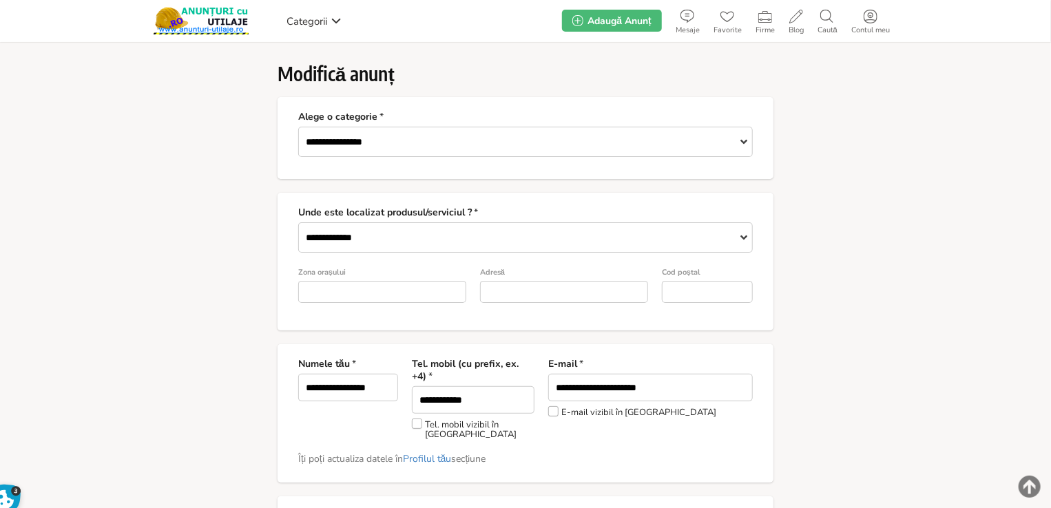
type input "*"
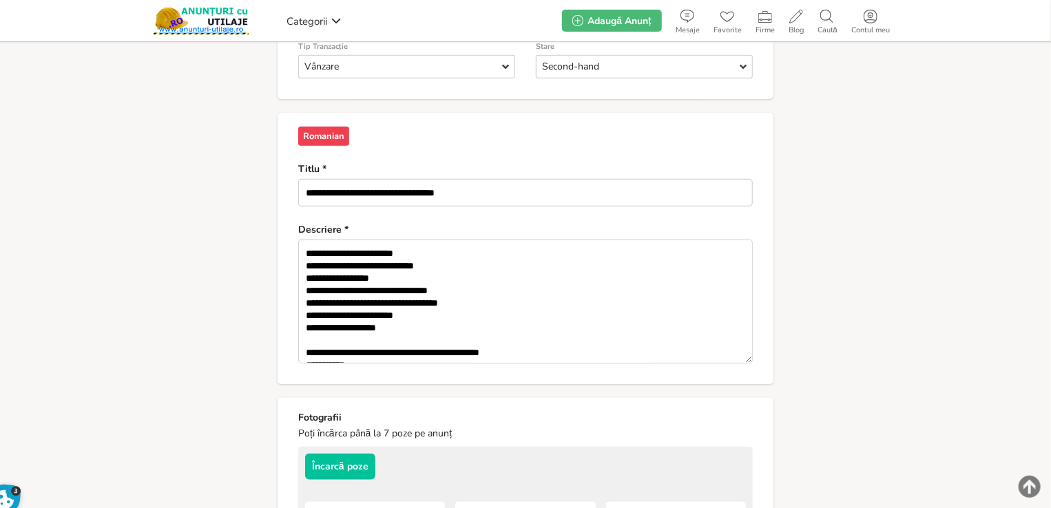
scroll to position [201, 0]
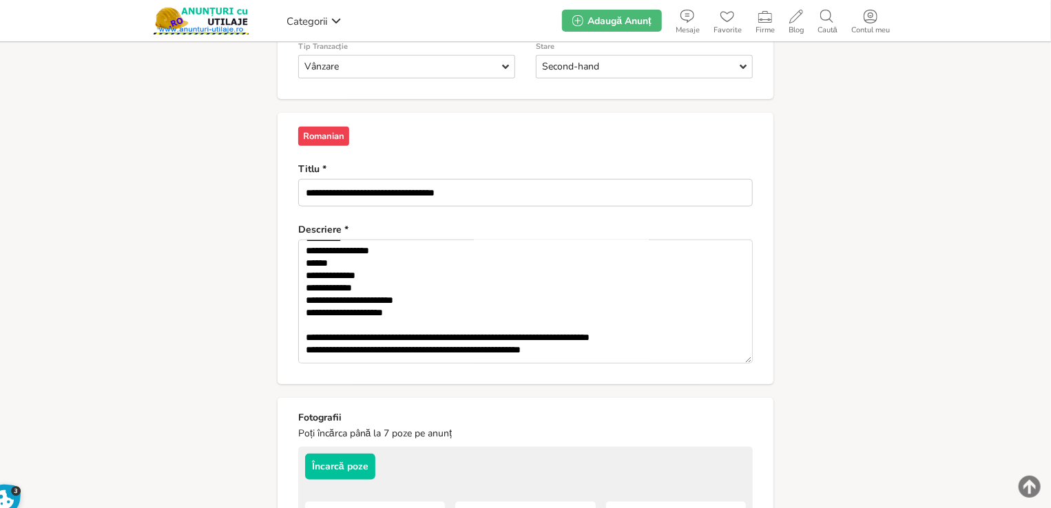
drag, startPoint x: 612, startPoint y: 329, endPoint x: 693, endPoint y: 320, distance: 81.0
click at [693, 320] on textarea "**********" at bounding box center [525, 302] width 455 height 124
paste textarea
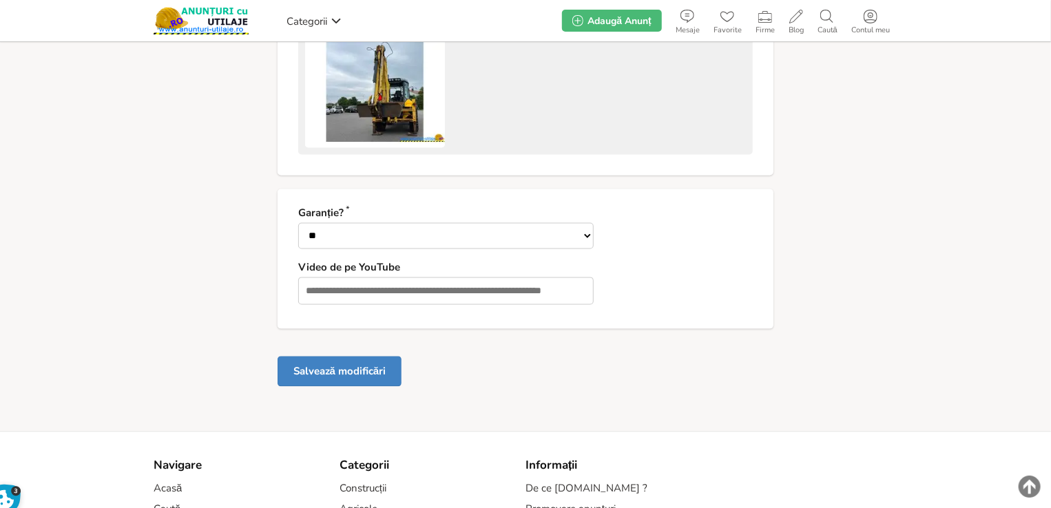
type textarea "**********"
click at [389, 372] on button "Salvează modificări" at bounding box center [340, 370] width 124 height 30
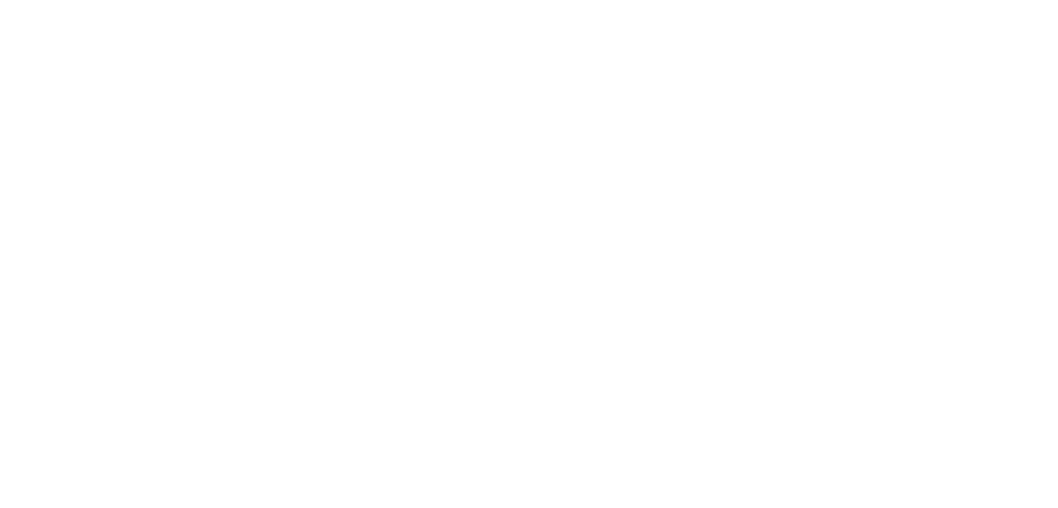
click at [133, 6] on html at bounding box center [529, 3] width 1058 height 6
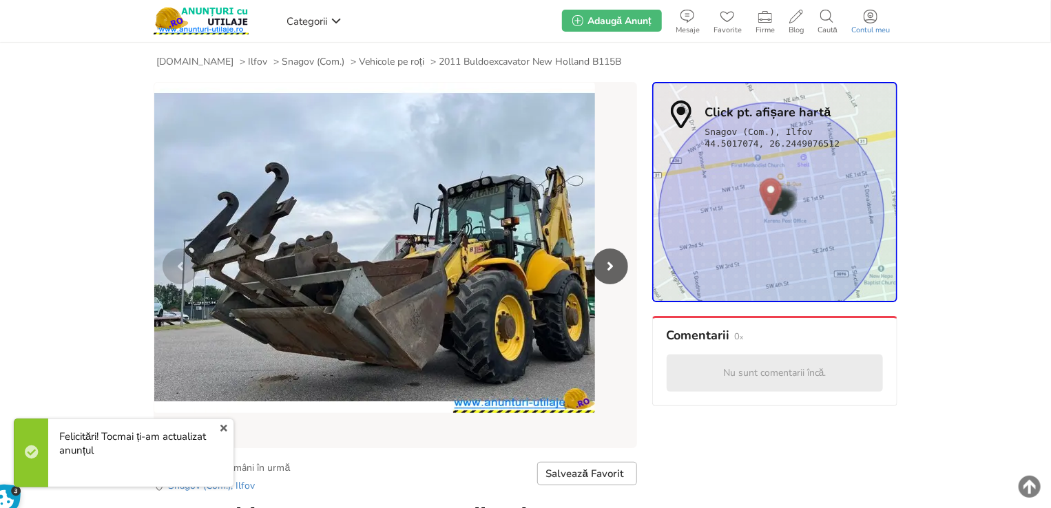
click at [864, 29] on span "Contul meu" at bounding box center [870, 30] width 52 height 8
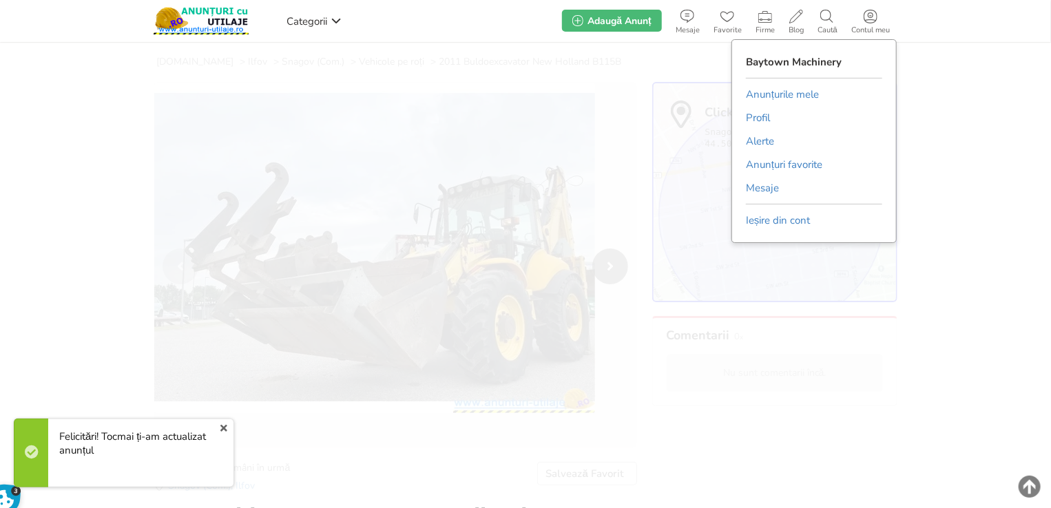
click at [805, 93] on link "Anunțurile mele" at bounding box center [782, 94] width 73 height 21
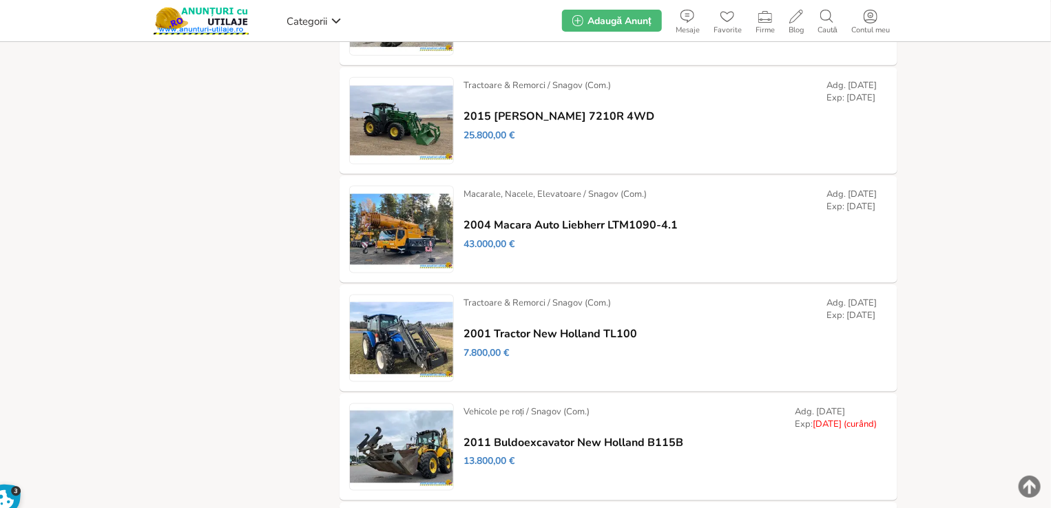
scroll to position [1040, 0]
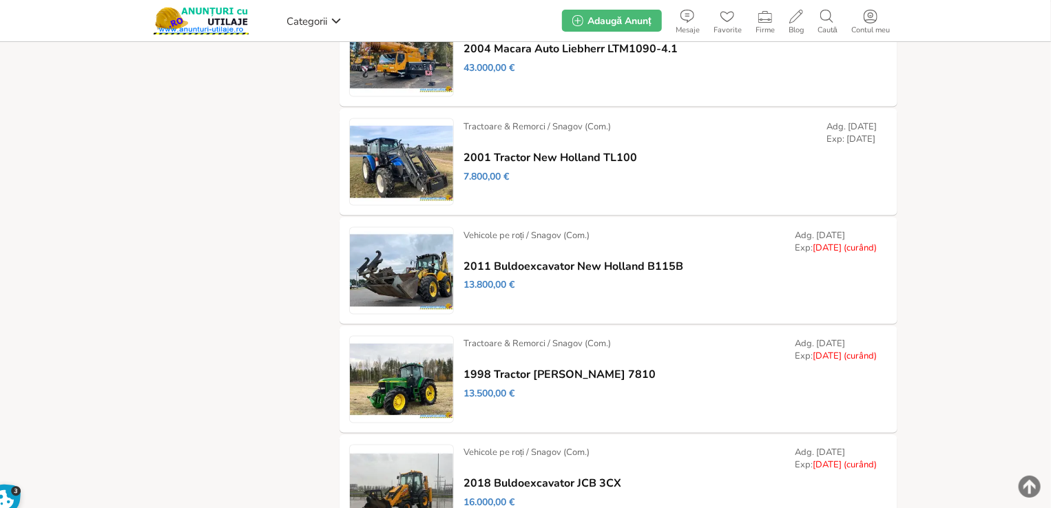
click at [0, 0] on link "Prelungește" at bounding box center [0, 0] width 0 height 0
